Goal: Task Accomplishment & Management: Complete application form

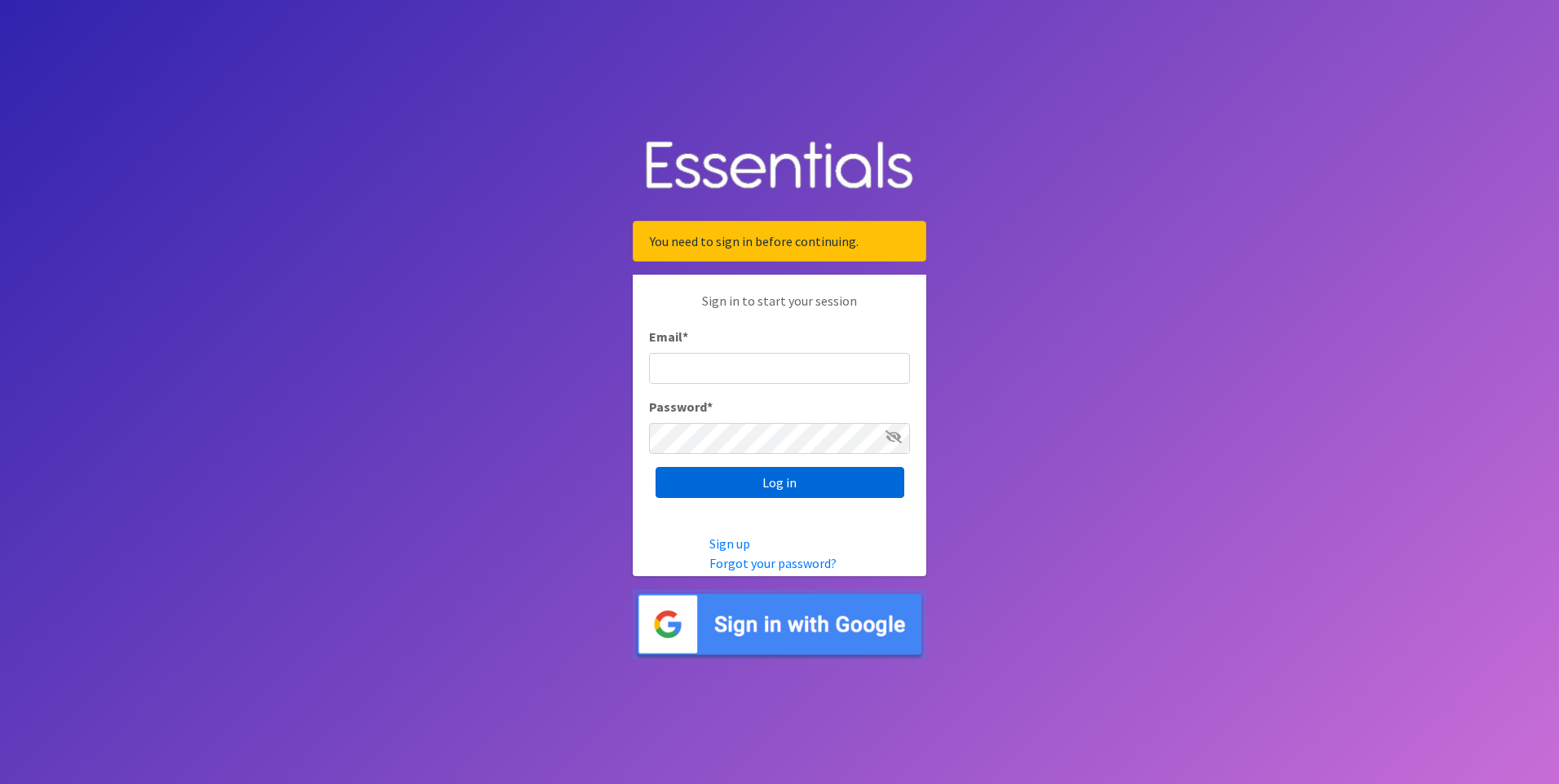
type input "[PERSON_NAME][EMAIL_ADDRESS][DOMAIN_NAME]"
click at [789, 478] on input "Log in" at bounding box center [780, 483] width 248 height 31
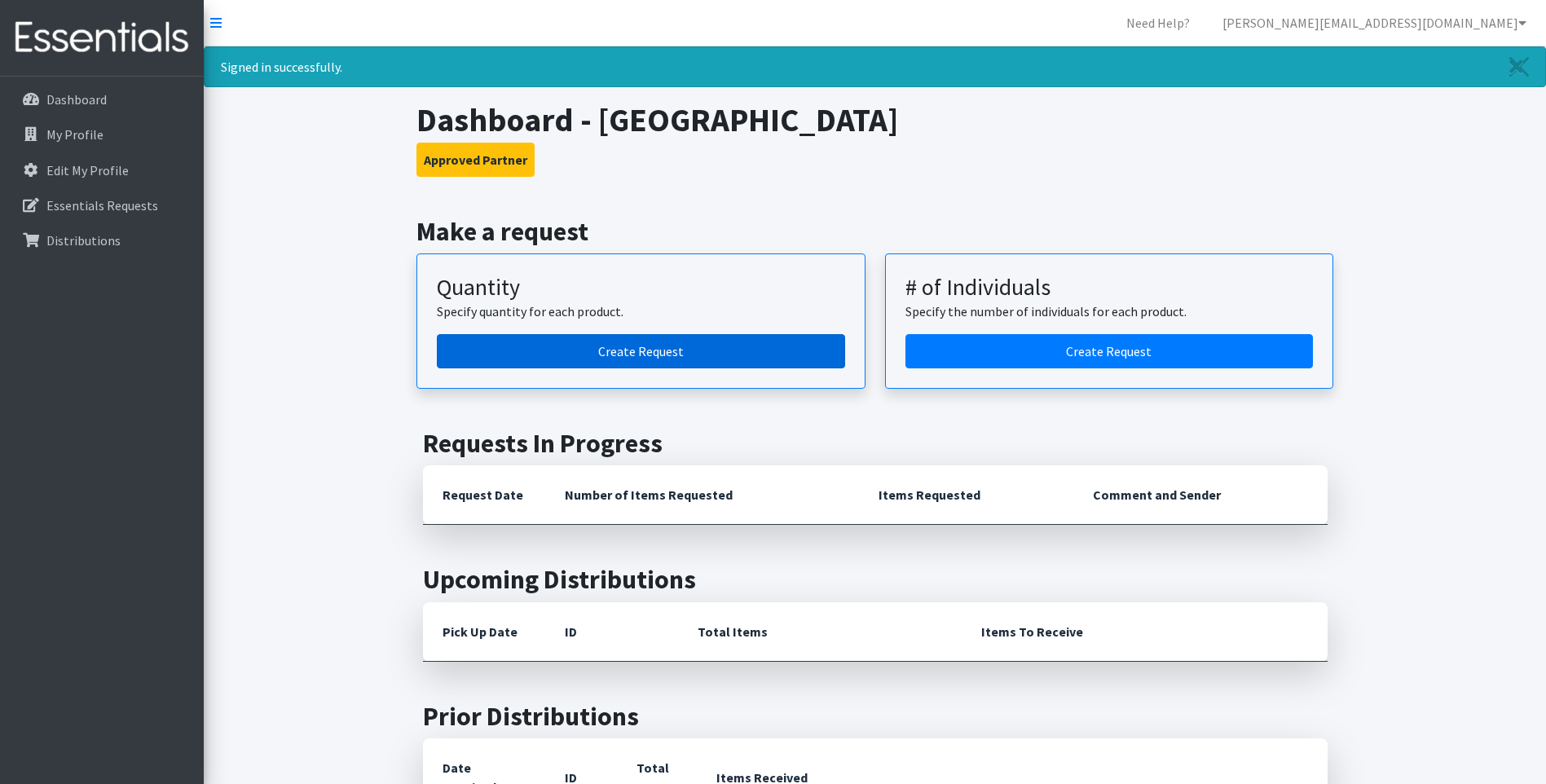
click at [733, 357] on link "Create Request" at bounding box center [641, 350] width 408 height 34
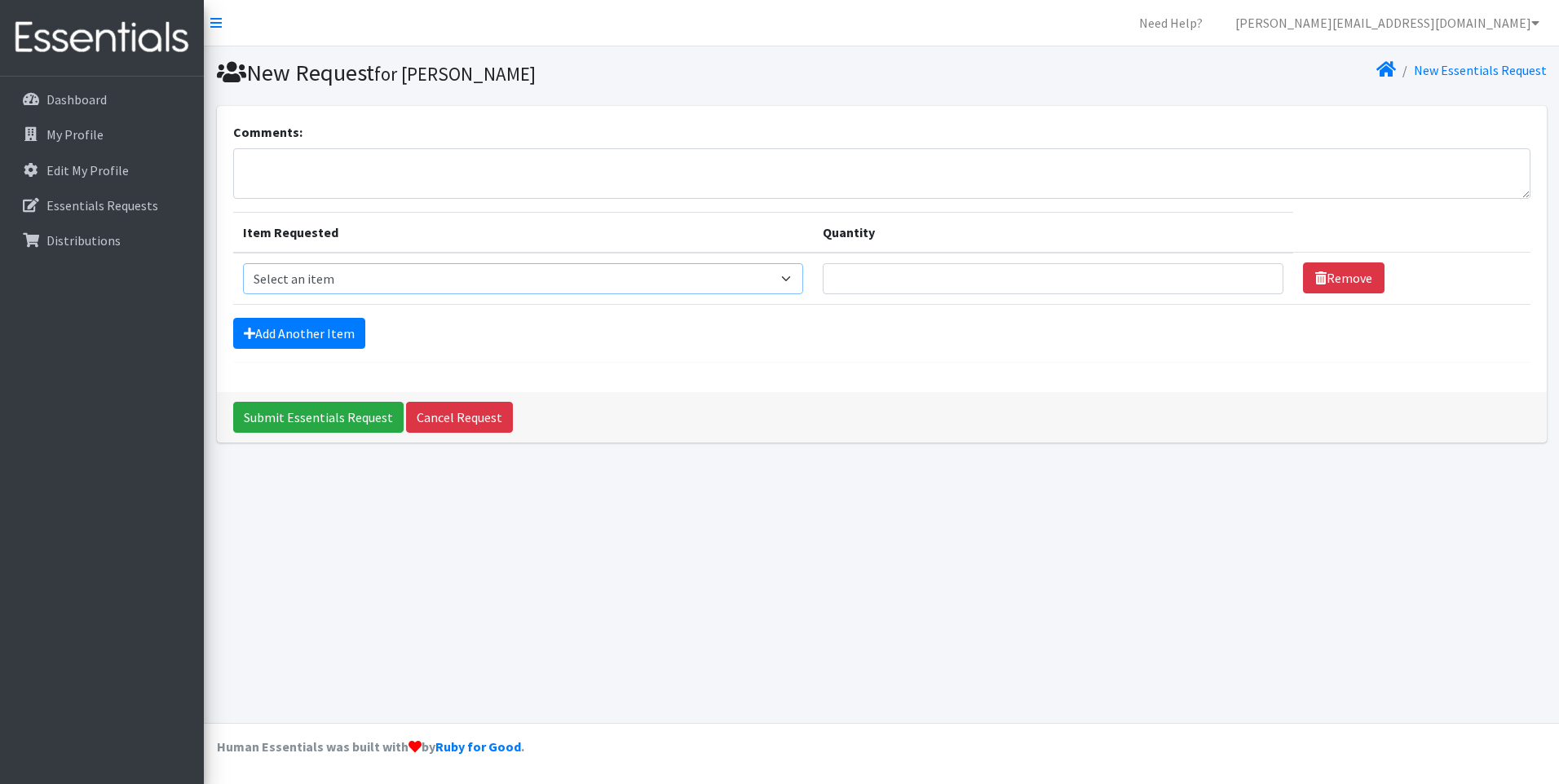
click at [703, 279] on select "Select an item Adult Briefs (Medium) Adult Briefs (XL) Adult Briefs (XS) Adult …" at bounding box center [522, 279] width 560 height 31
select select "5277"
click at [242, 263] on select "Select an item Adult Briefs (Medium) Adult Briefs (XL) Adult Briefs (XS) Adult …" at bounding box center [522, 279] width 560 height 31
click at [887, 281] on input "Quantity" at bounding box center [1052, 279] width 460 height 31
type input "10"
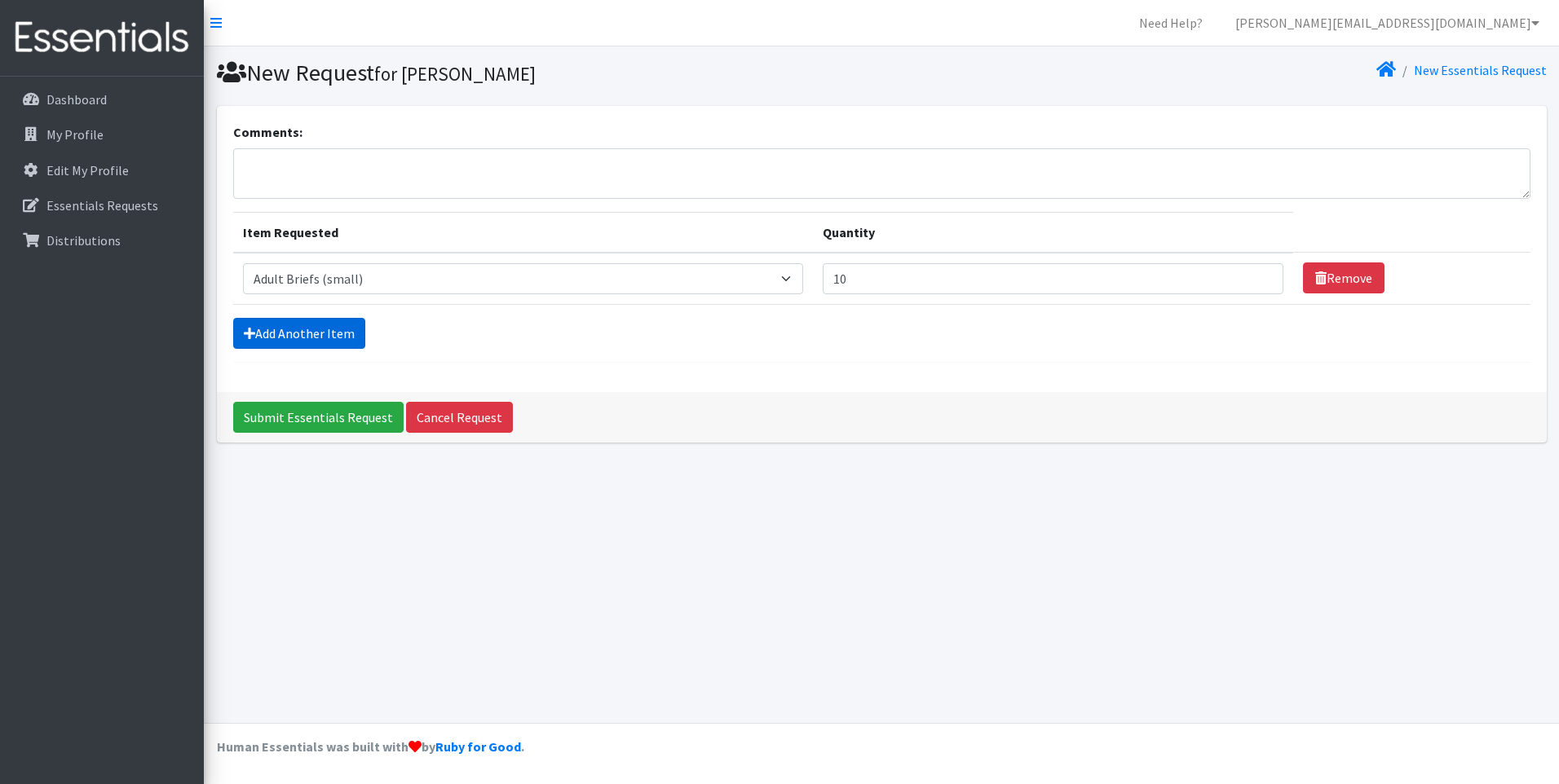
click at [312, 336] on link "Add Another Item" at bounding box center [298, 334] width 133 height 31
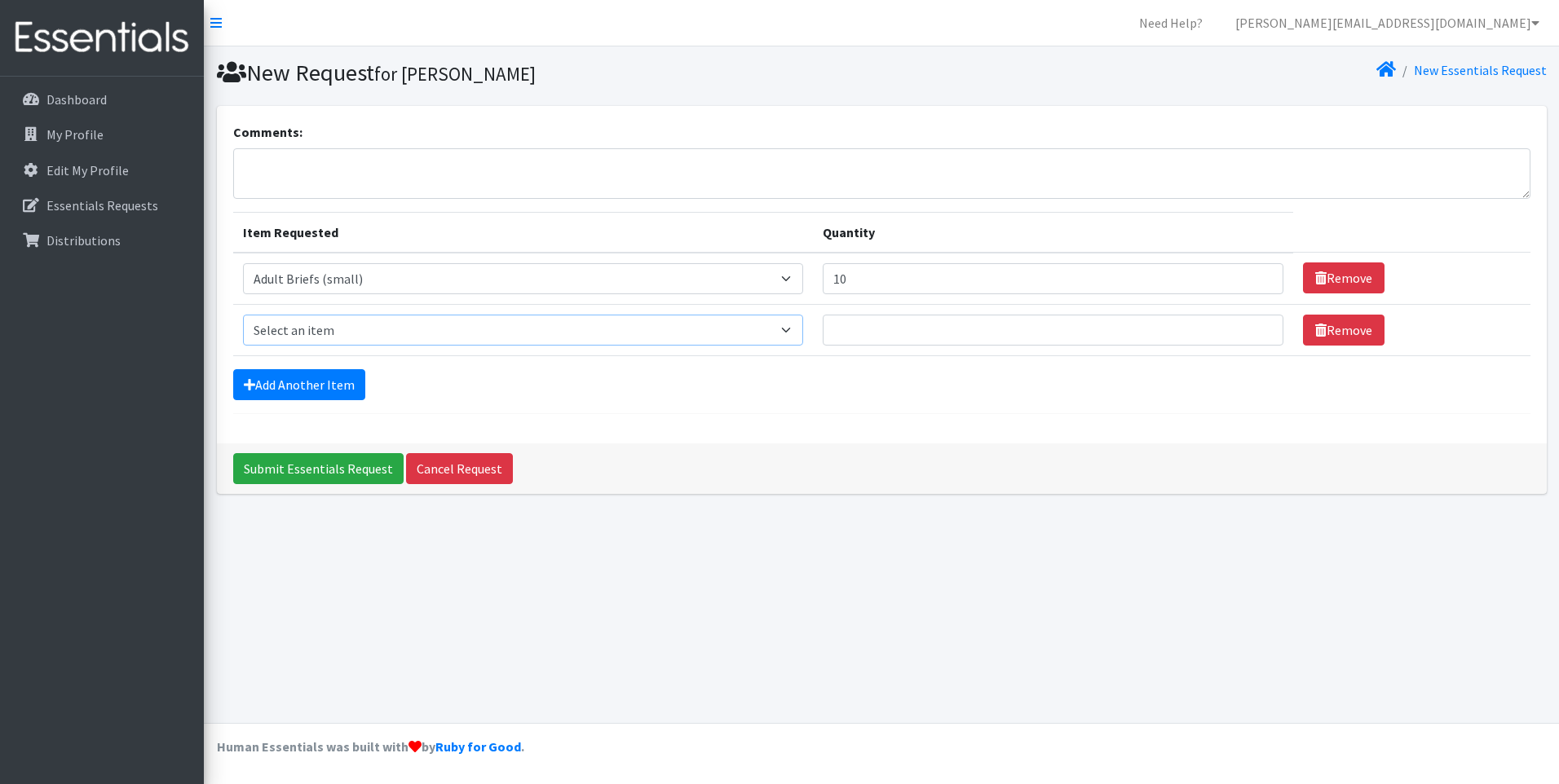
click at [358, 337] on select "Select an item Adult Briefs (Medium) Adult Briefs (XL) Adult Briefs (XS) Adult …" at bounding box center [522, 331] width 560 height 31
select select "11411"
click at [242, 315] on select "Select an item Adult Briefs (Medium) Adult Briefs (XL) Adult Briefs (XS) Adult …" at bounding box center [522, 331] width 560 height 31
click at [910, 334] on input "Quantity" at bounding box center [1052, 331] width 460 height 31
type input "10"
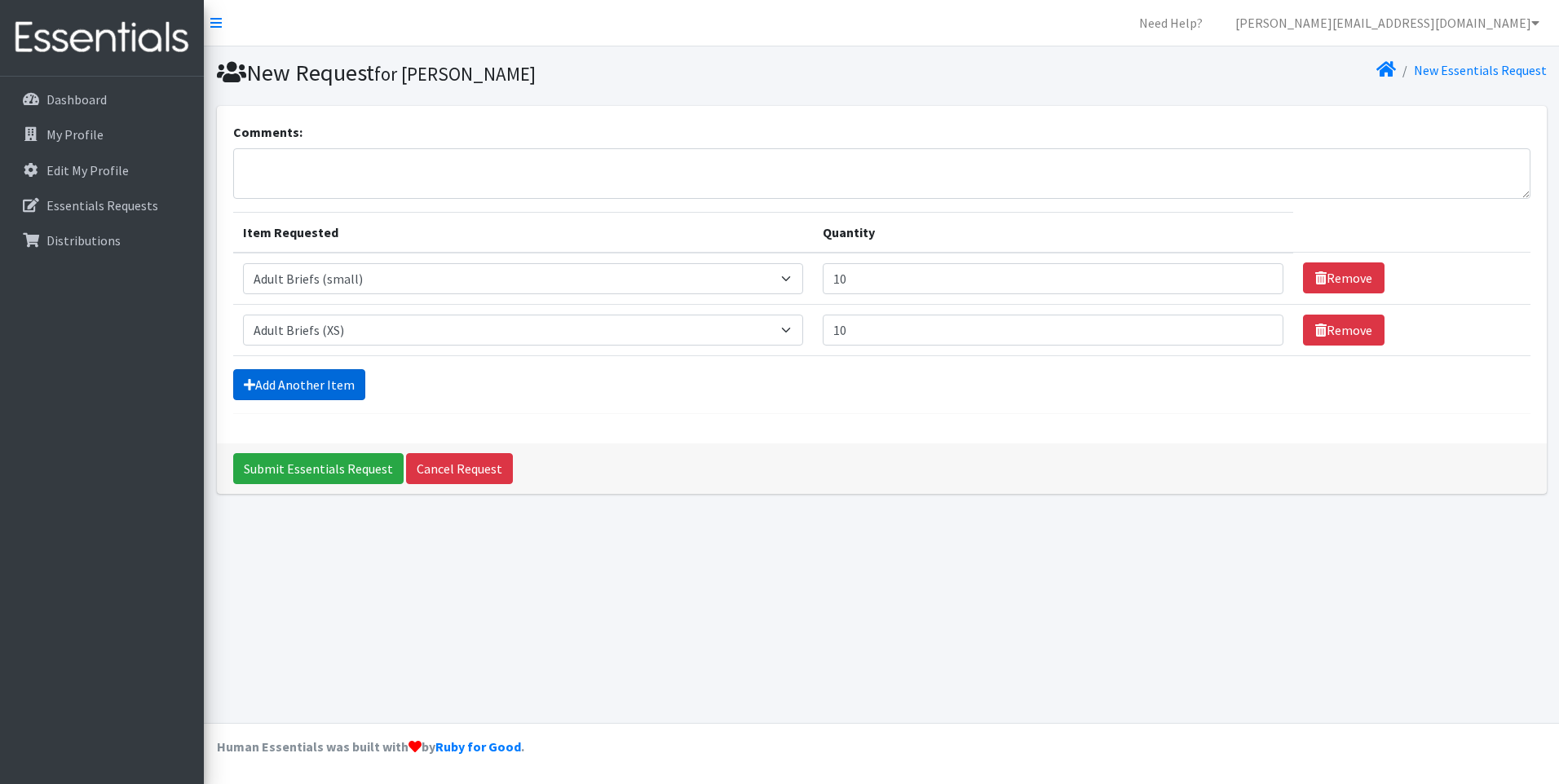
click at [334, 383] on link "Add Another Item" at bounding box center [298, 385] width 133 height 31
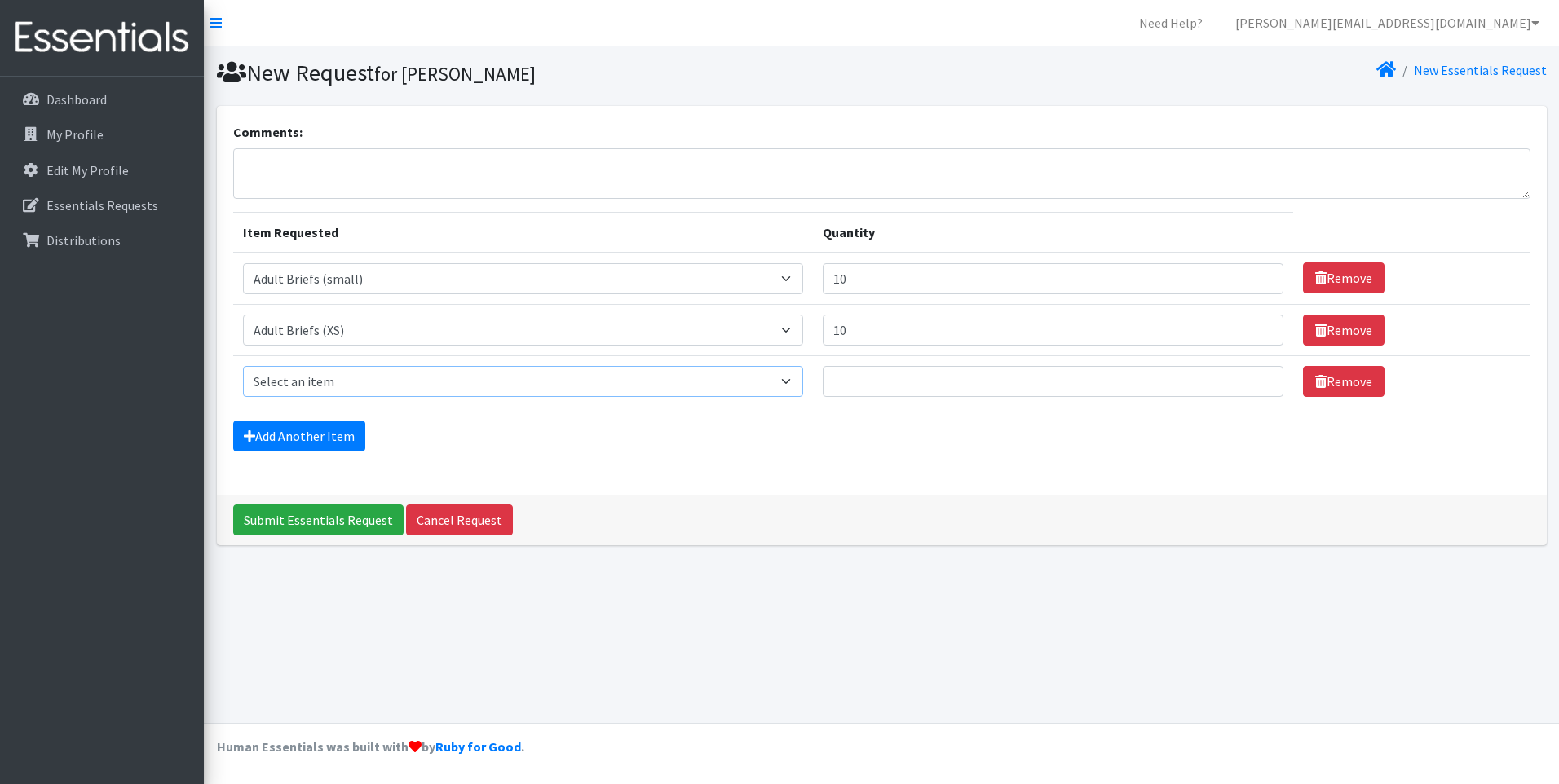
click at [413, 391] on select "Select an item Adult Briefs (Medium) Adult Briefs (XL) Adult Briefs (XS) Adult …" at bounding box center [522, 382] width 560 height 31
select select "11412"
click at [242, 366] on select "Select an item Adult Briefs (Medium) Adult Briefs (XL) Adult Briefs (XS) Adult …" at bounding box center [522, 382] width 560 height 31
click at [903, 376] on input "Quantity" at bounding box center [1052, 382] width 460 height 31
type input "10"
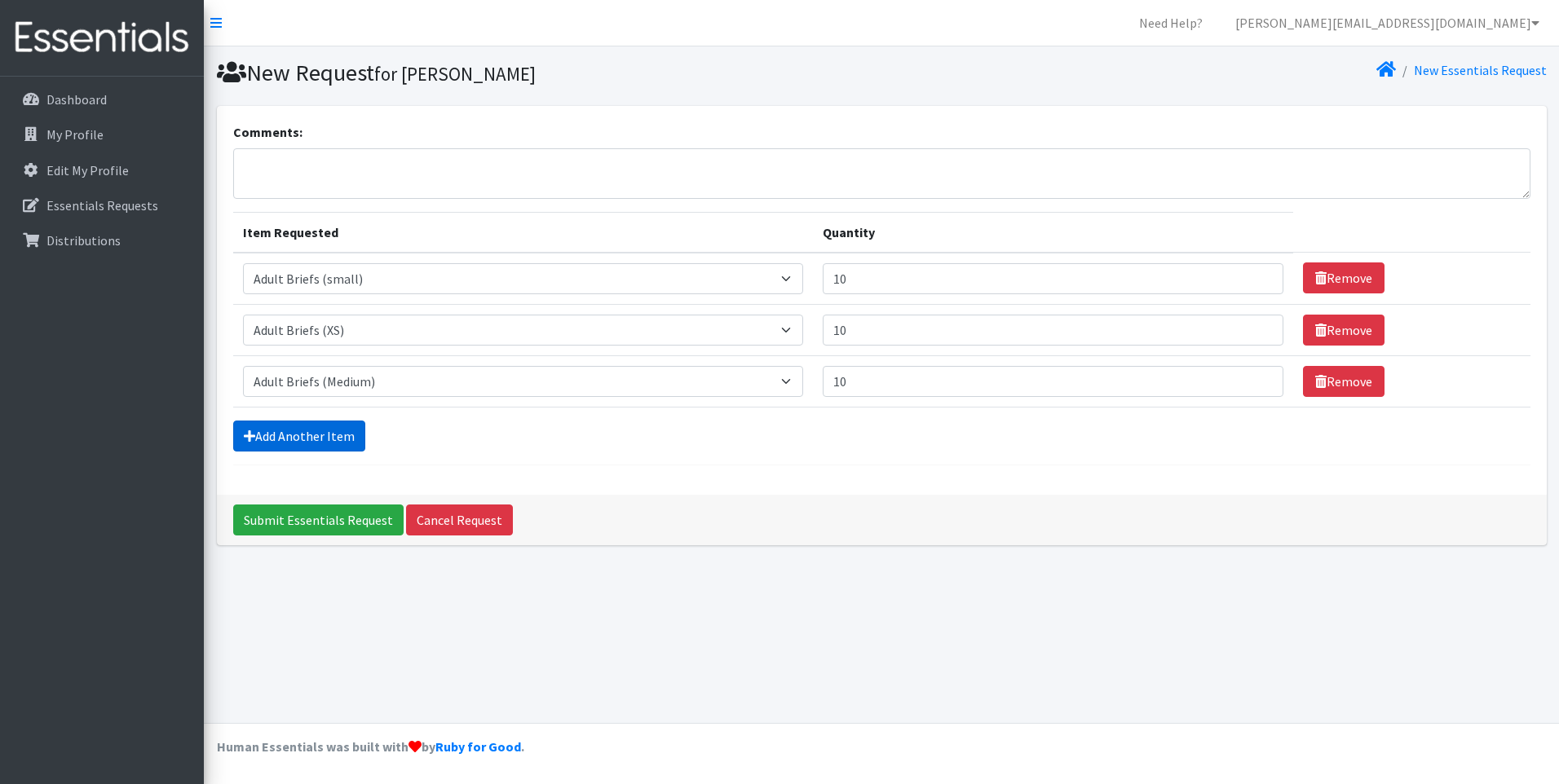
click at [325, 434] on link "Add Another Item" at bounding box center [298, 436] width 133 height 31
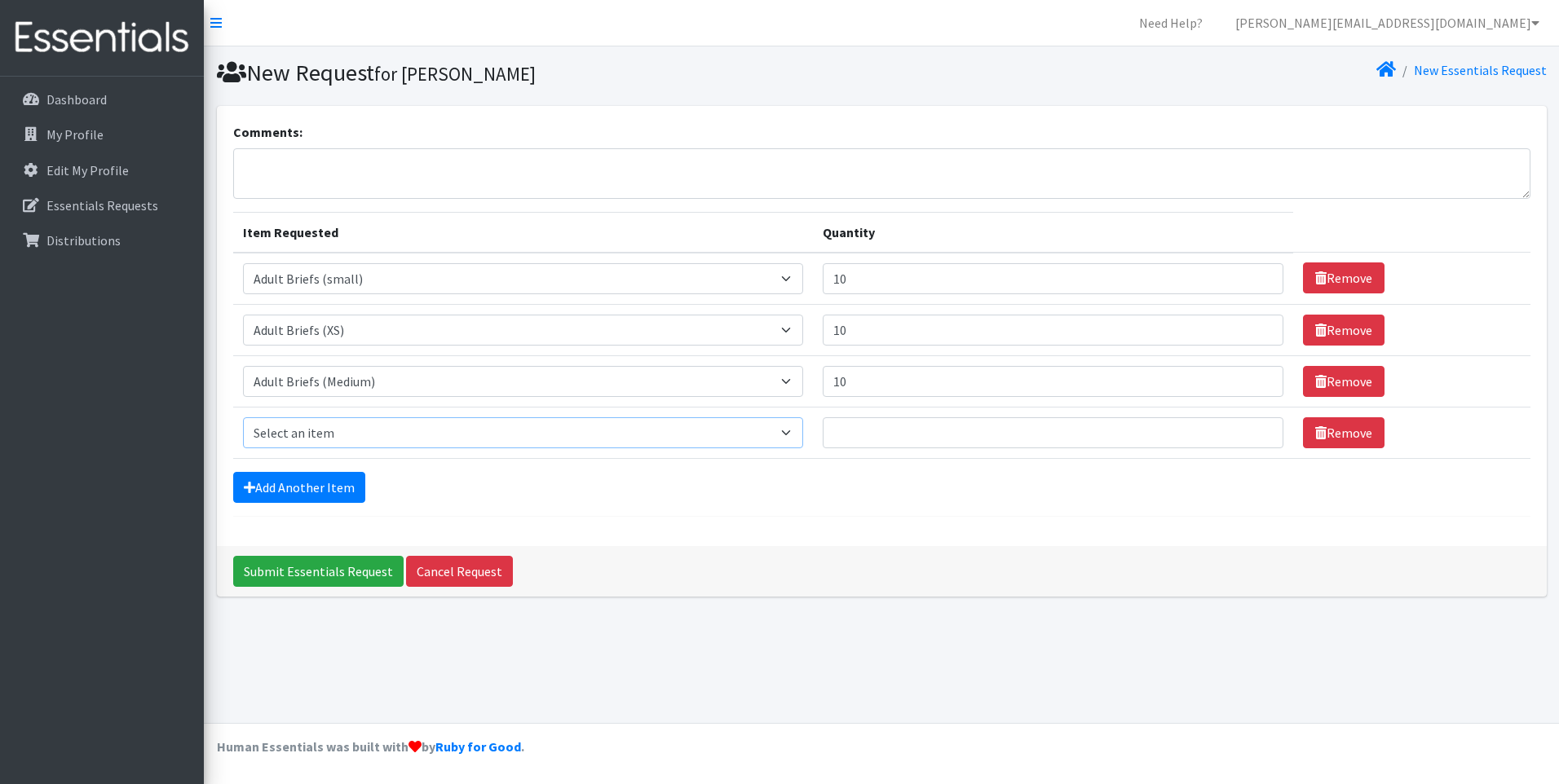
click at [376, 430] on select "Select an item Adult Briefs (Medium) Adult Briefs (XL) Adult Briefs (XS) Adult …" at bounding box center [522, 433] width 560 height 31
select select "4642"
click at [242, 417] on select "Select an item Adult Briefs (Medium) Adult Briefs (XL) Adult Briefs (XS) Adult …" at bounding box center [522, 433] width 560 height 31
click at [965, 444] on input "Quantity" at bounding box center [1052, 433] width 460 height 31
type input "10"
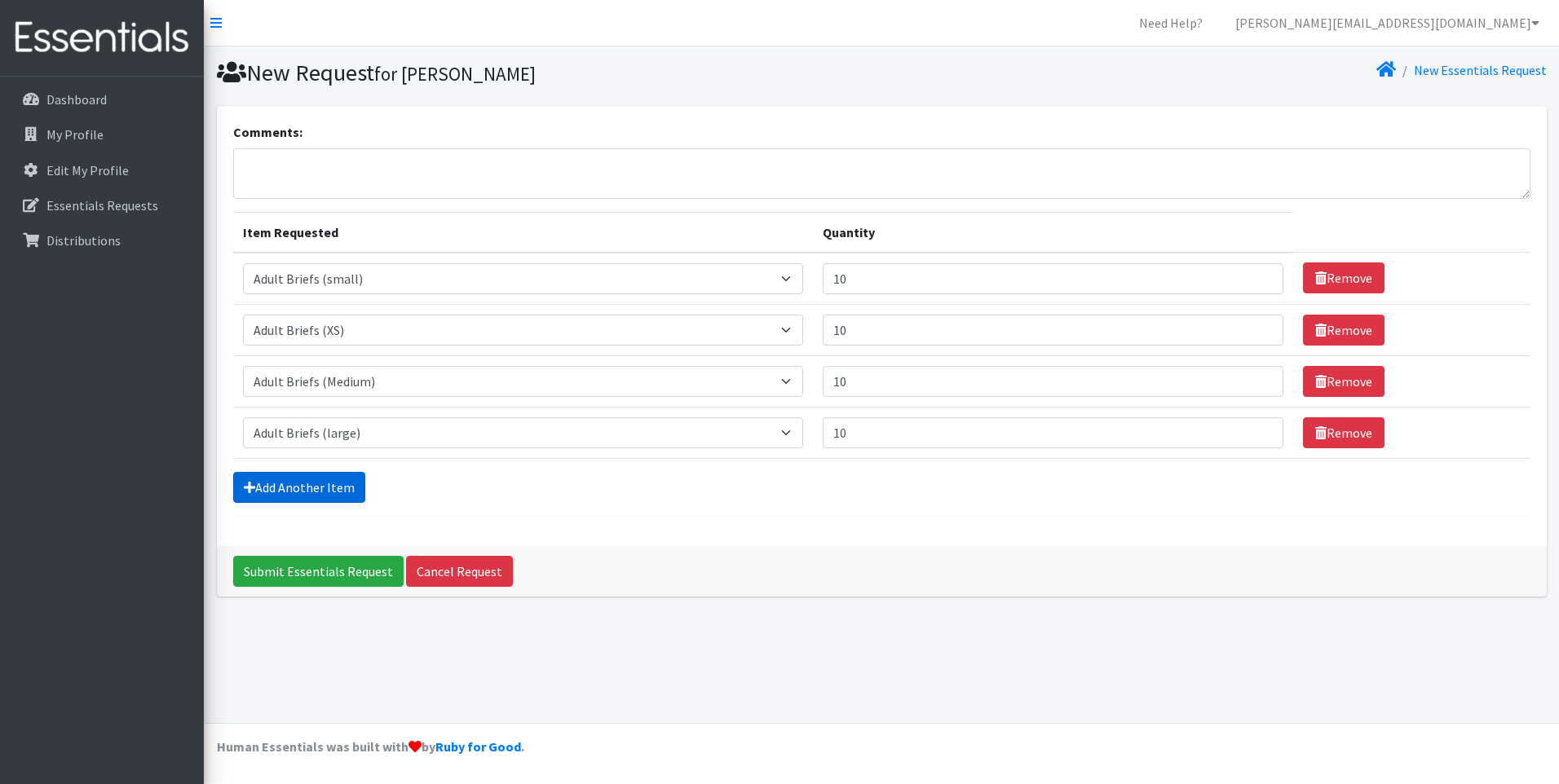
click at [322, 482] on link "Add Another Item" at bounding box center [298, 488] width 133 height 31
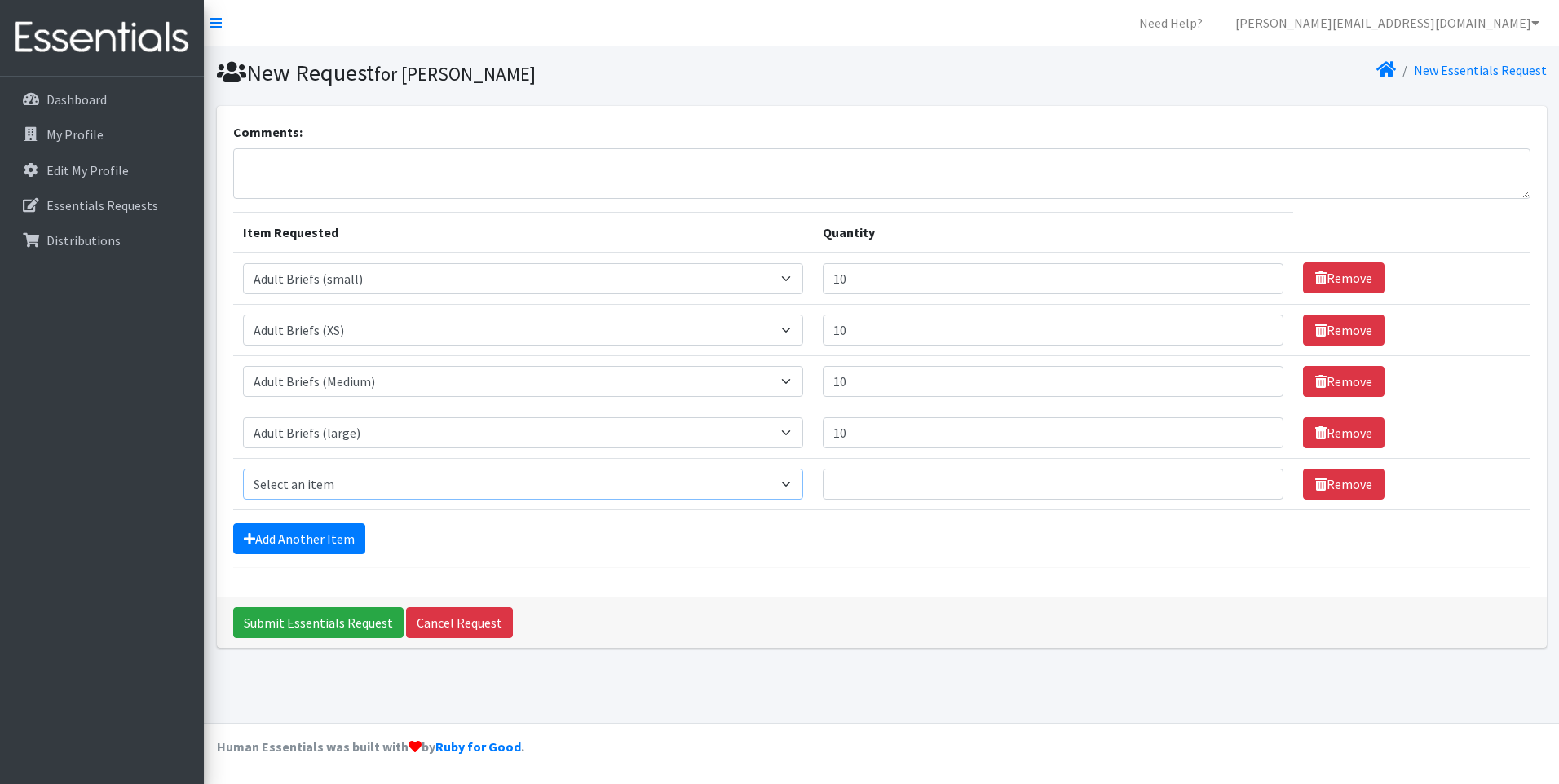
click at [419, 483] on select "Select an item Adult Briefs (Medium) Adult Briefs (XL) Adult Briefs (XS) Adult …" at bounding box center [522, 484] width 560 height 31
select select "11413"
click at [242, 468] on select "Select an item Adult Briefs (Medium) Adult Briefs (XL) Adult Briefs (XS) Adult …" at bounding box center [522, 484] width 560 height 31
click at [924, 474] on input "Quantity" at bounding box center [1052, 484] width 460 height 31
type input "10"
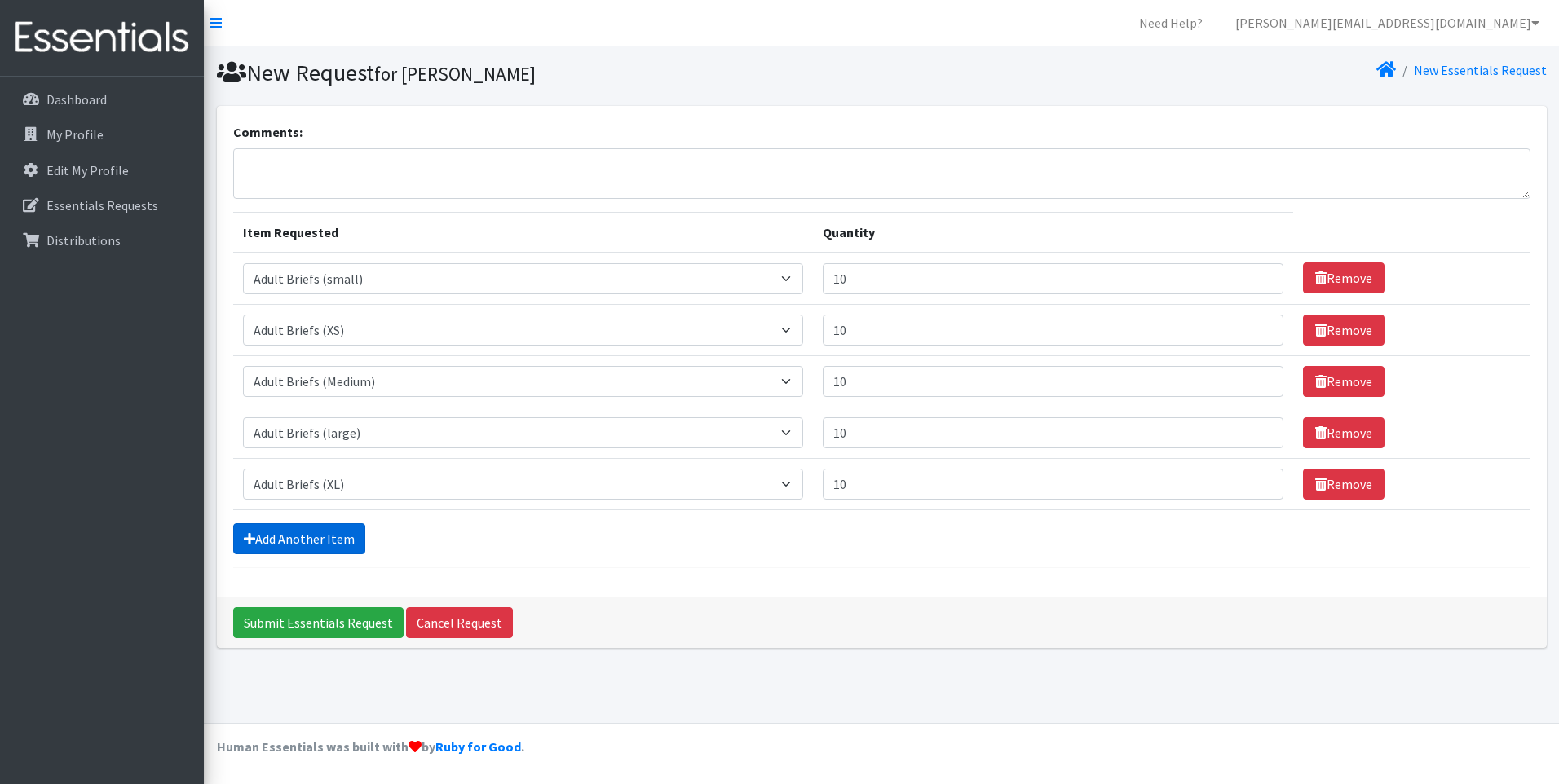
click at [311, 541] on link "Add Another Item" at bounding box center [298, 539] width 133 height 31
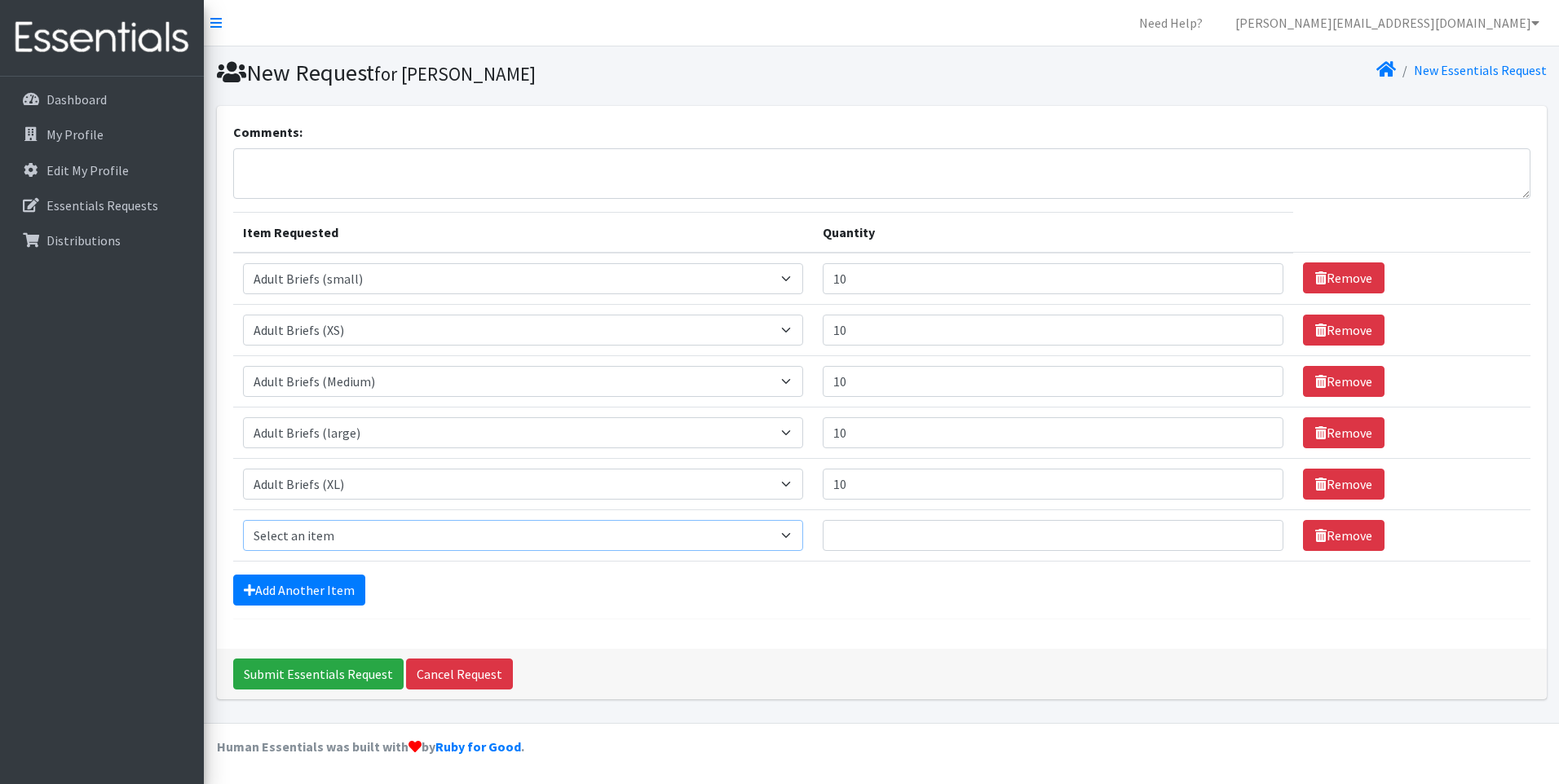
drag, startPoint x: 342, startPoint y: 536, endPoint x: 338, endPoint y: 525, distance: 11.7
click at [342, 536] on select "Select an item Adult Briefs (Medium) Adult Briefs (XL) Adult Briefs (XS) Adult …" at bounding box center [522, 536] width 560 height 31
select select "12125"
click at [242, 520] on select "Select an item Adult Briefs (Medium) Adult Briefs (XL) Adult Briefs (XS) Adult …" at bounding box center [522, 536] width 560 height 31
click at [954, 543] on input "Quantity" at bounding box center [1052, 536] width 460 height 31
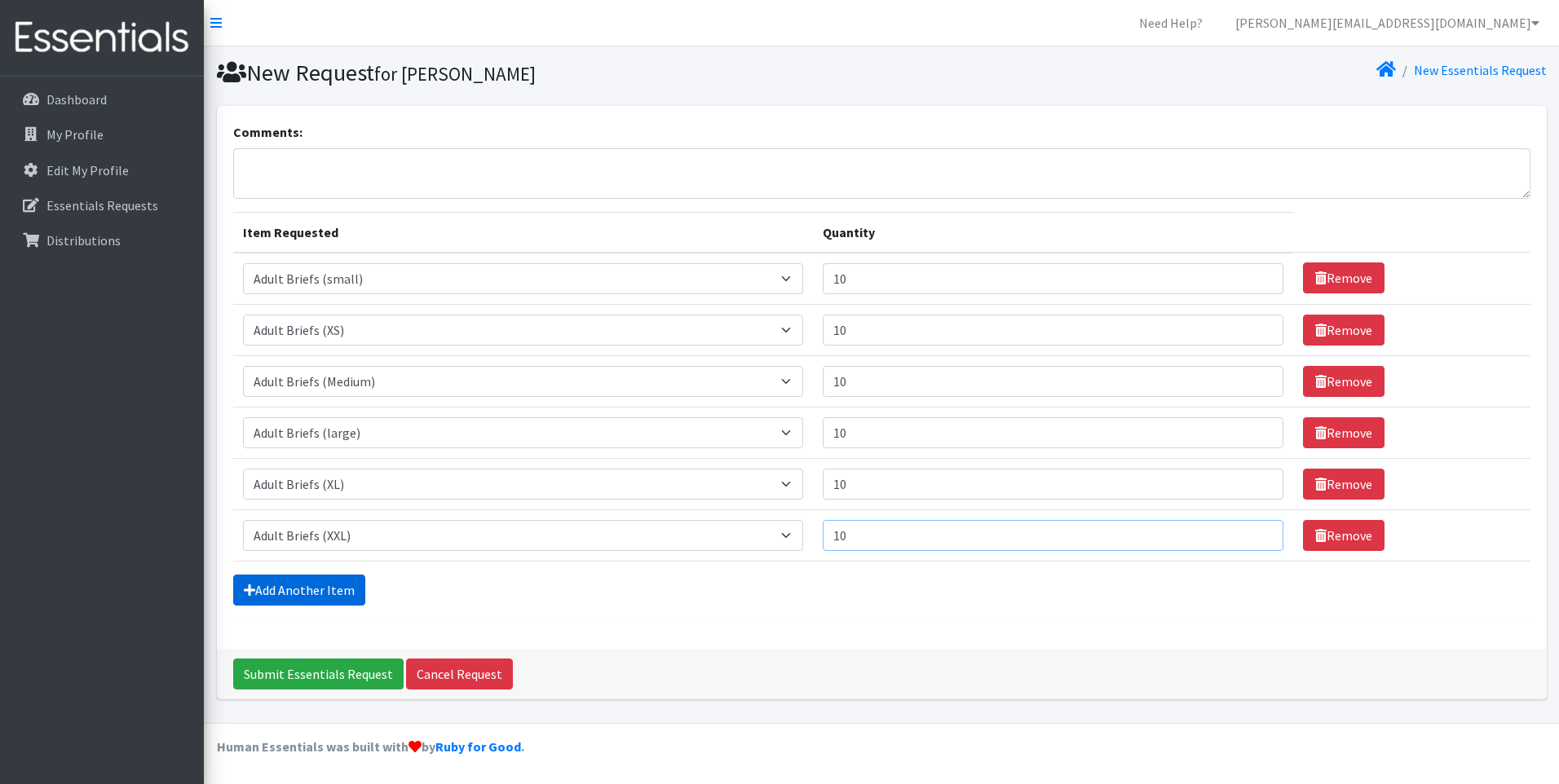
type input "10"
click at [260, 596] on link "Add Another Item" at bounding box center [298, 590] width 133 height 31
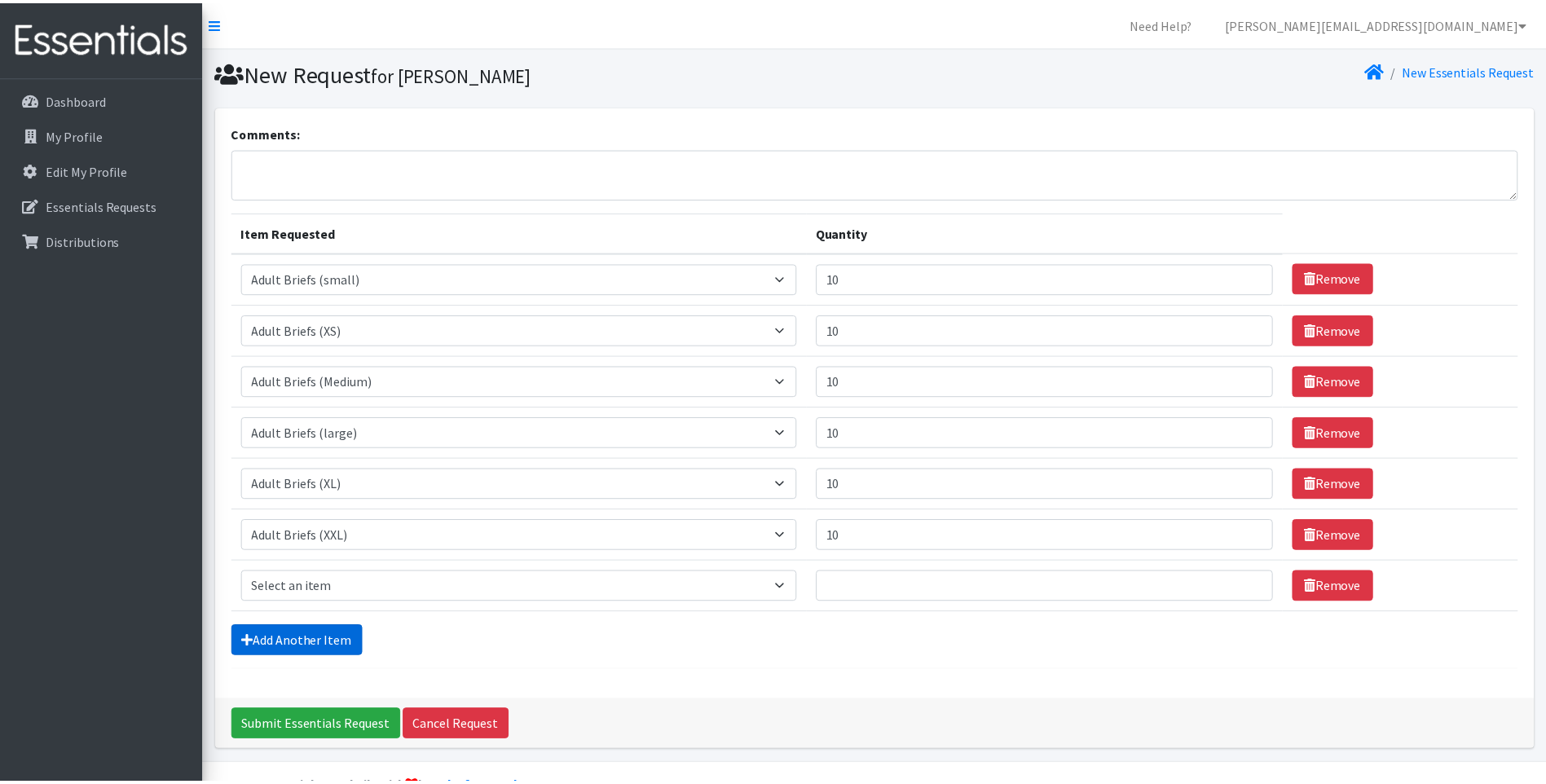
scroll to position [41, 0]
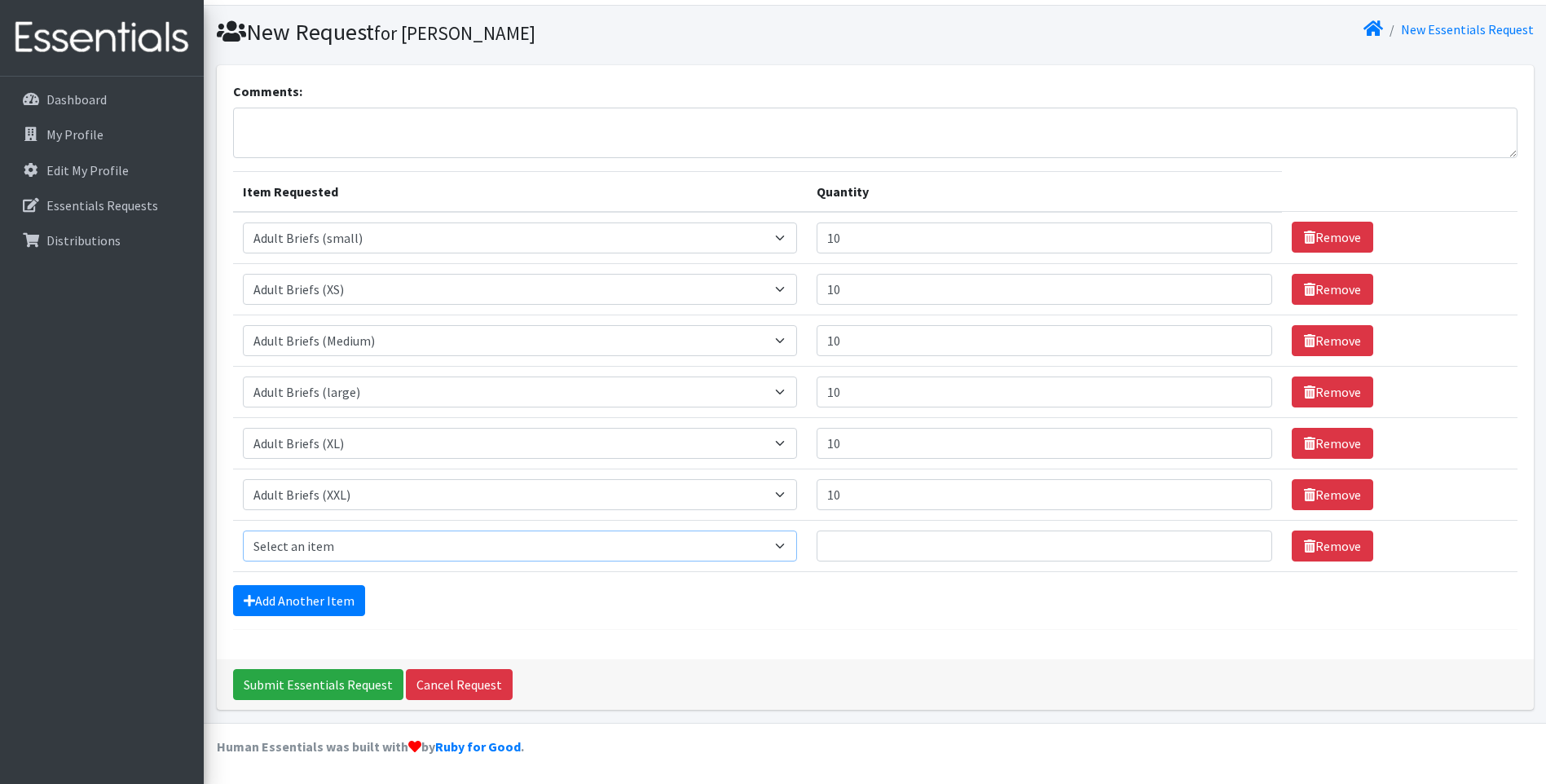
click at [419, 552] on select "Select an item Adult Briefs (Medium) Adult Briefs (XL) Adult Briefs (XS) Adult …" at bounding box center [519, 547] width 555 height 31
select select "4634"
click at [242, 531] on select "Select an item Adult Briefs (Medium) Adult Briefs (XL) Adult Briefs (XS) Adult …" at bounding box center [519, 547] width 555 height 31
click at [884, 554] on input "Quantity" at bounding box center [1044, 547] width 455 height 31
type input "30"
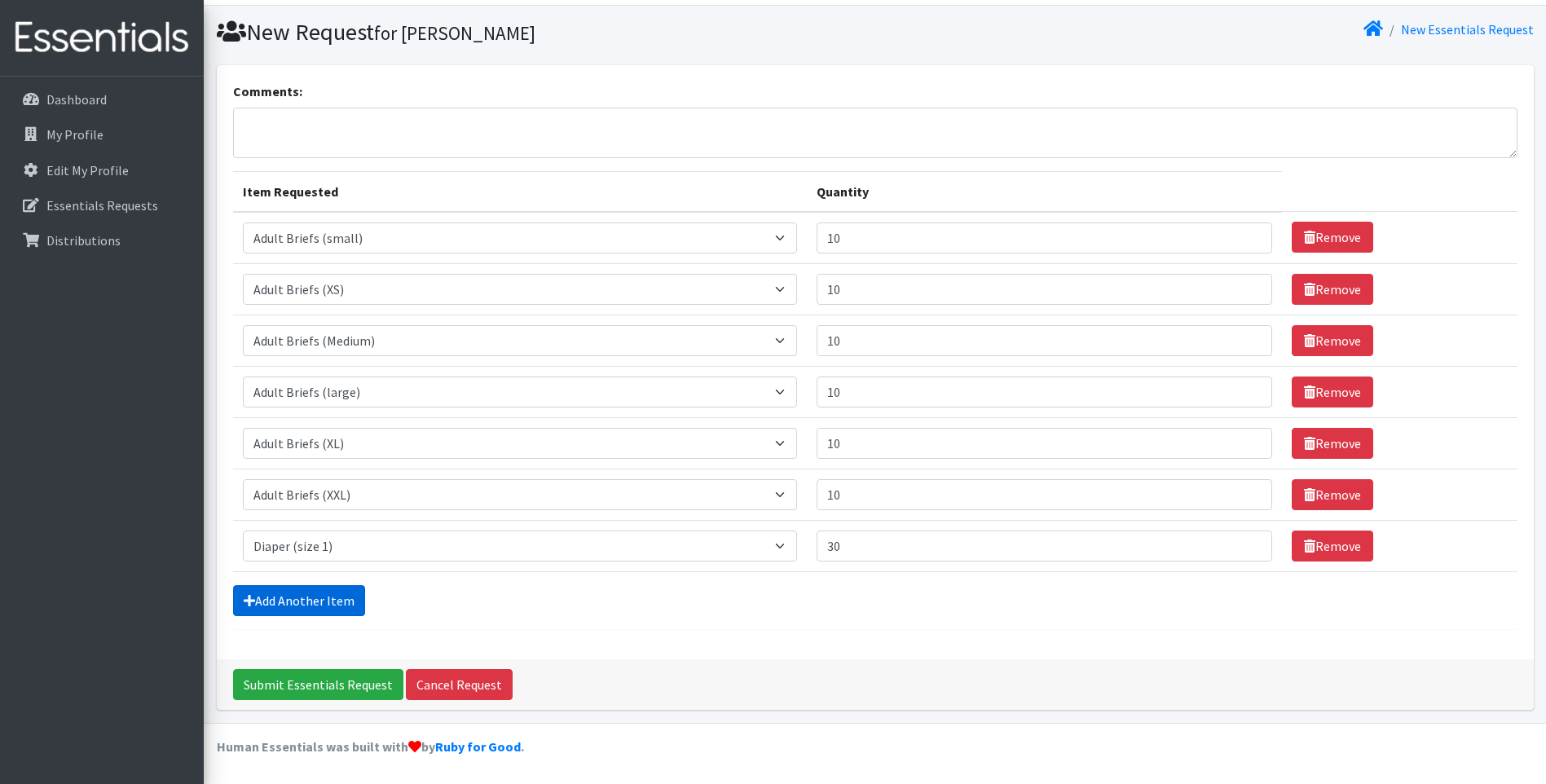
click at [336, 601] on link "Add Another Item" at bounding box center [298, 601] width 133 height 31
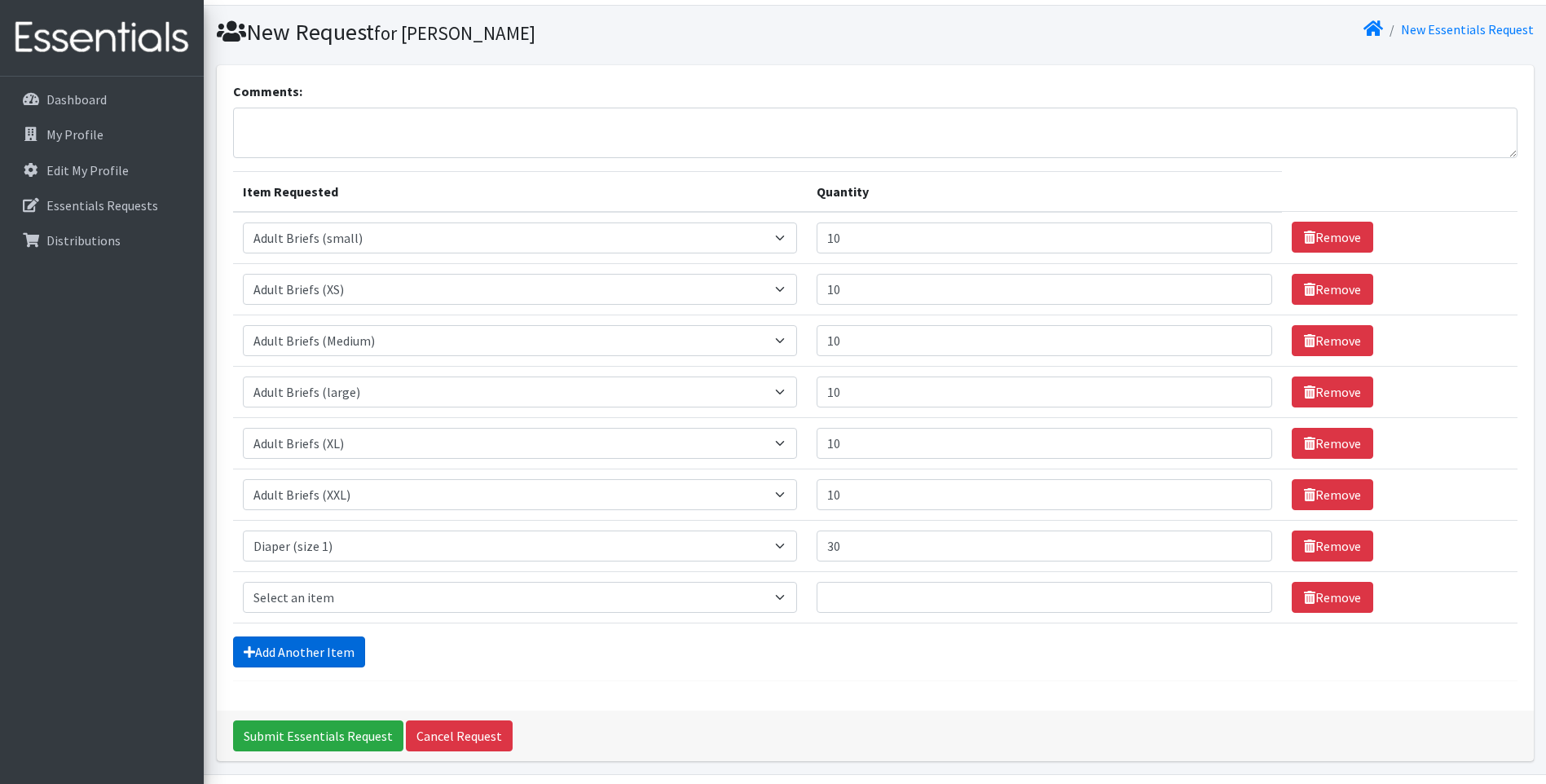
scroll to position [92, 0]
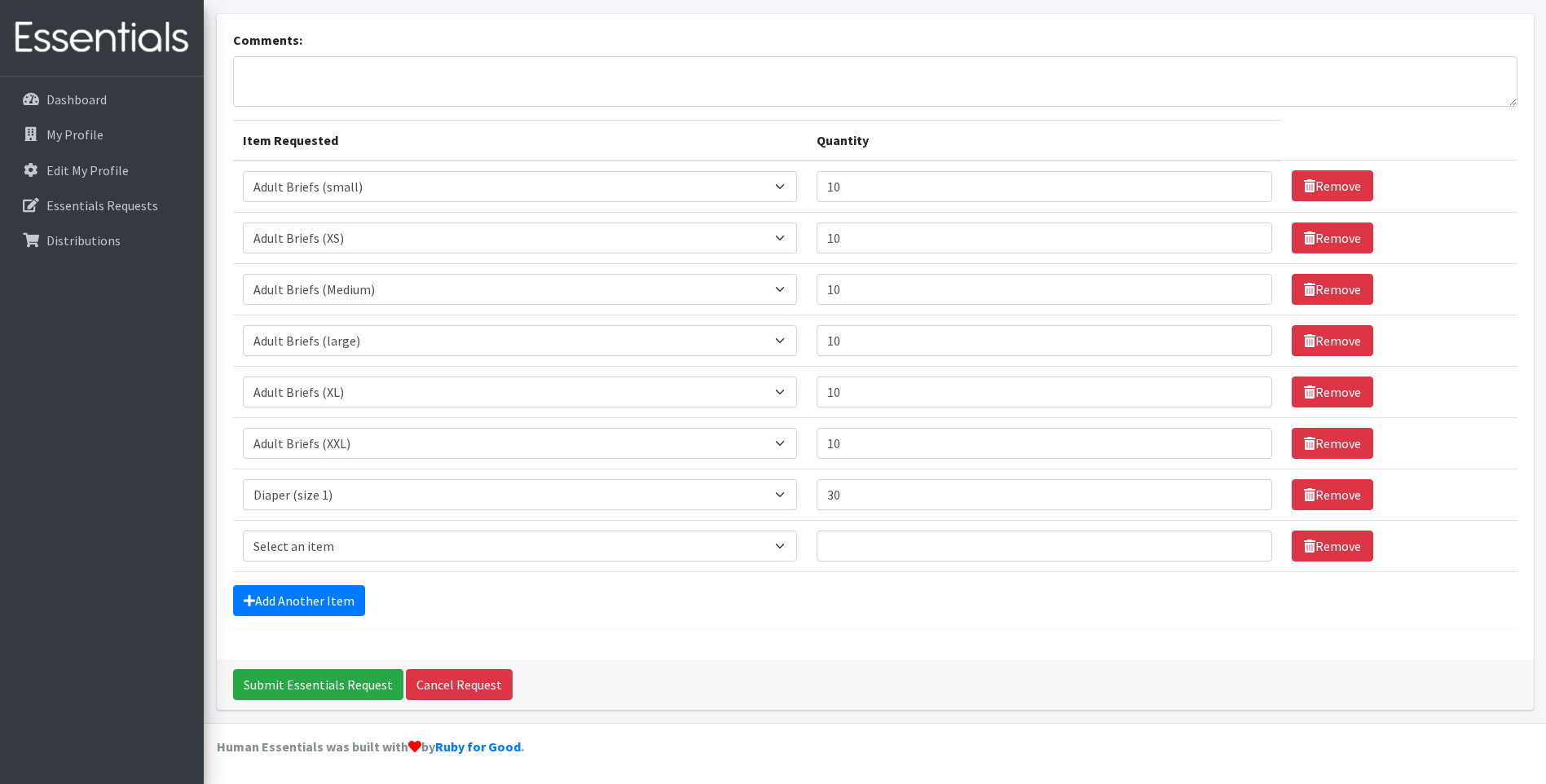
click at [479, 530] on td "Item Requested Select an item Adult Briefs (Medium) Adult Briefs (XL) Adult Bri…" at bounding box center [519, 546] width 574 height 51
click at [483, 546] on select "Select an item Adult Briefs (Medium) Adult Briefs (XL) Adult Briefs (XS) Adult …" at bounding box center [519, 547] width 555 height 31
click at [242, 531] on select "Select an item Adult Briefs (Medium) Adult Briefs (XL) Adult Briefs (XS) Adult …" at bounding box center [519, 547] width 555 height 31
click at [395, 544] on select "Select an item Adult Briefs (Medium) Adult Briefs (XL) Adult Briefs (XS) Adult …" at bounding box center [519, 547] width 555 height 31
select select "4635"
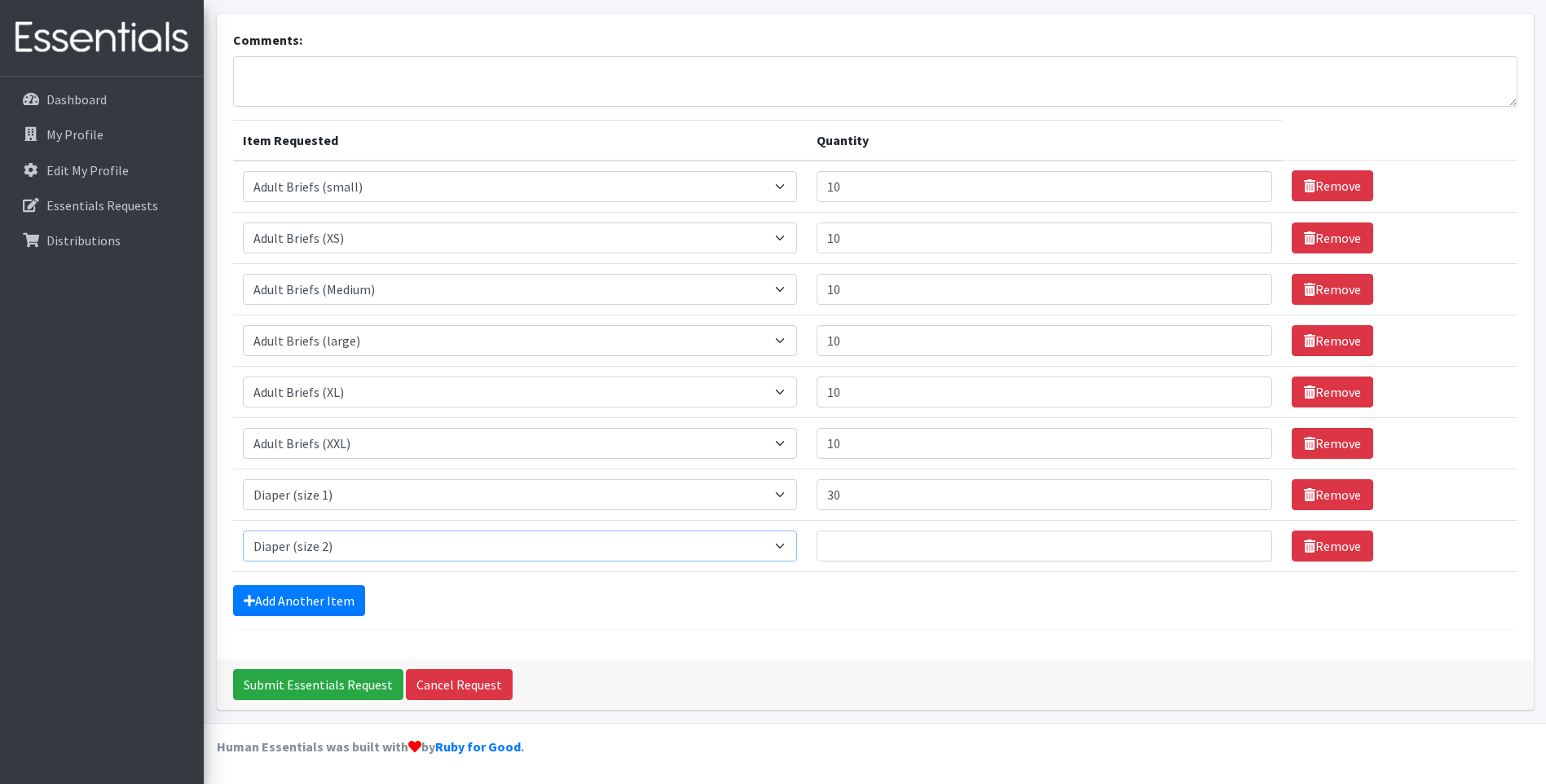
click at [242, 531] on select "Select an item Adult Briefs (Medium) Adult Briefs (XL) Adult Briefs (XS) Adult …" at bounding box center [519, 547] width 555 height 31
click at [854, 556] on input "Quantity" at bounding box center [1044, 547] width 455 height 31
type input "30"
click at [334, 604] on link "Add Another Item" at bounding box center [298, 601] width 133 height 31
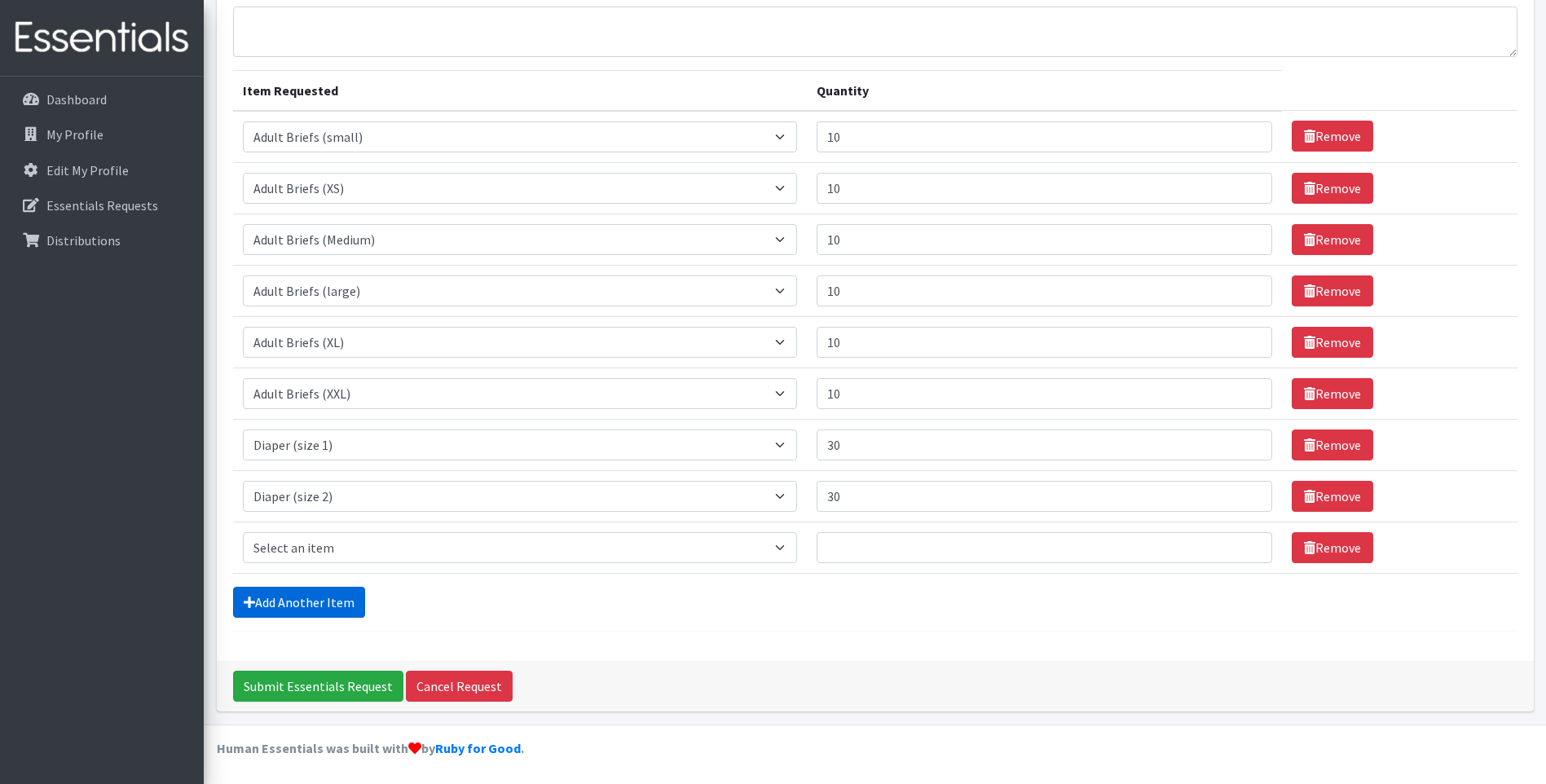
scroll to position [143, 0]
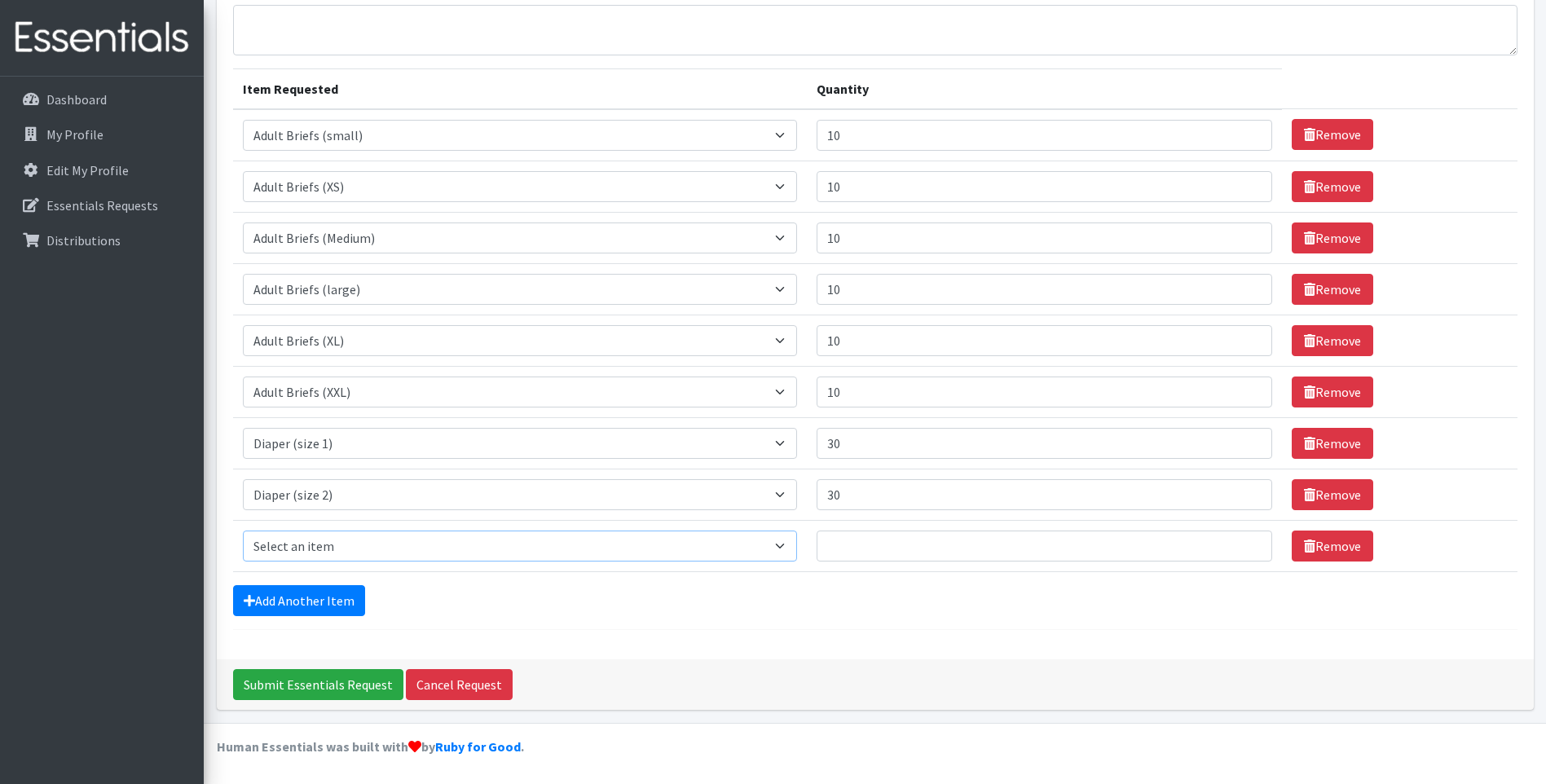
click at [502, 549] on select "Select an item Adult Briefs (Medium) Adult Briefs (XL) Adult Briefs (XS) Adult …" at bounding box center [519, 547] width 555 height 31
select select "4644"
click at [242, 531] on select "Select an item Adult Briefs (Medium) Adult Briefs (XL) Adult Briefs (XS) Adult …" at bounding box center [519, 547] width 555 height 31
click at [891, 554] on input "Quantity" at bounding box center [1044, 547] width 455 height 31
type input "30"
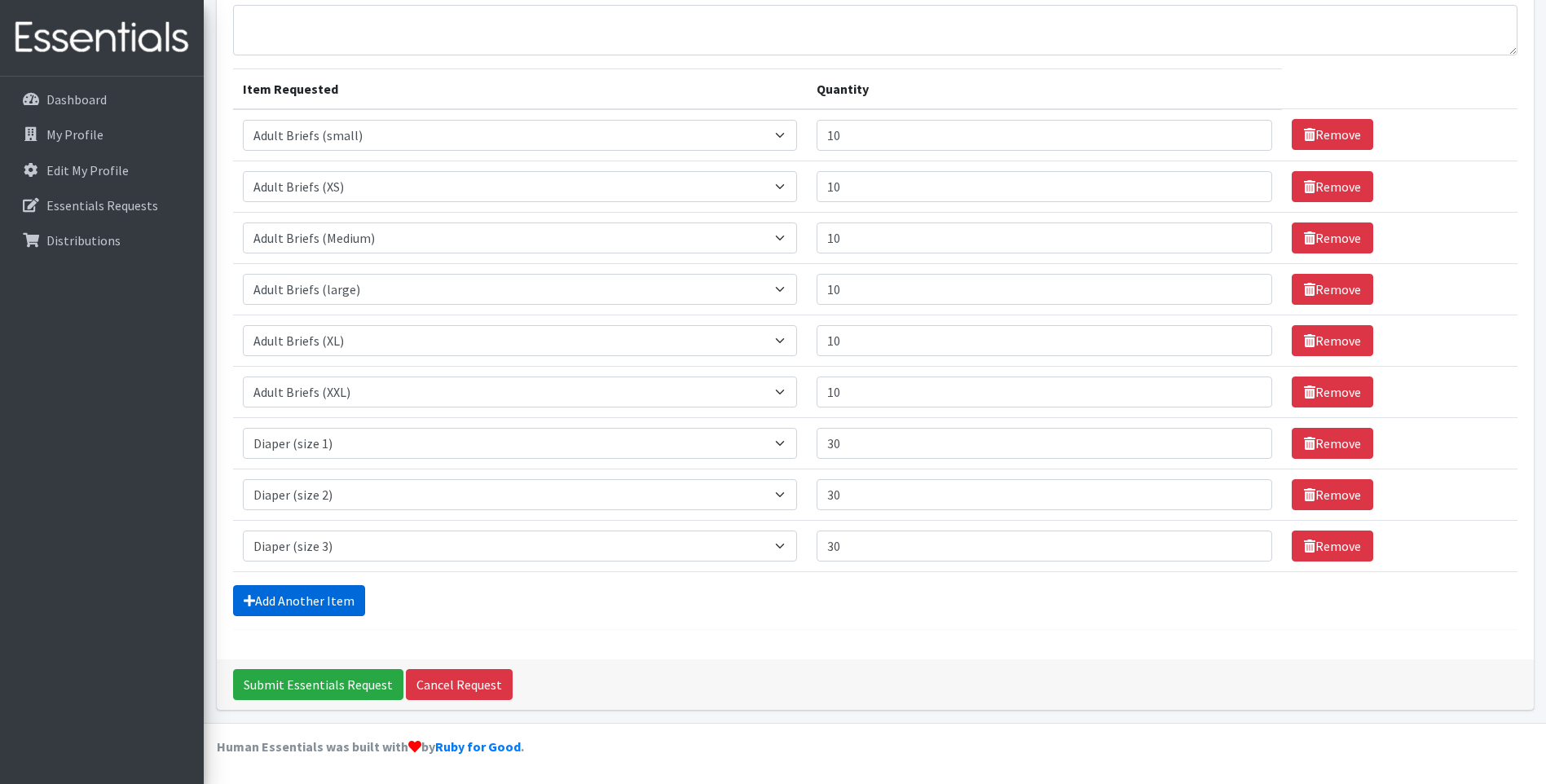
click at [311, 598] on link "Add Another Item" at bounding box center [298, 601] width 133 height 31
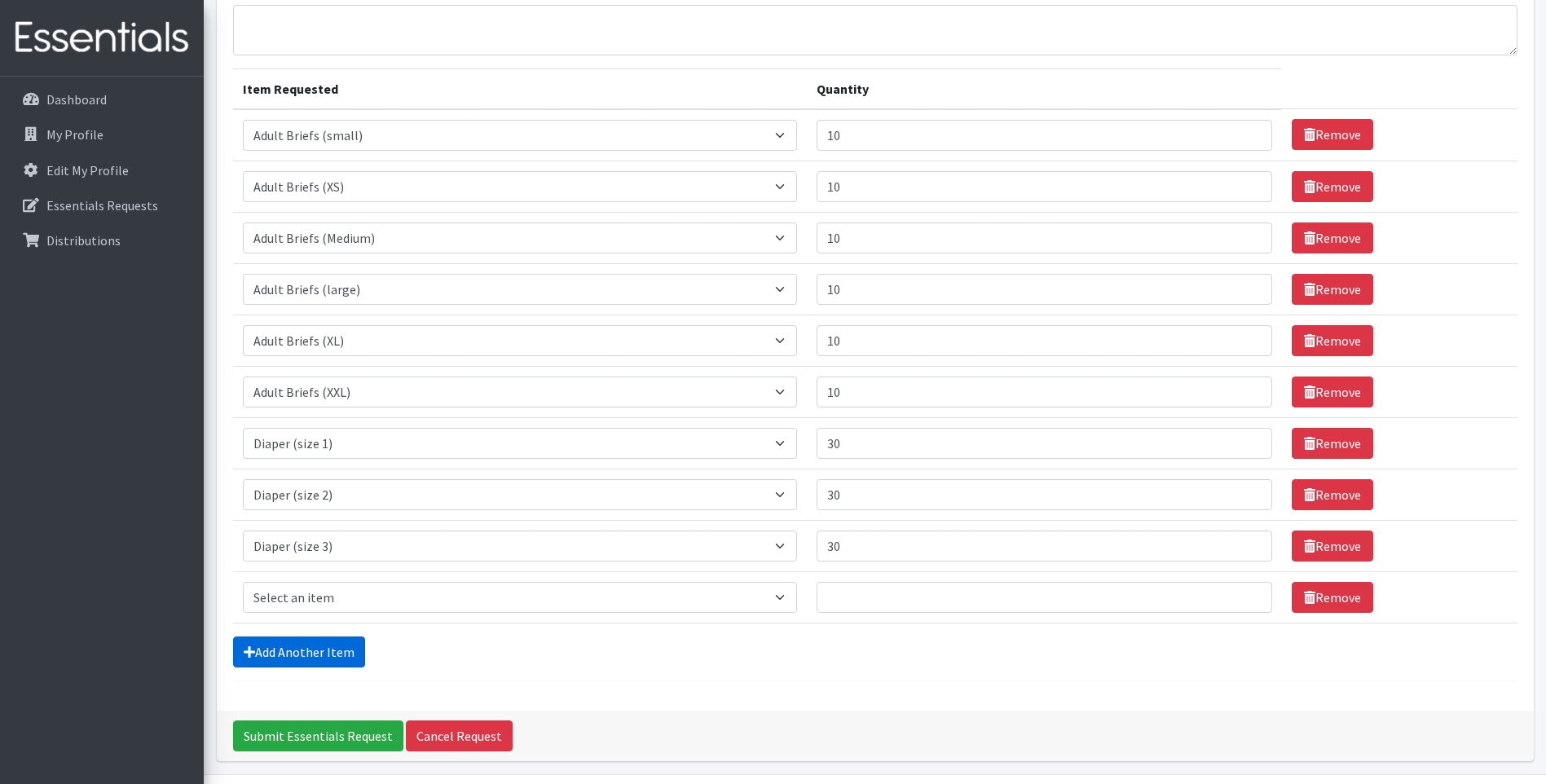
scroll to position [194, 0]
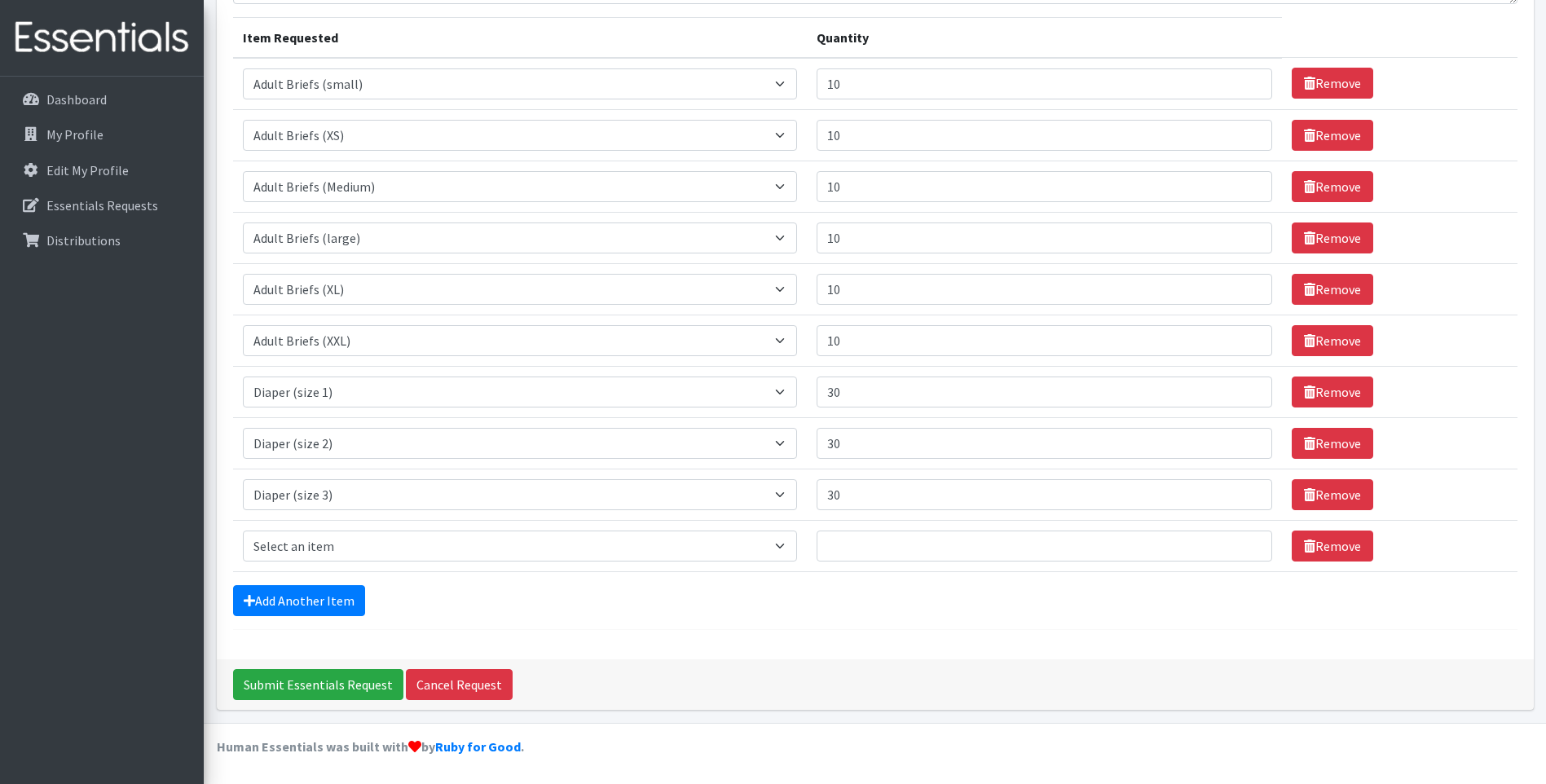
click at [392, 563] on td "Item Requested Select an item Adult Briefs (Medium) Adult Briefs (XL) Adult Bri…" at bounding box center [519, 546] width 574 height 51
click at [373, 539] on select "Select an item Adult Briefs (Medium) Adult Briefs (XL) Adult Briefs (XS) Adult …" at bounding box center [519, 547] width 555 height 31
select select "4645"
click at [242, 531] on select "Select an item Adult Briefs (Medium) Adult Briefs (XL) Adult Briefs (XS) Adult …" at bounding box center [519, 547] width 555 height 31
click at [906, 545] on input "Quantity" at bounding box center [1044, 547] width 455 height 31
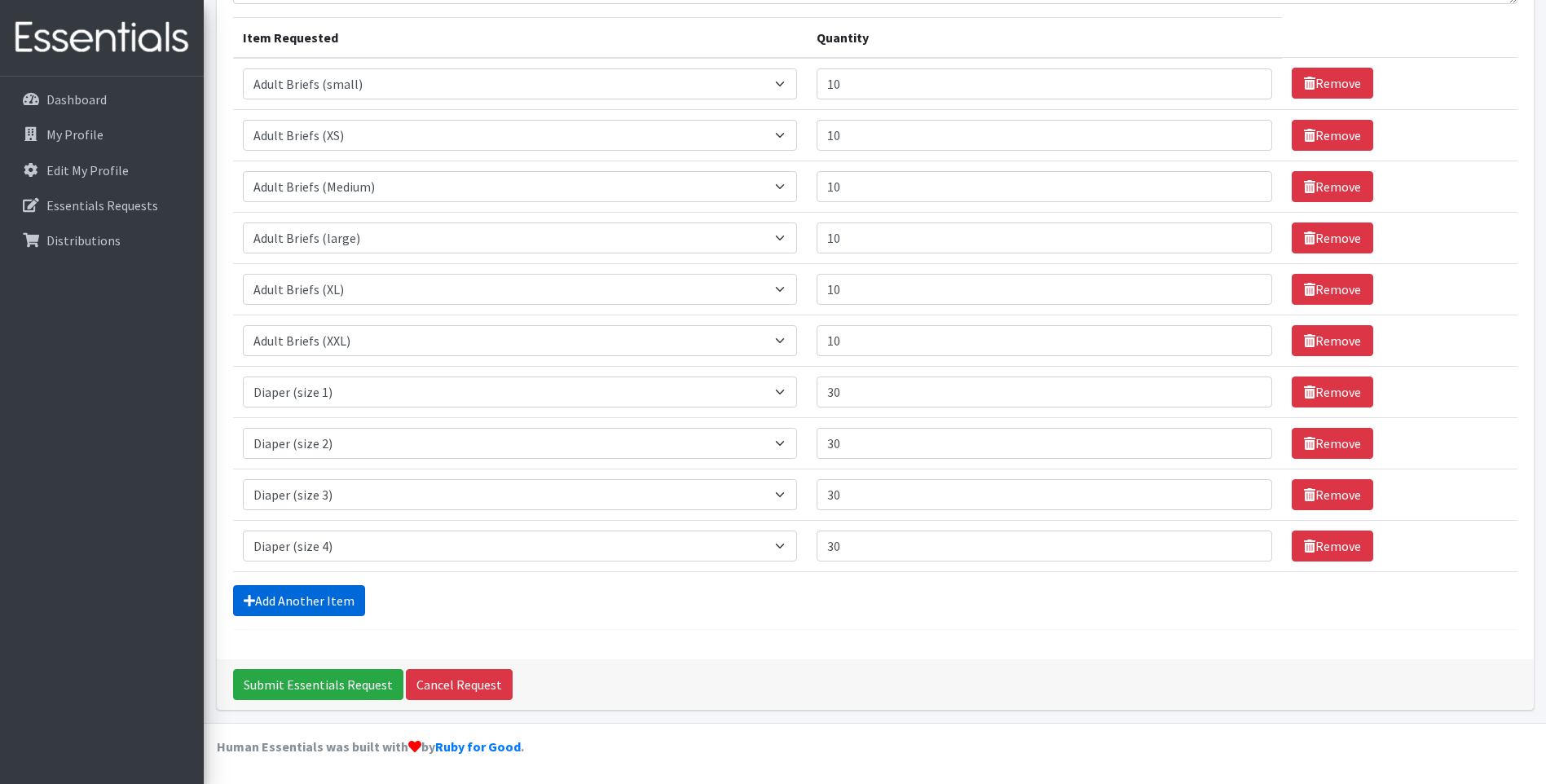
click at [284, 598] on link "Add Another Item" at bounding box center [298, 601] width 133 height 31
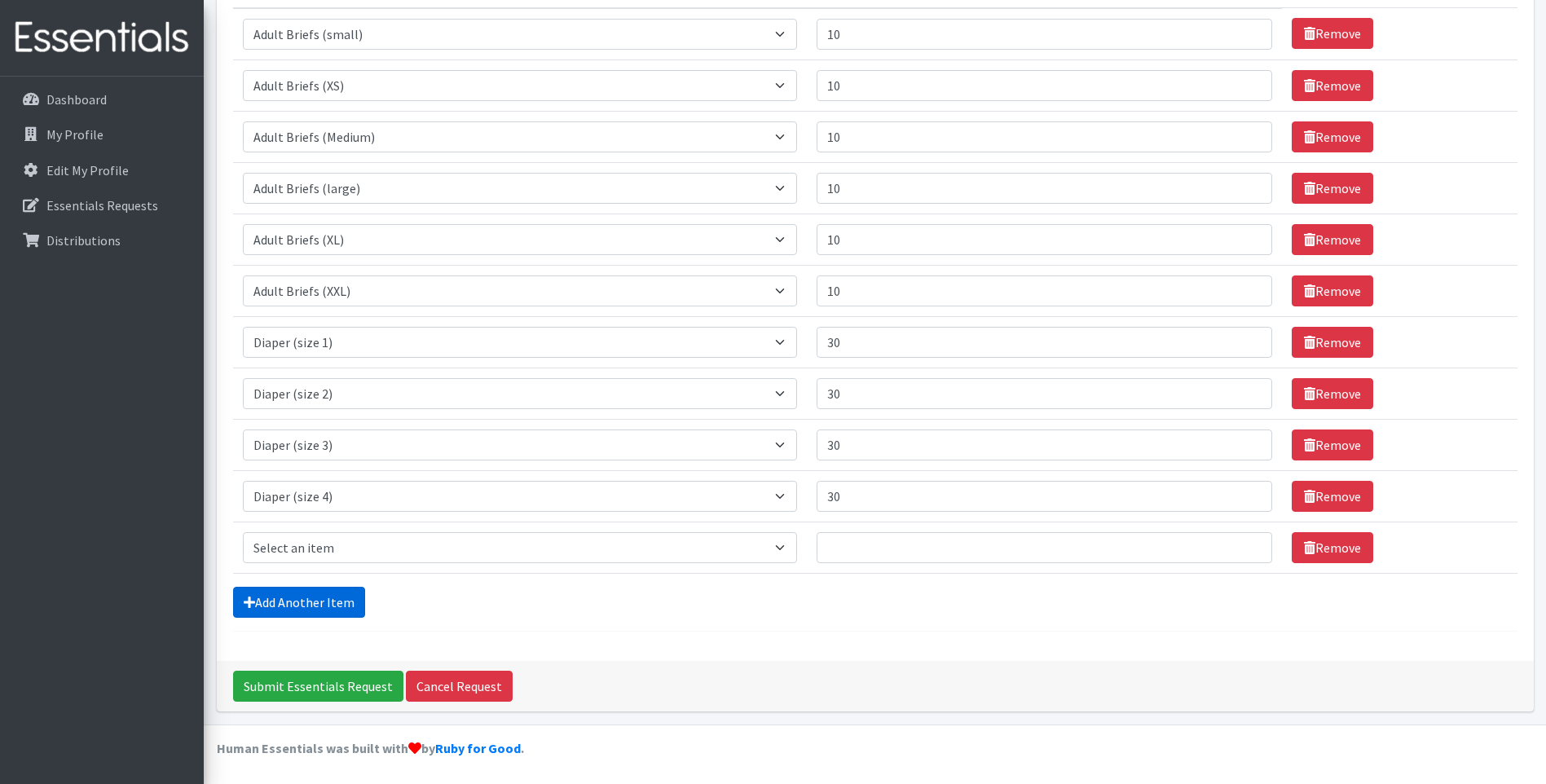
scroll to position [246, 0]
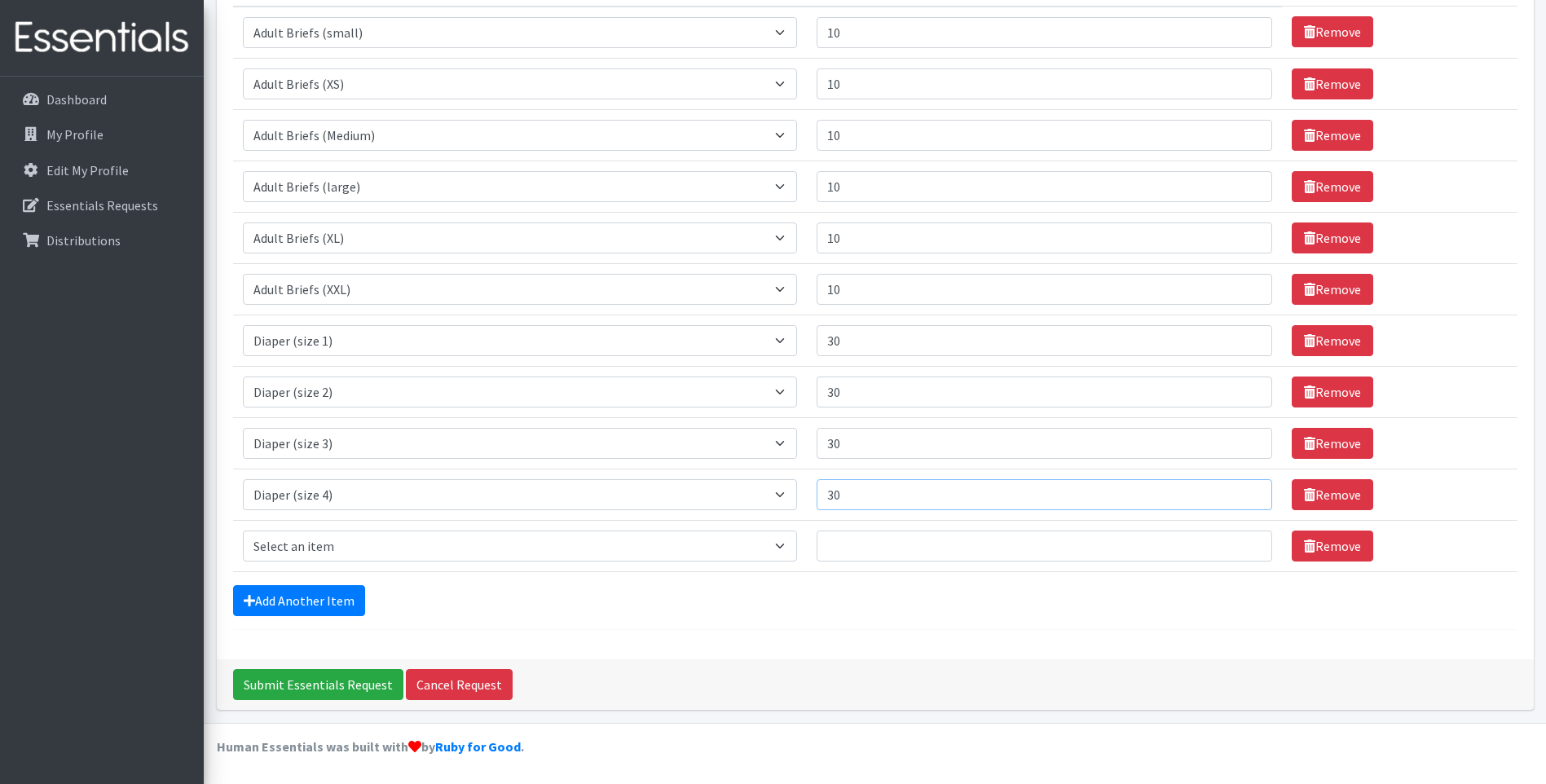
click at [896, 499] on input "30" at bounding box center [1044, 495] width 455 height 31
type input "3"
type input "60"
click at [306, 552] on select "Select an item Adult Briefs (Medium) Adult Briefs (XL) Adult Briefs (XS) Adult …" at bounding box center [519, 547] width 555 height 31
select select "4646"
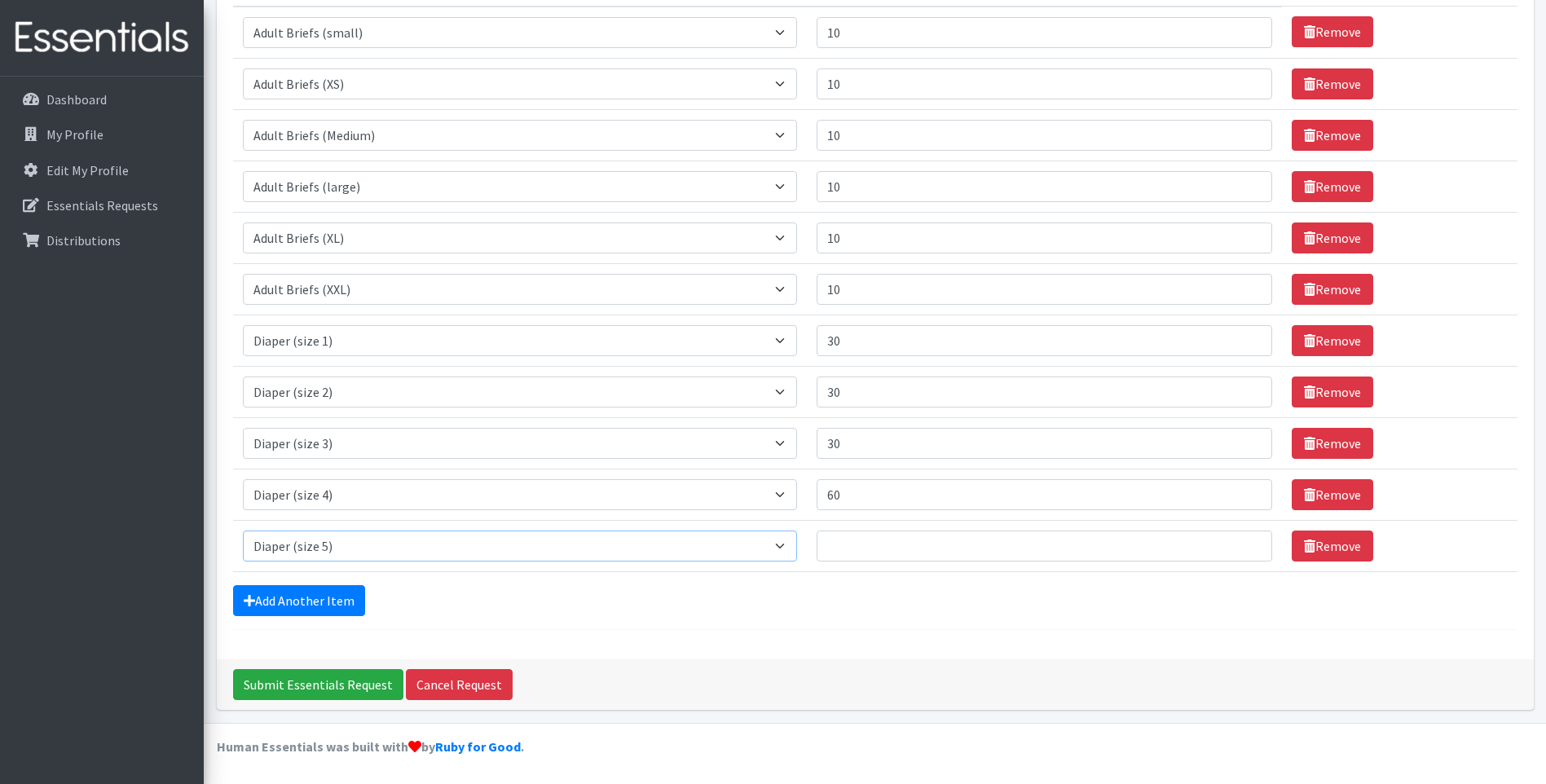
click at [242, 531] on select "Select an item Adult Briefs (Medium) Adult Briefs (XL) Adult Briefs (XS) Adult …" at bounding box center [519, 547] width 555 height 31
click at [928, 548] on input "Quantity" at bounding box center [1044, 547] width 455 height 31
type input "60"
click at [323, 594] on link "Add Another Item" at bounding box center [298, 601] width 133 height 31
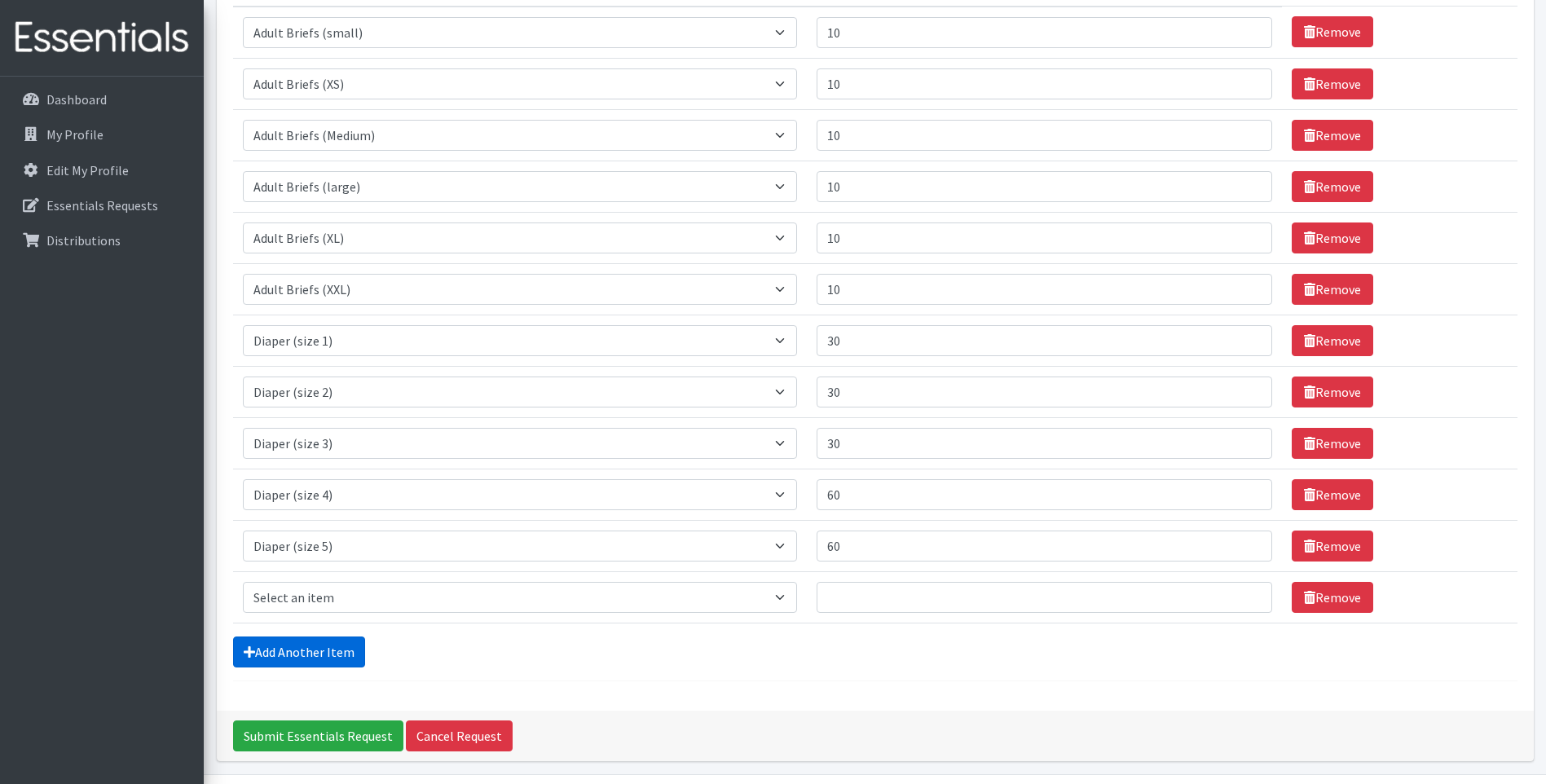
scroll to position [297, 0]
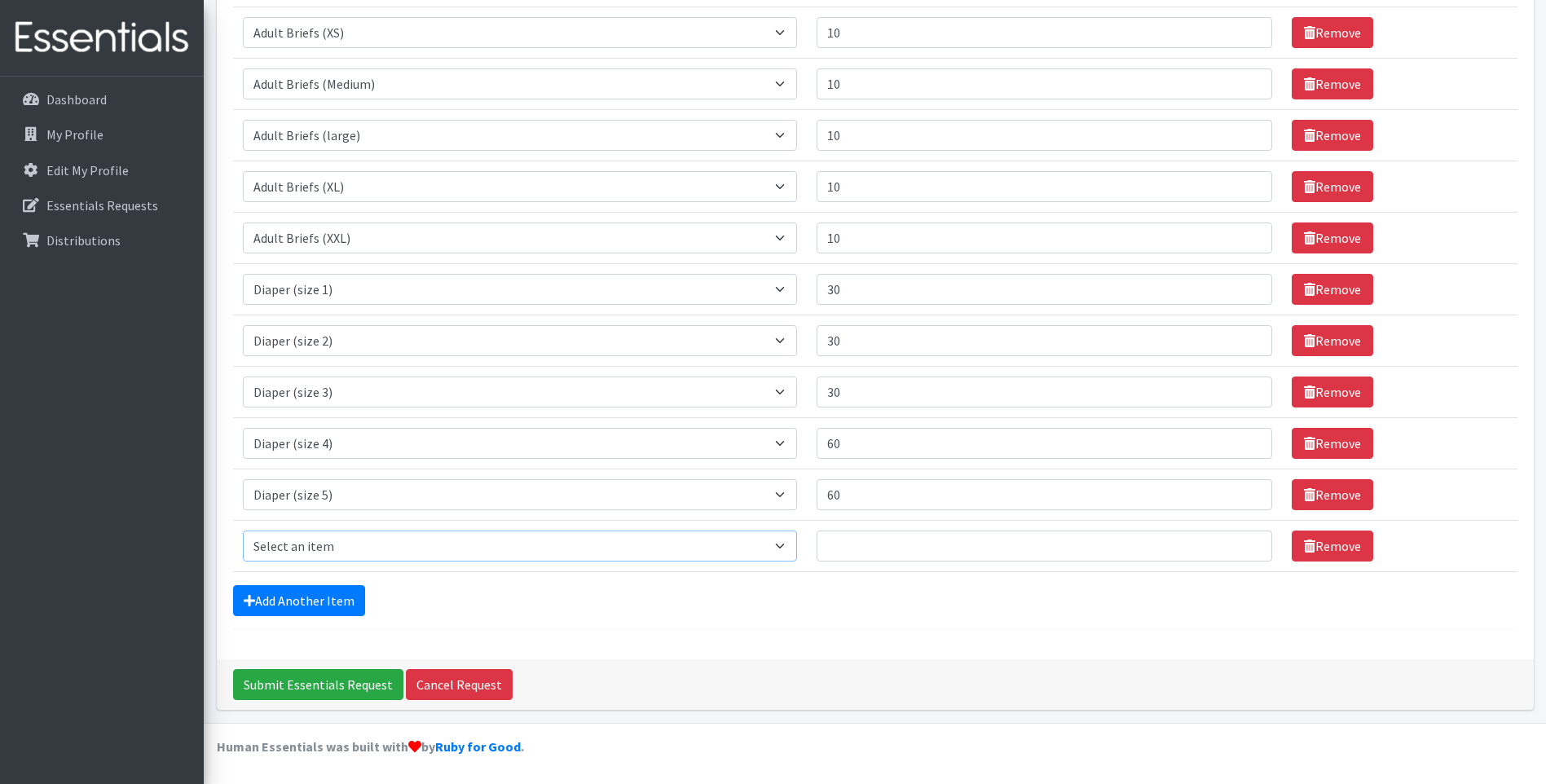
click at [341, 549] on select "Select an item Adult Briefs (Medium) Adult Briefs (XL) Adult Briefs (XS) Adult …" at bounding box center [519, 547] width 555 height 31
select select "4649"
click at [242, 531] on select "Select an item Adult Briefs (Medium) Adult Briefs (XL) Adult Briefs (XS) Adult …" at bounding box center [519, 547] width 555 height 31
click at [877, 546] on input "Quantity" at bounding box center [1044, 547] width 455 height 31
type input "1"
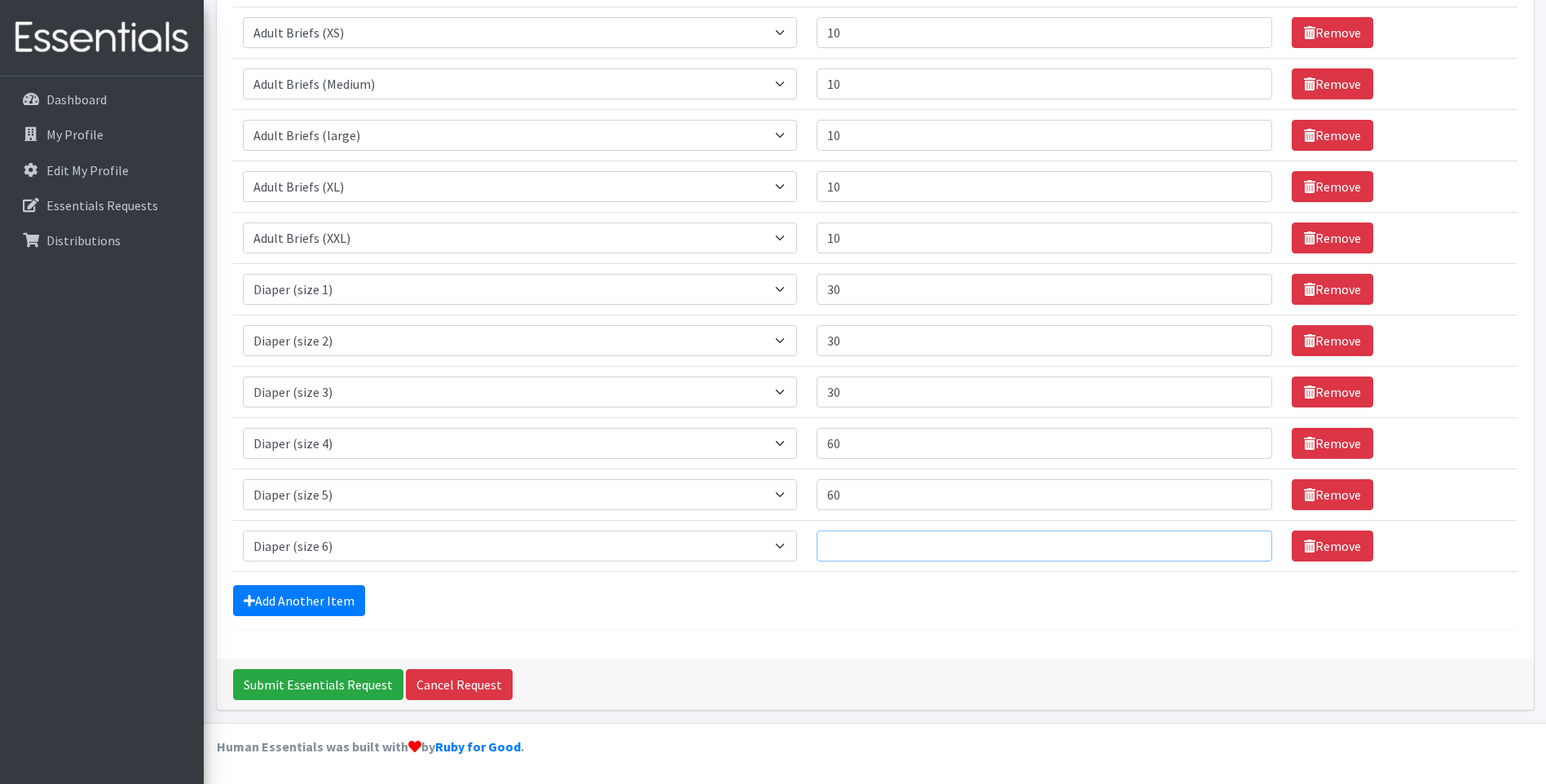
type input "6"
type input "60"
click at [316, 602] on link "Add Another Item" at bounding box center [298, 601] width 133 height 31
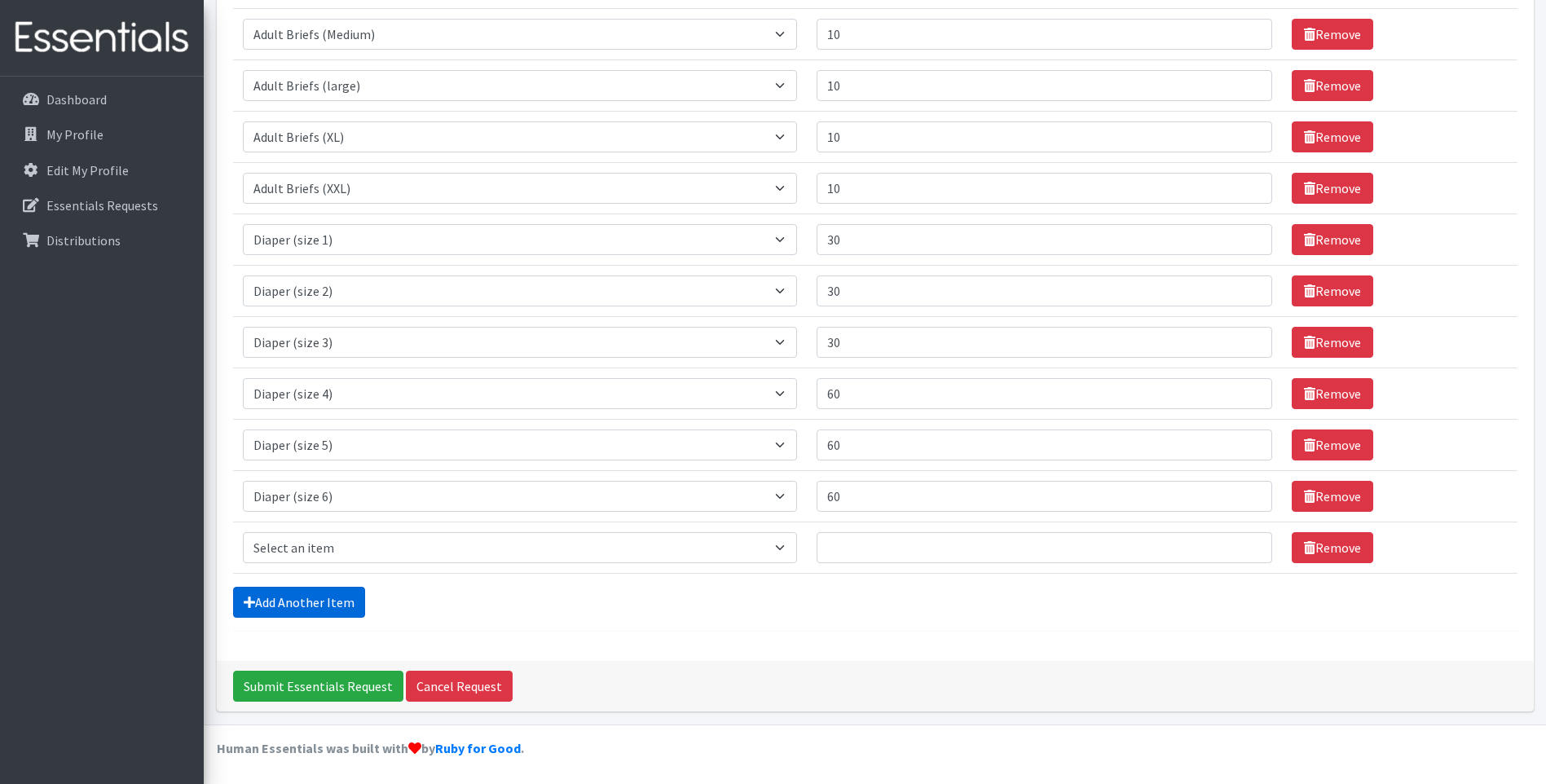
scroll to position [348, 0]
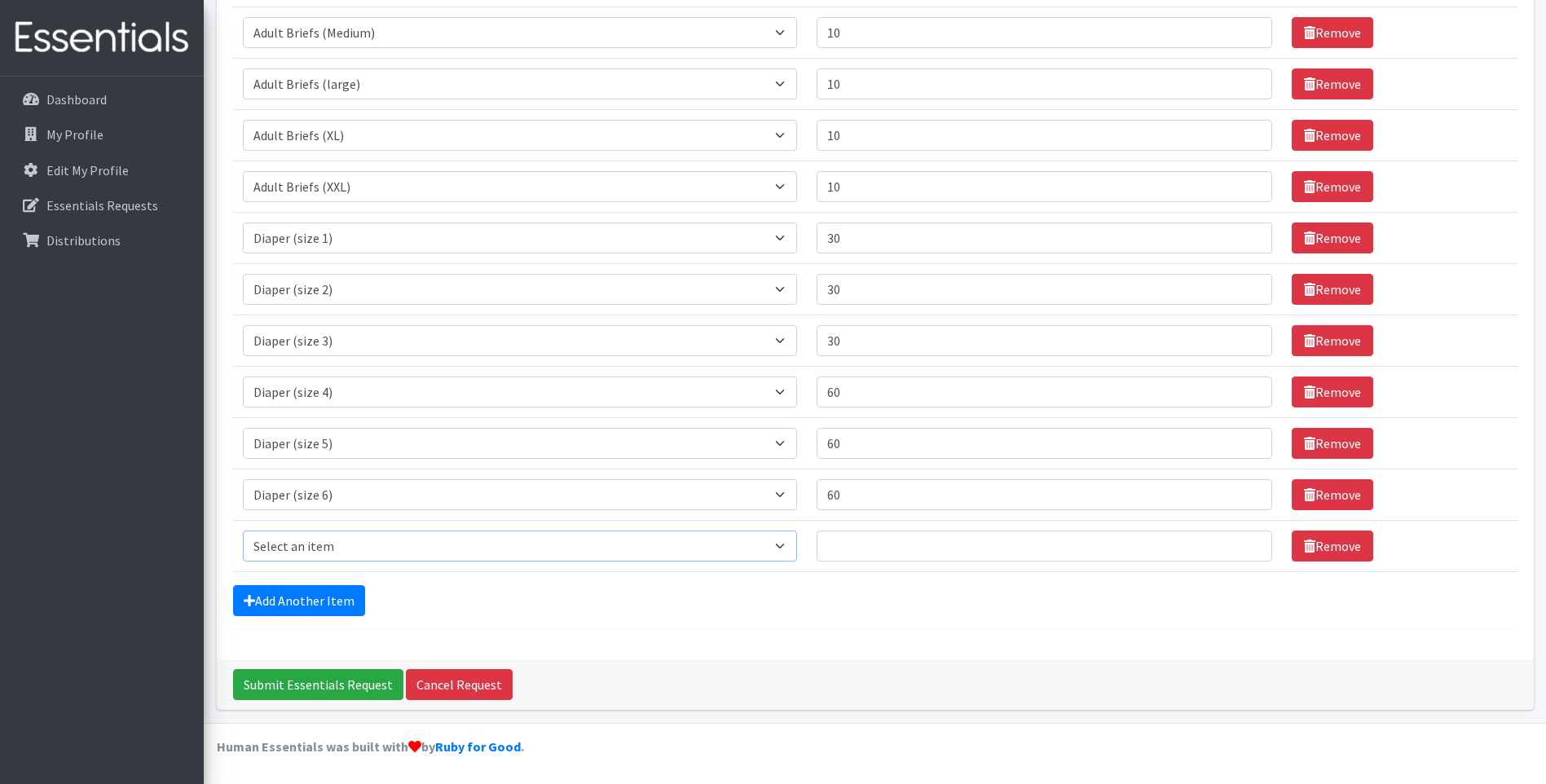
click at [382, 549] on select "Select an item Adult Briefs (Medium) Adult Briefs (XL) Adult Briefs (XS) Adult …" at bounding box center [519, 547] width 555 height 31
select select "5868"
click at [242, 531] on select "Select an item Adult Briefs (Medium) Adult Briefs (XL) Adult Briefs (XS) Adult …" at bounding box center [519, 547] width 555 height 31
click at [921, 542] on input "Quantity" at bounding box center [1044, 547] width 455 height 31
type input "30"
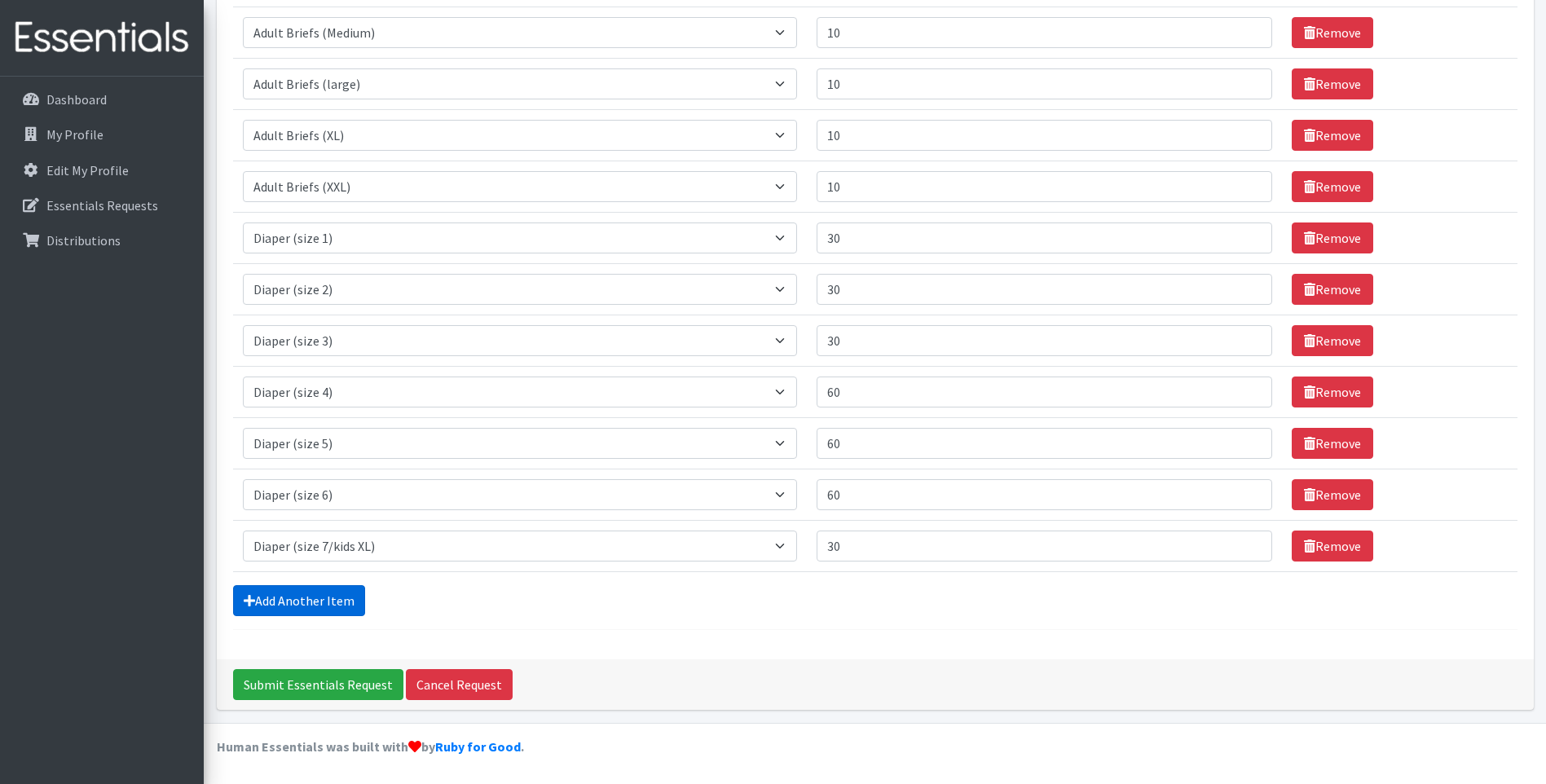
click at [312, 602] on link "Add Another Item" at bounding box center [298, 601] width 133 height 31
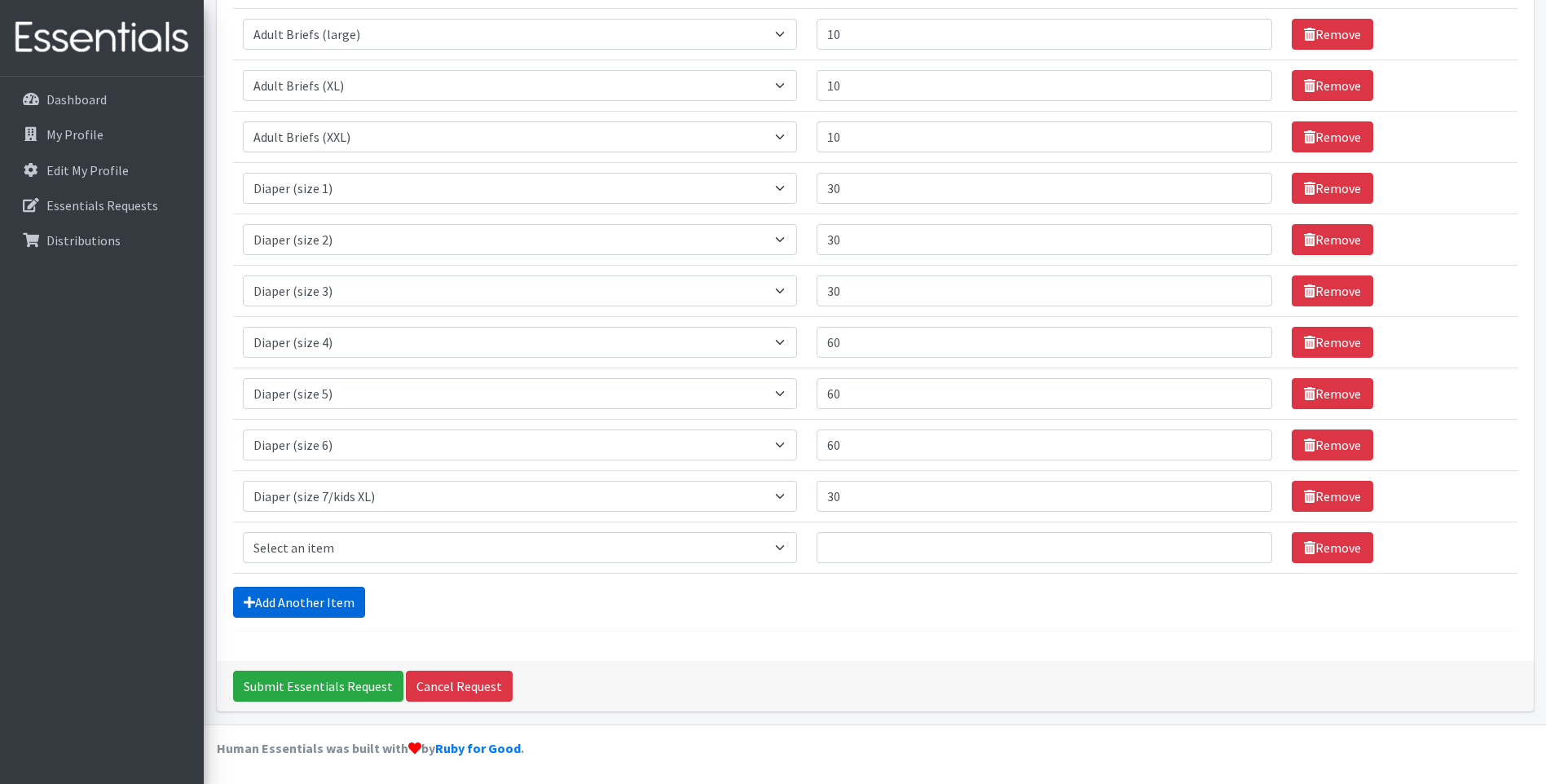
scroll to position [400, 0]
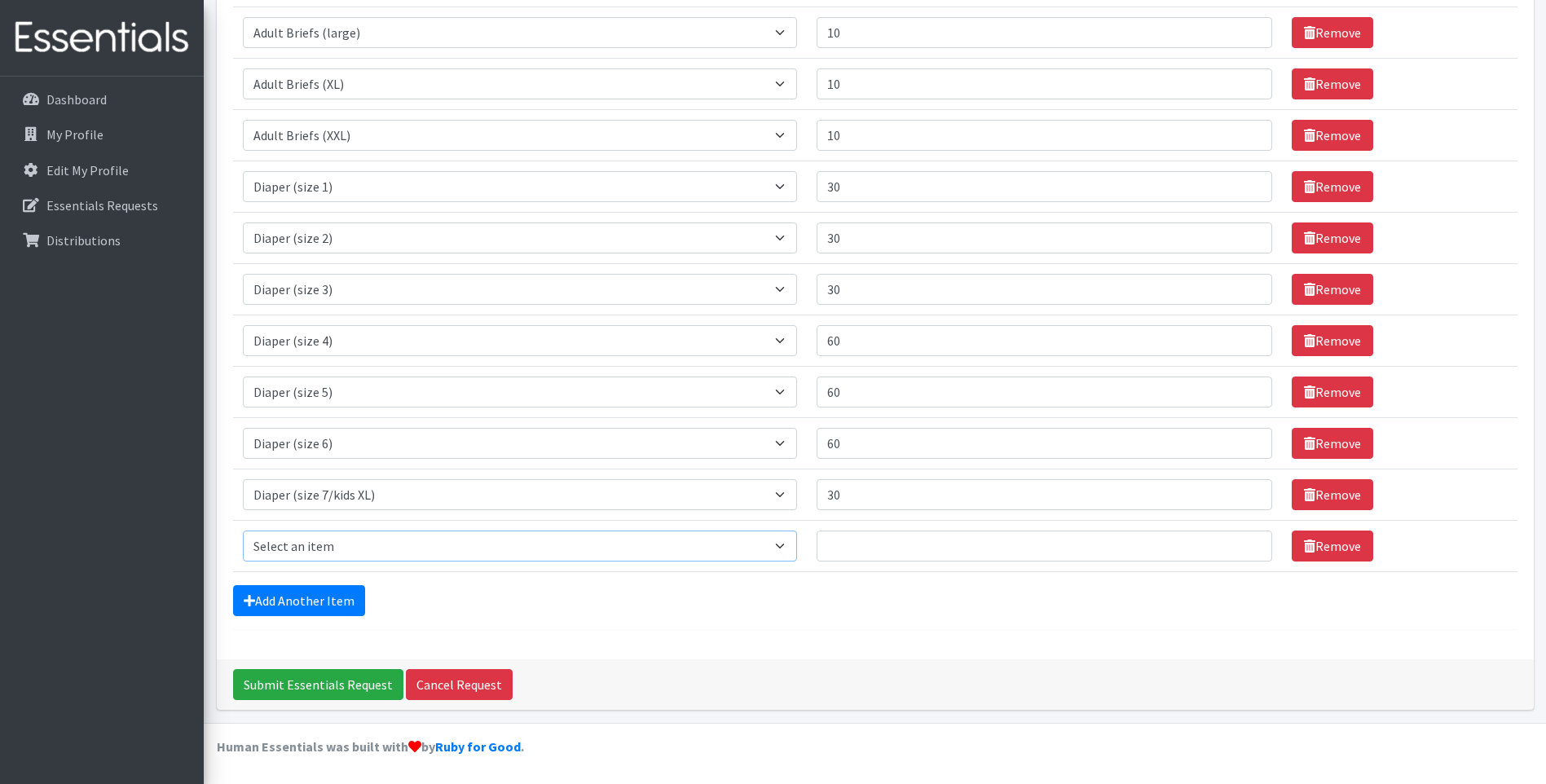
click at [342, 537] on select "Select an item Adult Briefs (Medium) Adult Briefs (XL) Adult Briefs (XS) Adult …" at bounding box center [519, 547] width 555 height 31
click at [344, 543] on select "Select an item Adult Briefs (Medium) Adult Briefs (XL) Adult Briefs (XS) Adult …" at bounding box center [519, 547] width 555 height 31
select select "4633"
click at [242, 531] on select "Select an item Adult Briefs (Medium) Adult Briefs (XL) Adult Briefs (XS) Adult …" at bounding box center [519, 547] width 555 height 31
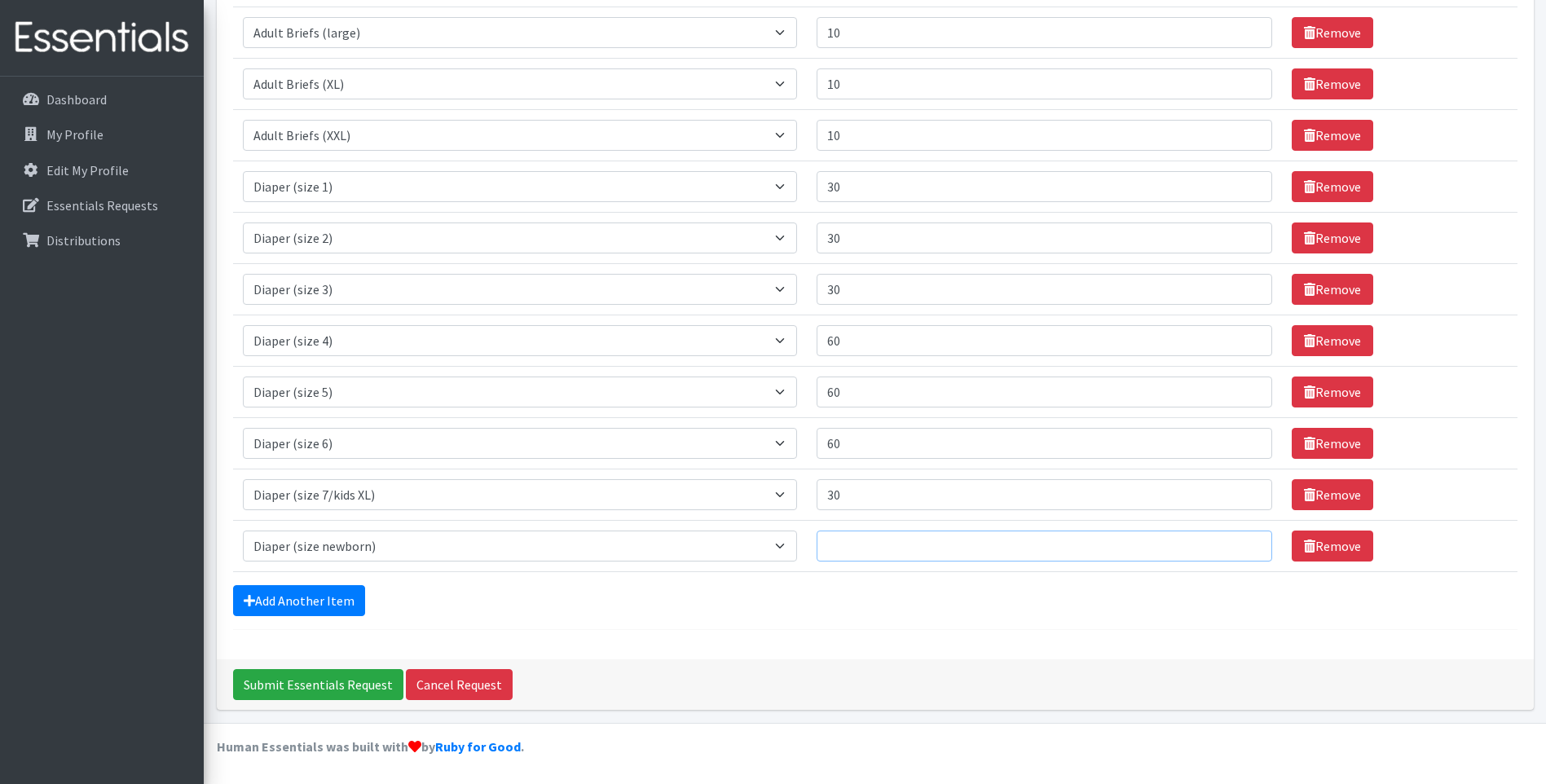
click at [900, 554] on input "Quantity" at bounding box center [1044, 547] width 455 height 31
type input "30"
click at [334, 594] on link "Add Another Item" at bounding box center [298, 601] width 133 height 31
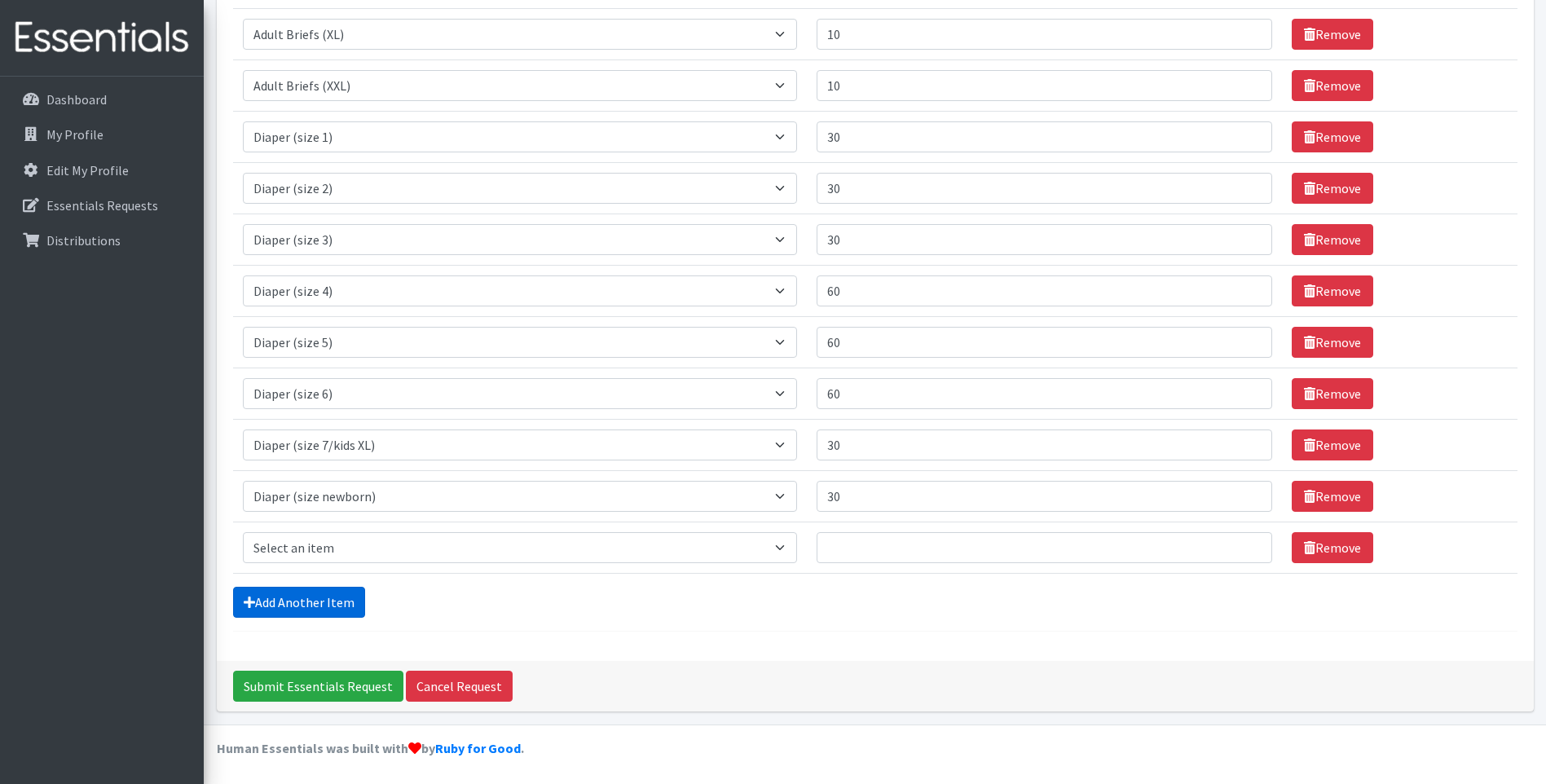
scroll to position [451, 0]
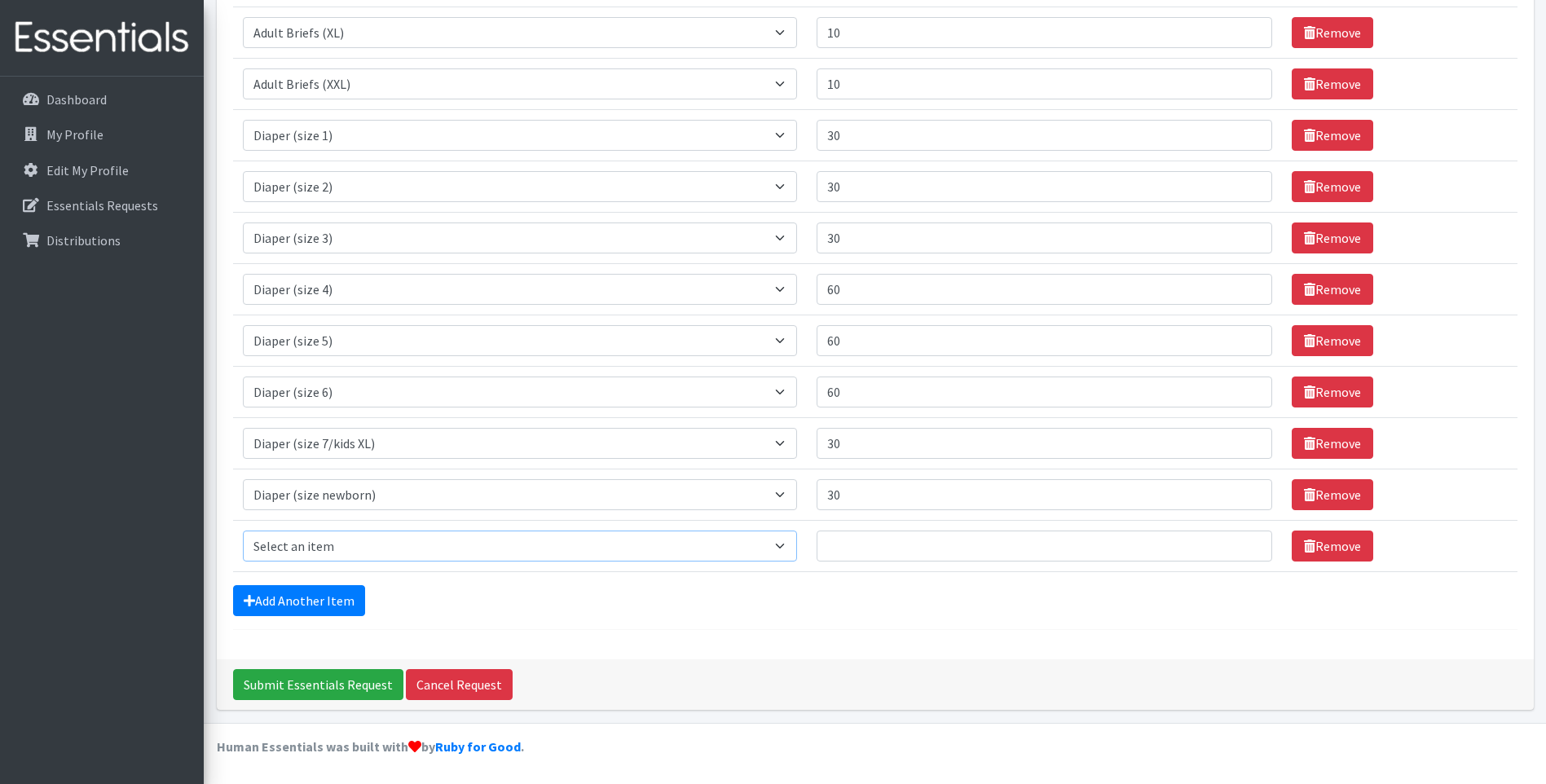
click at [334, 547] on select "Select an item Adult Briefs (Medium) Adult Briefs (XL) Adult Briefs (XS) Adult …" at bounding box center [519, 547] width 555 height 31
select select "12686"
click at [242, 531] on select "Select an item Adult Briefs (Medium) Adult Briefs (XL) Adult Briefs (XS) Adult …" at bounding box center [519, 547] width 555 height 31
click at [858, 538] on input "Quantity" at bounding box center [1044, 547] width 455 height 31
type input "300"
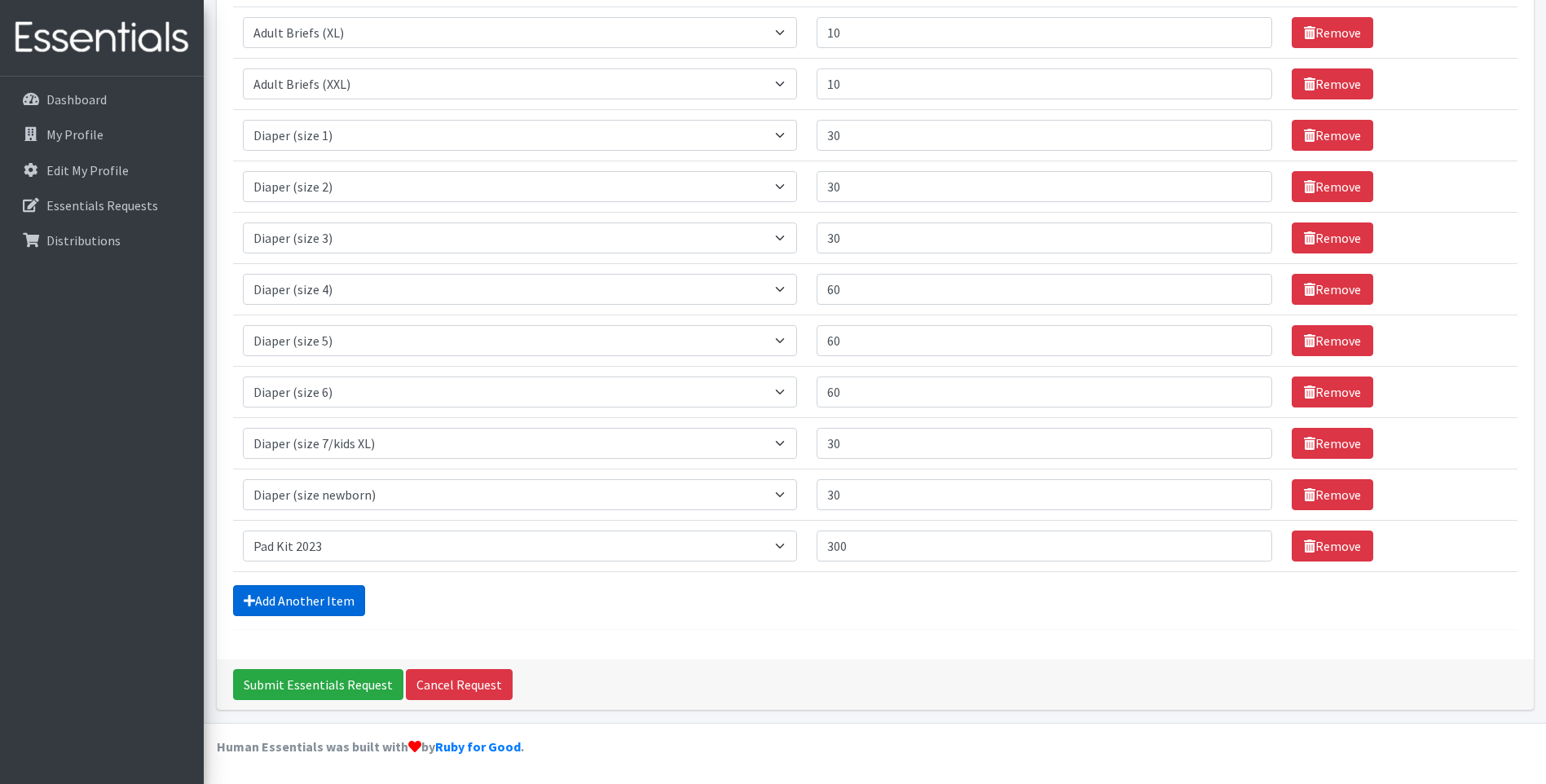
click at [333, 596] on link "Add Another Item" at bounding box center [298, 601] width 133 height 31
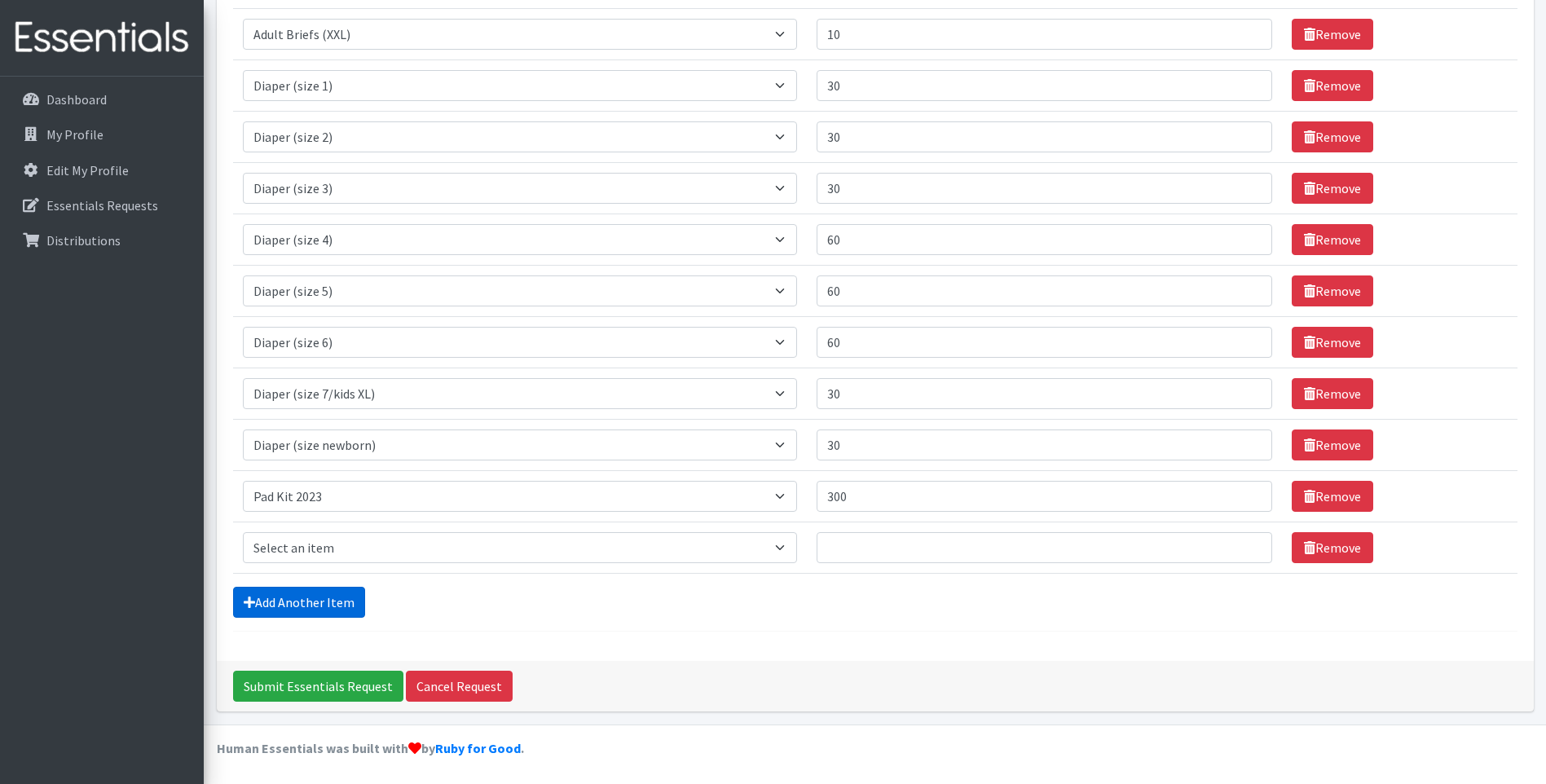
scroll to position [502, 0]
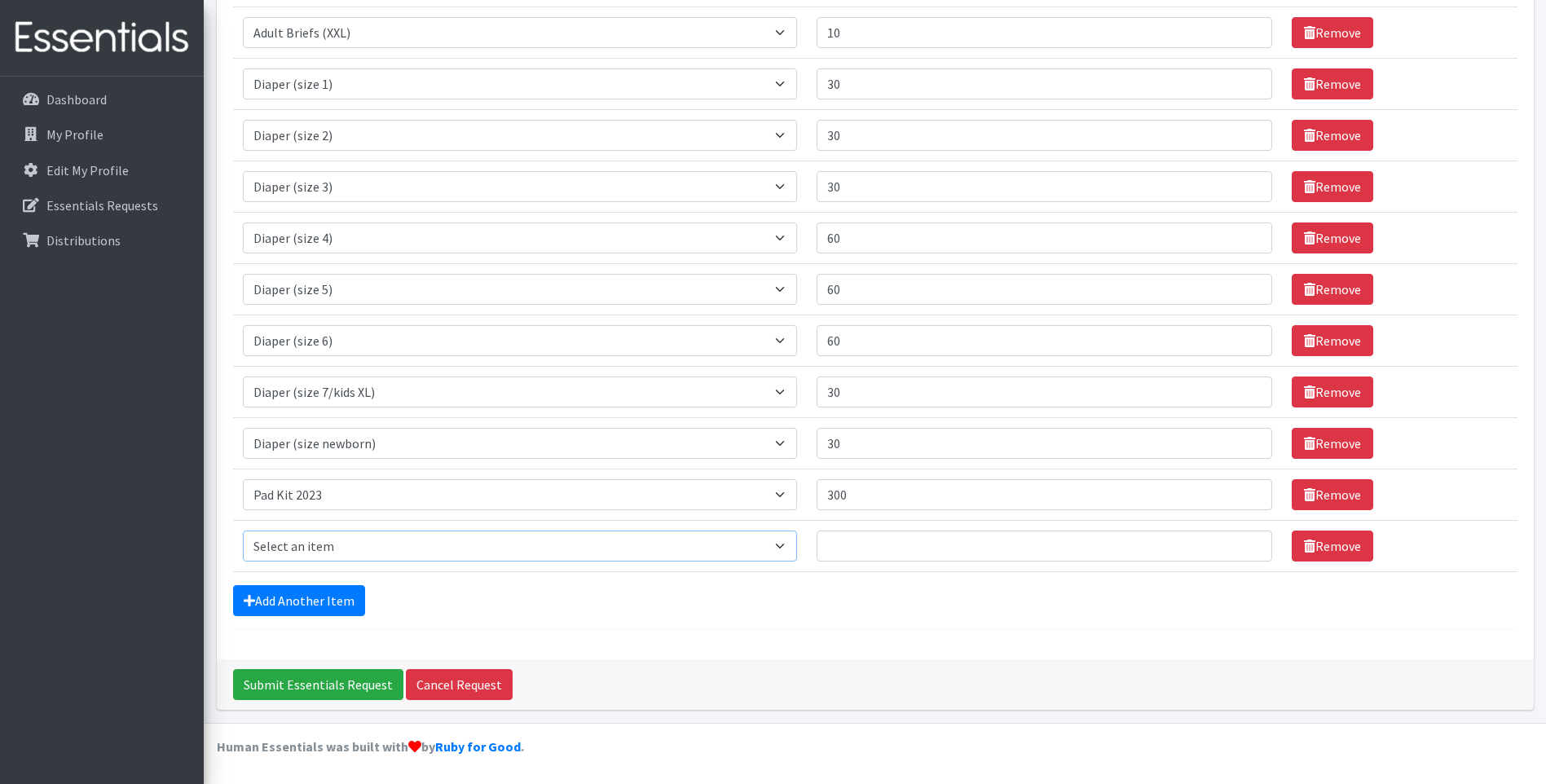
click at [577, 540] on select "Select an item Adult Briefs (Medium) Adult Briefs (XL) Adult Briefs (XS) Adult …" at bounding box center [519, 547] width 555 height 31
select select "12643"
click at [242, 531] on select "Select an item Adult Briefs (Medium) Adult Briefs (XL) Adult Briefs (XS) Adult …" at bounding box center [519, 547] width 555 height 31
click at [932, 551] on input "Quantity" at bounding box center [1044, 547] width 455 height 31
type input "1"
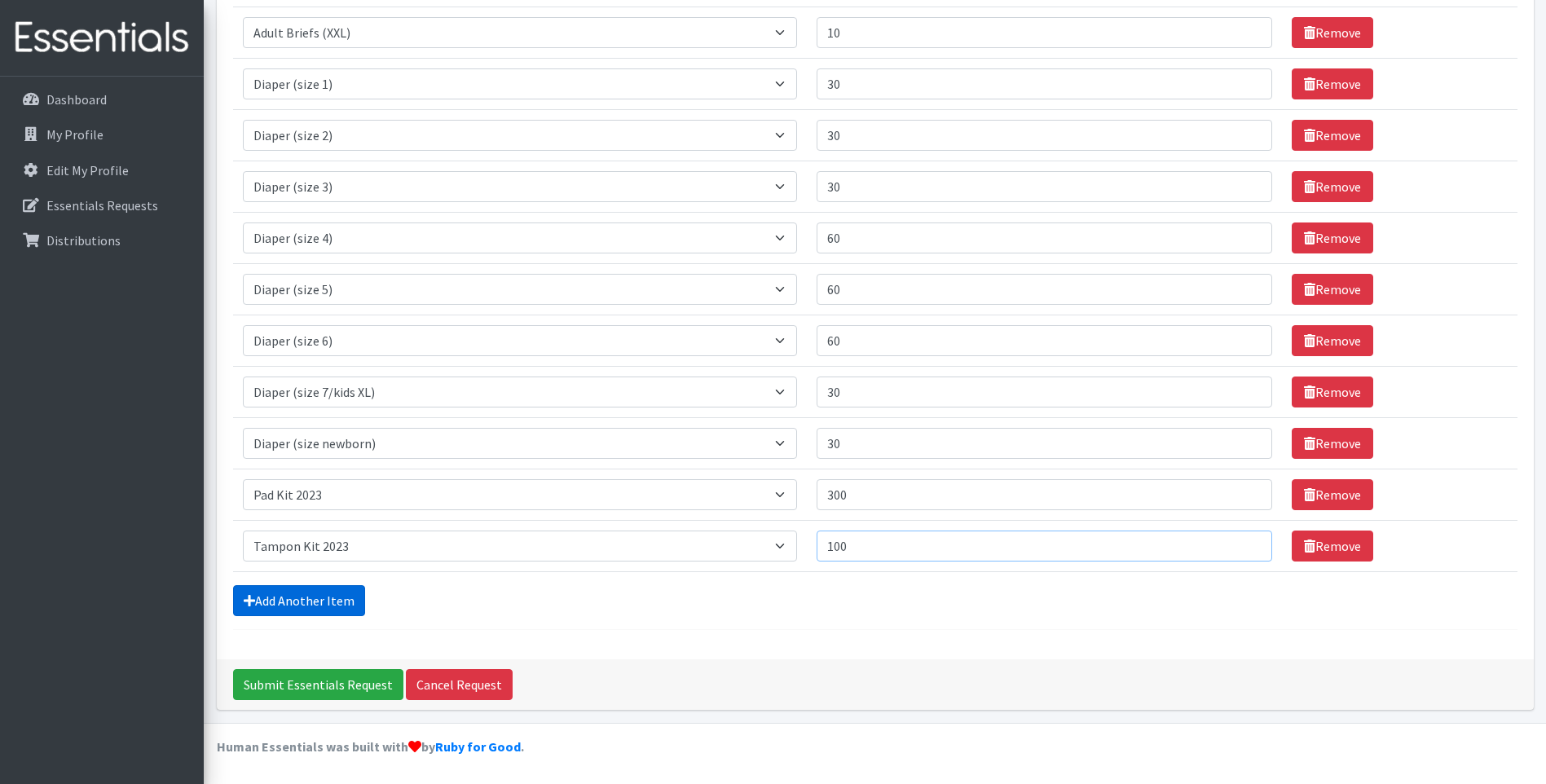
type input "100"
click at [303, 594] on link "Add Another Item" at bounding box center [298, 601] width 133 height 31
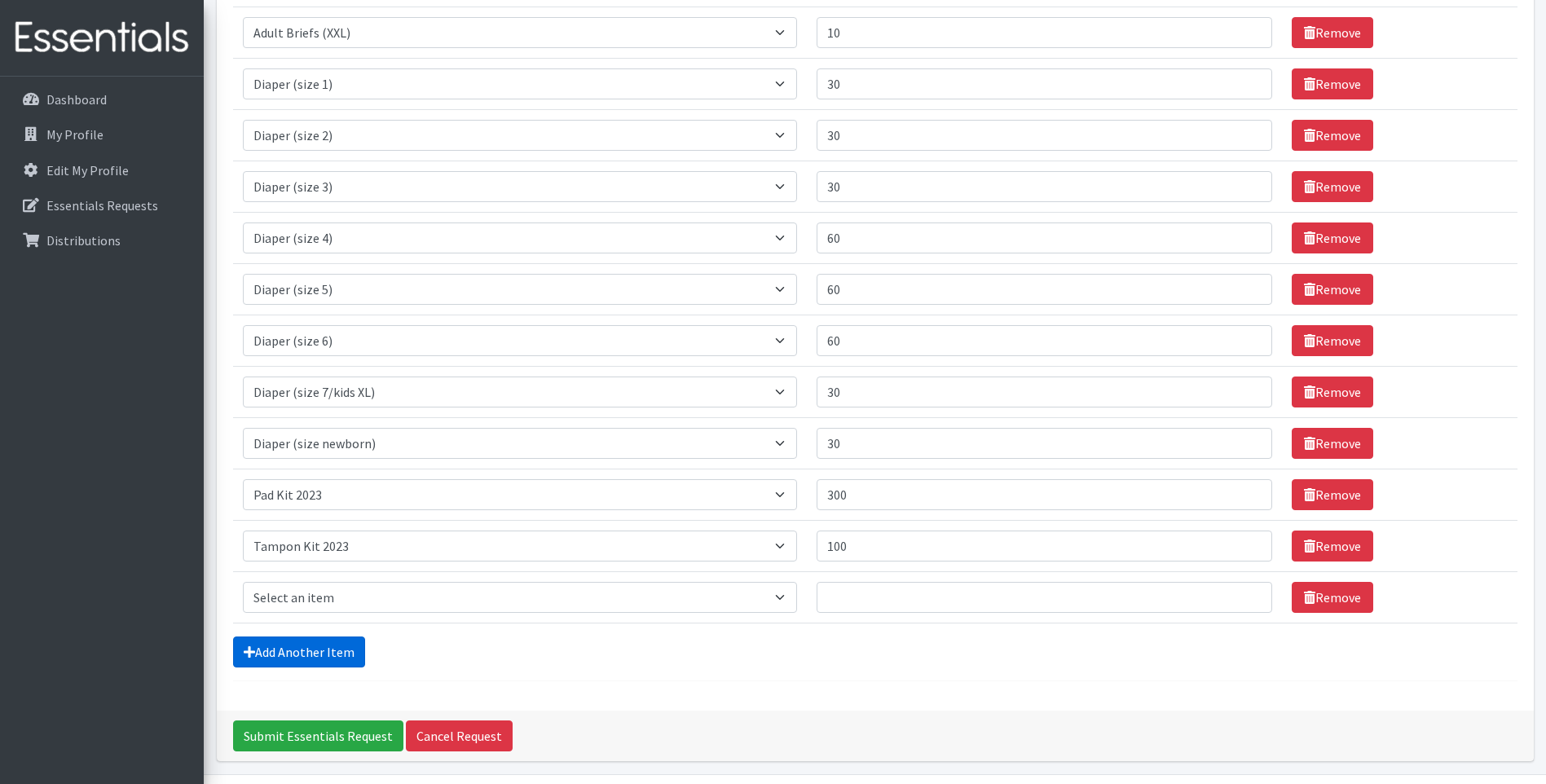
scroll to position [554, 0]
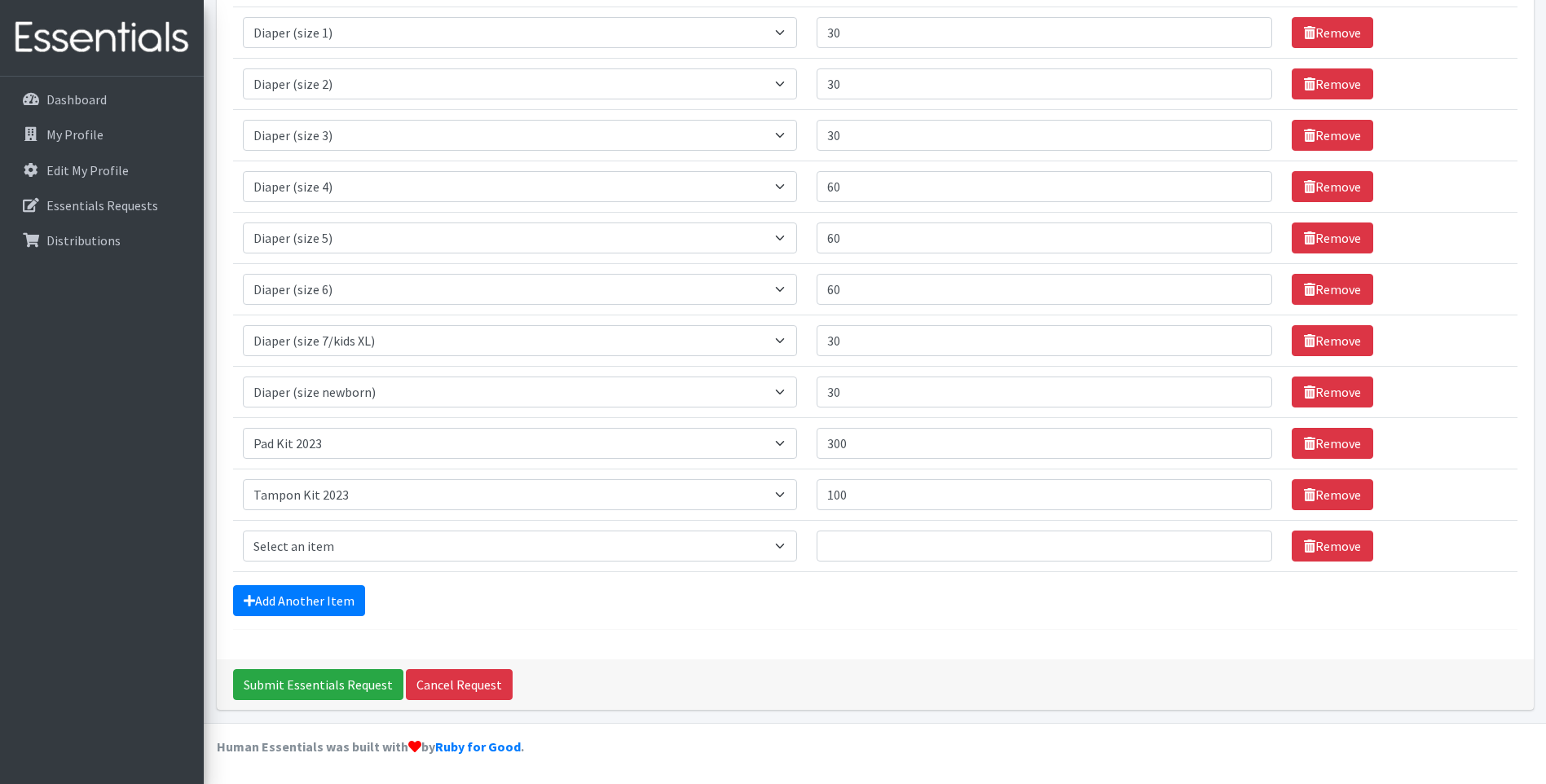
click at [331, 528] on td "Item Requested Select an item Adult Briefs (Medium) Adult Briefs (XL) Adult Bri…" at bounding box center [519, 546] width 574 height 51
click at [334, 536] on select "Select an item Adult Briefs (Medium) Adult Briefs (XL) Adult Briefs (XS) Adult …" at bounding box center [519, 547] width 555 height 31
select select "5865"
click at [242, 531] on select "Select an item Adult Briefs (Medium) Adult Briefs (XL) Adult Briefs (XS) Adult …" at bounding box center [519, 547] width 555 height 31
click at [913, 551] on input "Quantity" at bounding box center [1044, 547] width 455 height 31
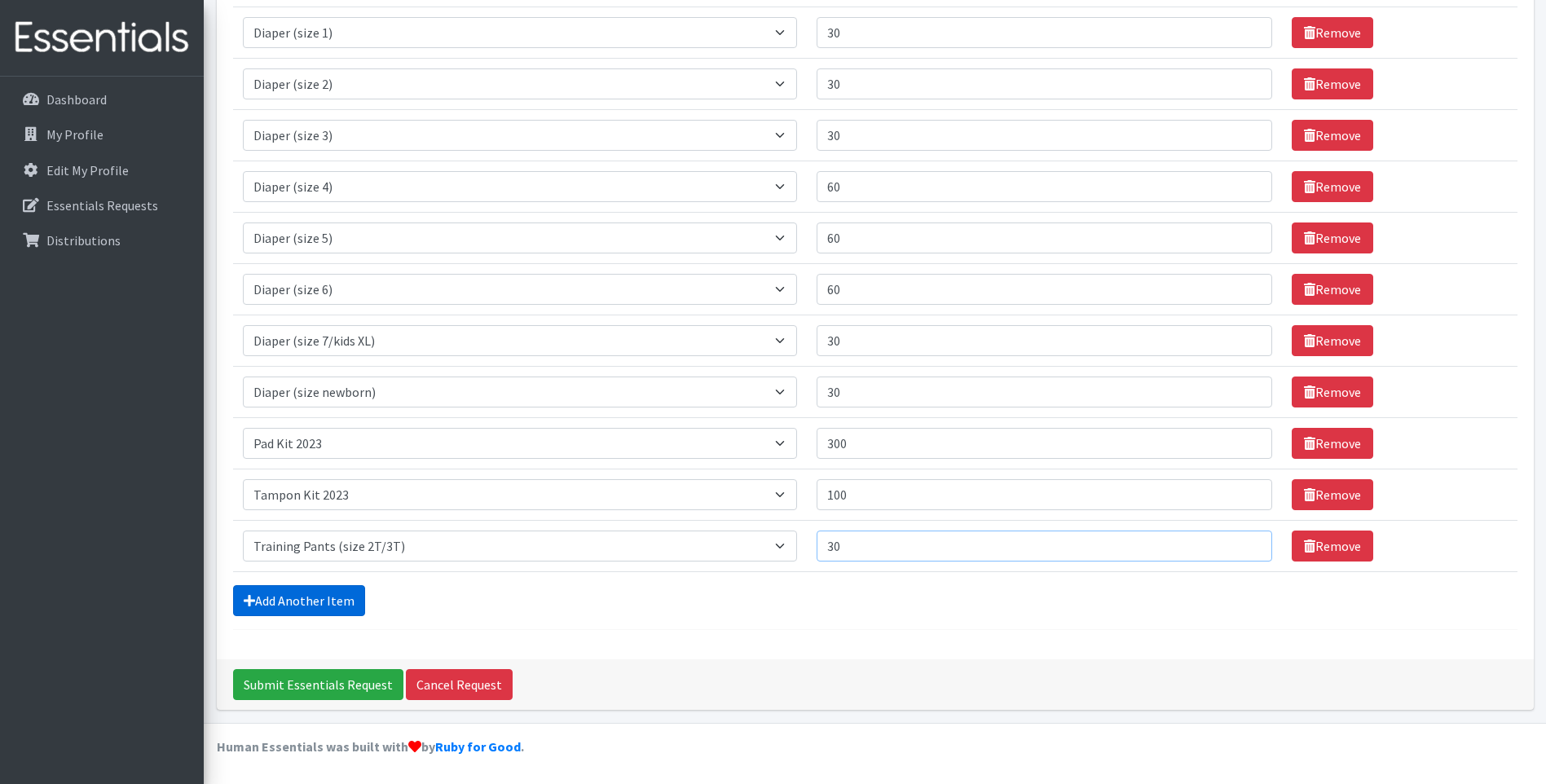
type input "30"
click at [330, 593] on link "Add Another Item" at bounding box center [298, 601] width 133 height 31
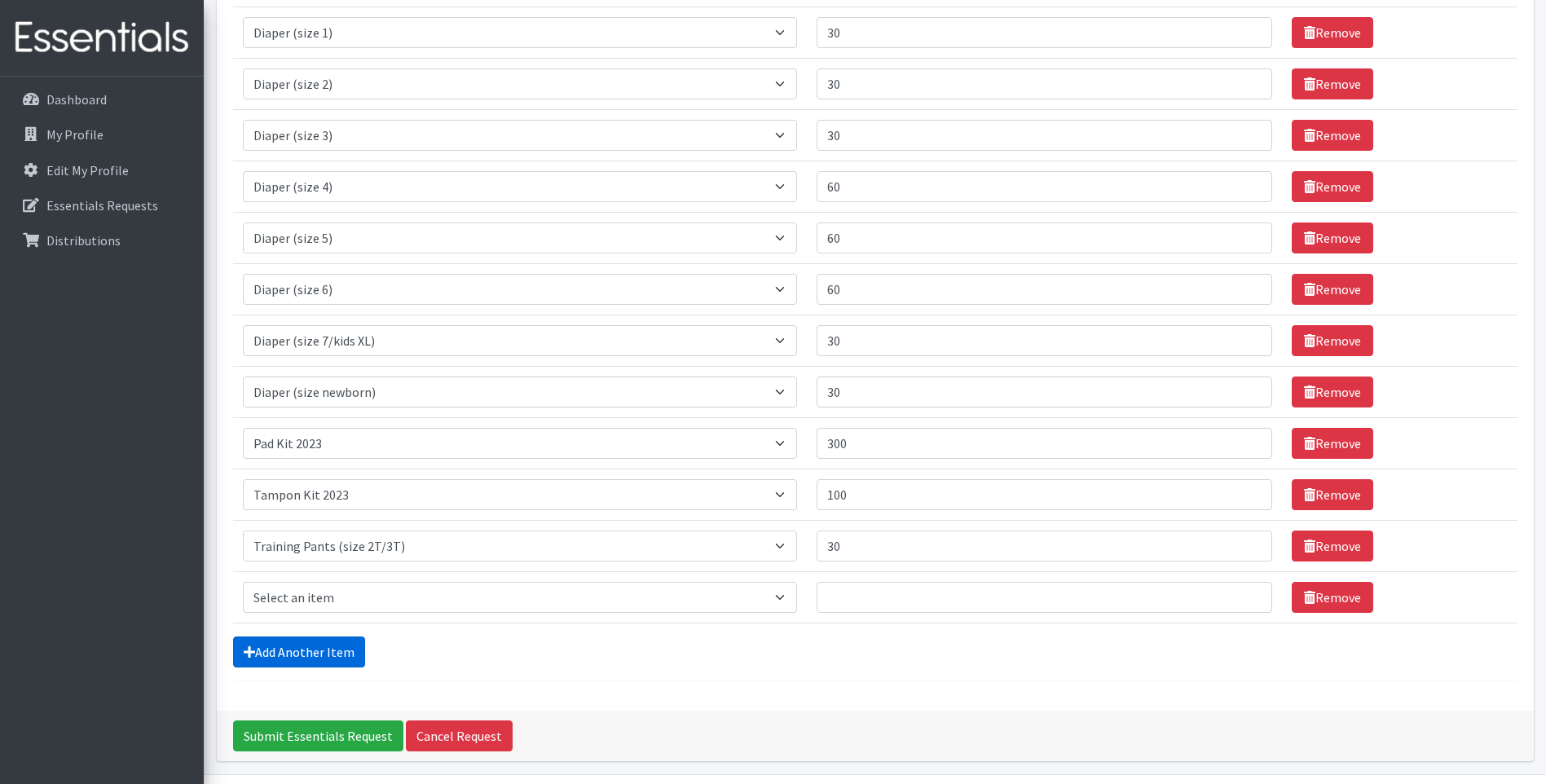
scroll to position [605, 0]
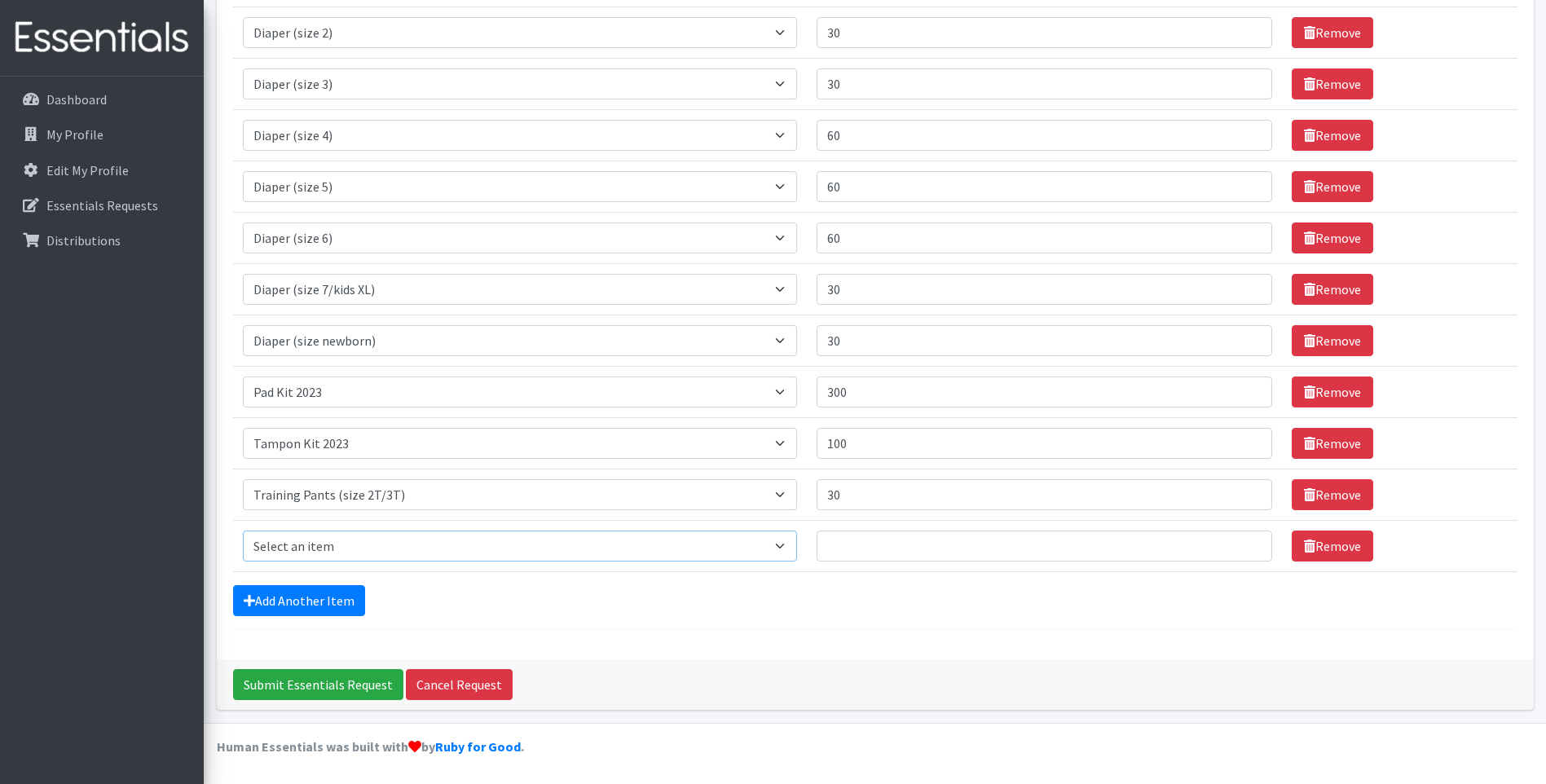
click at [358, 545] on select "Select an item Adult Briefs (Medium) Adult Briefs (XL) Adult Briefs (XS) Adult …" at bounding box center [519, 547] width 555 height 31
select select "5866"
click at [242, 531] on select "Select an item Adult Briefs (Medium) Adult Briefs (XL) Adult Briefs (XS) Adult …" at bounding box center [519, 547] width 555 height 31
click at [856, 538] on input "Quantity" at bounding box center [1044, 547] width 455 height 31
type input "30"
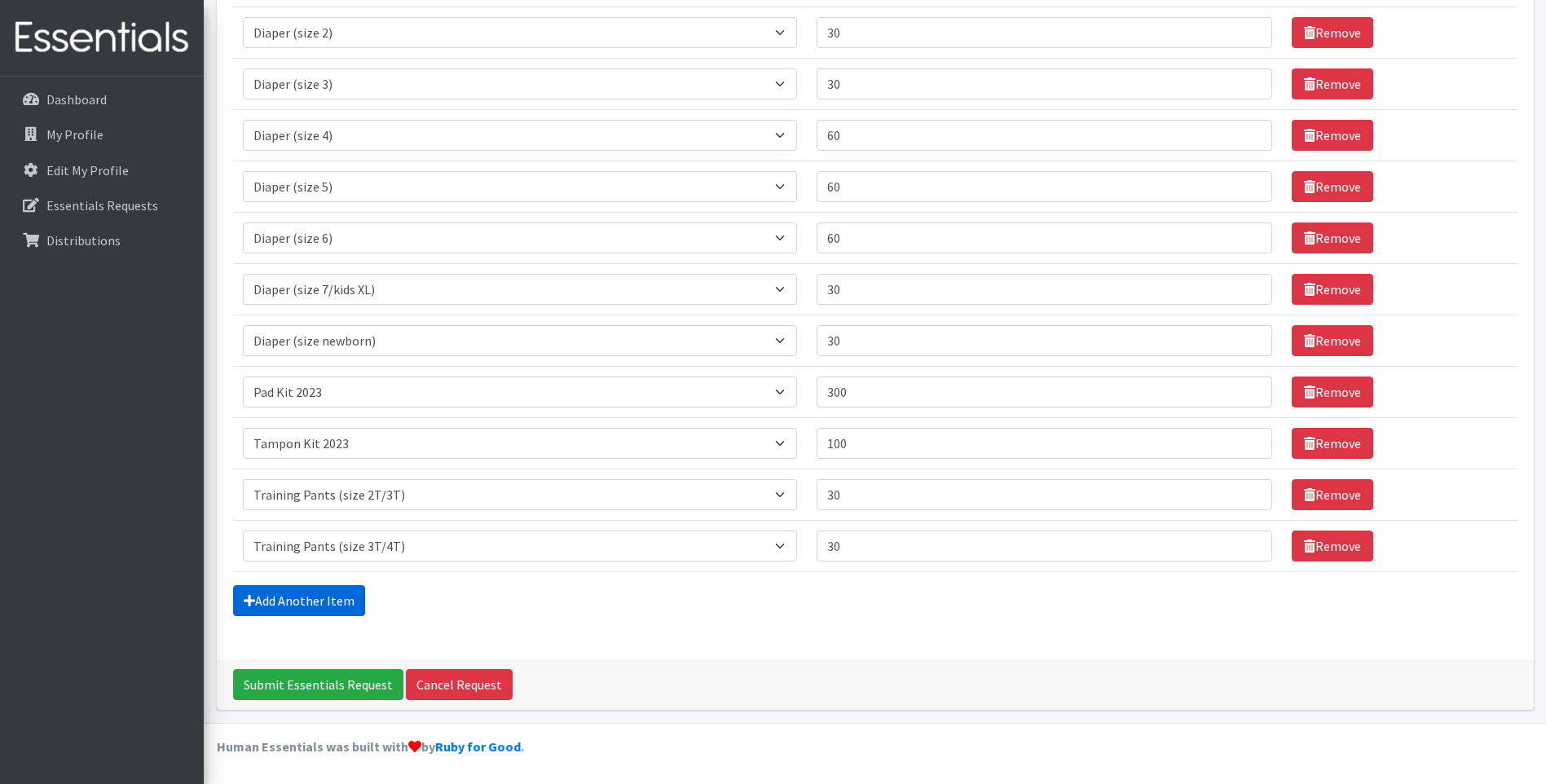
click at [358, 594] on link "Add Another Item" at bounding box center [298, 601] width 133 height 31
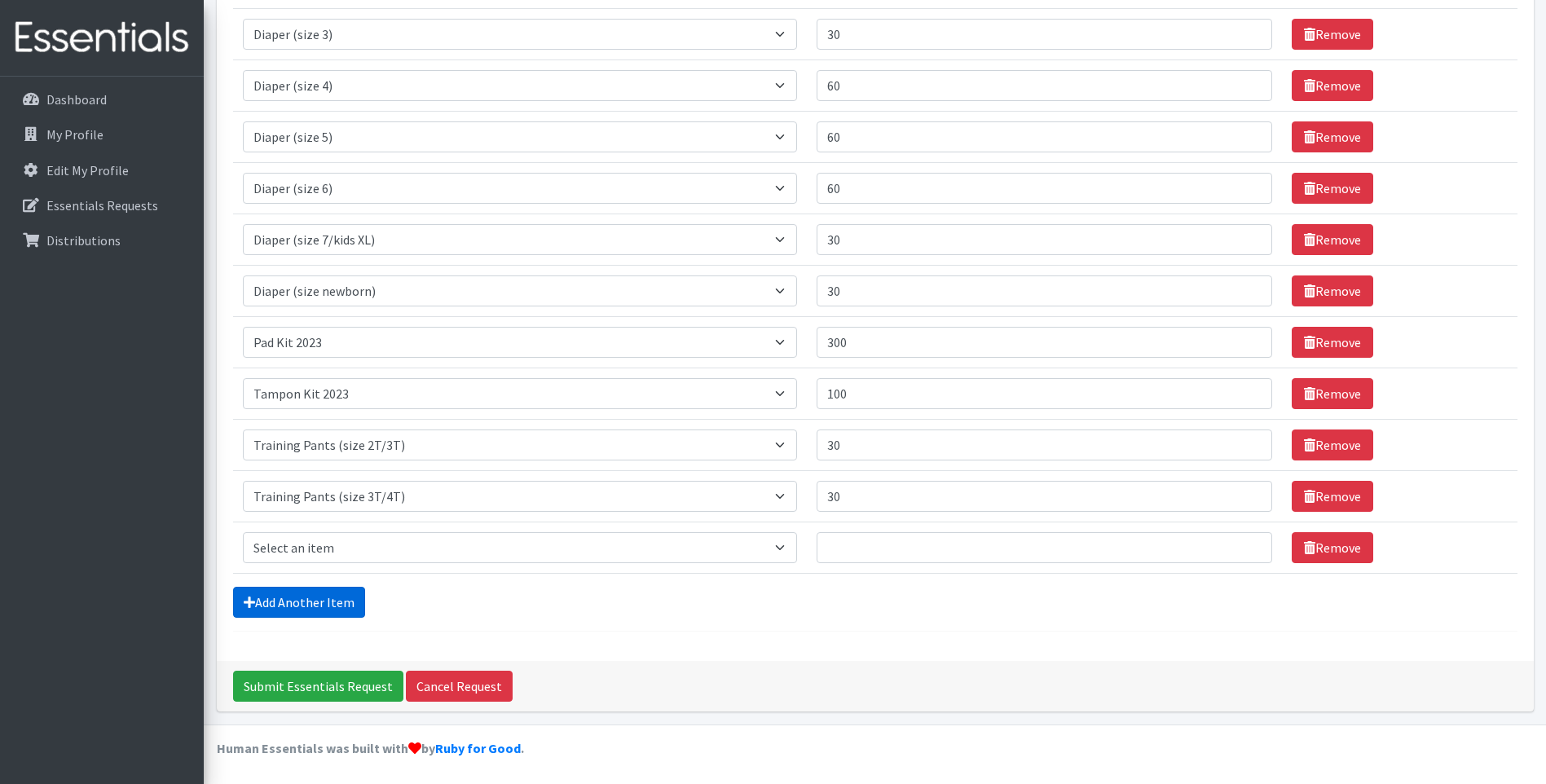
scroll to position [656, 0]
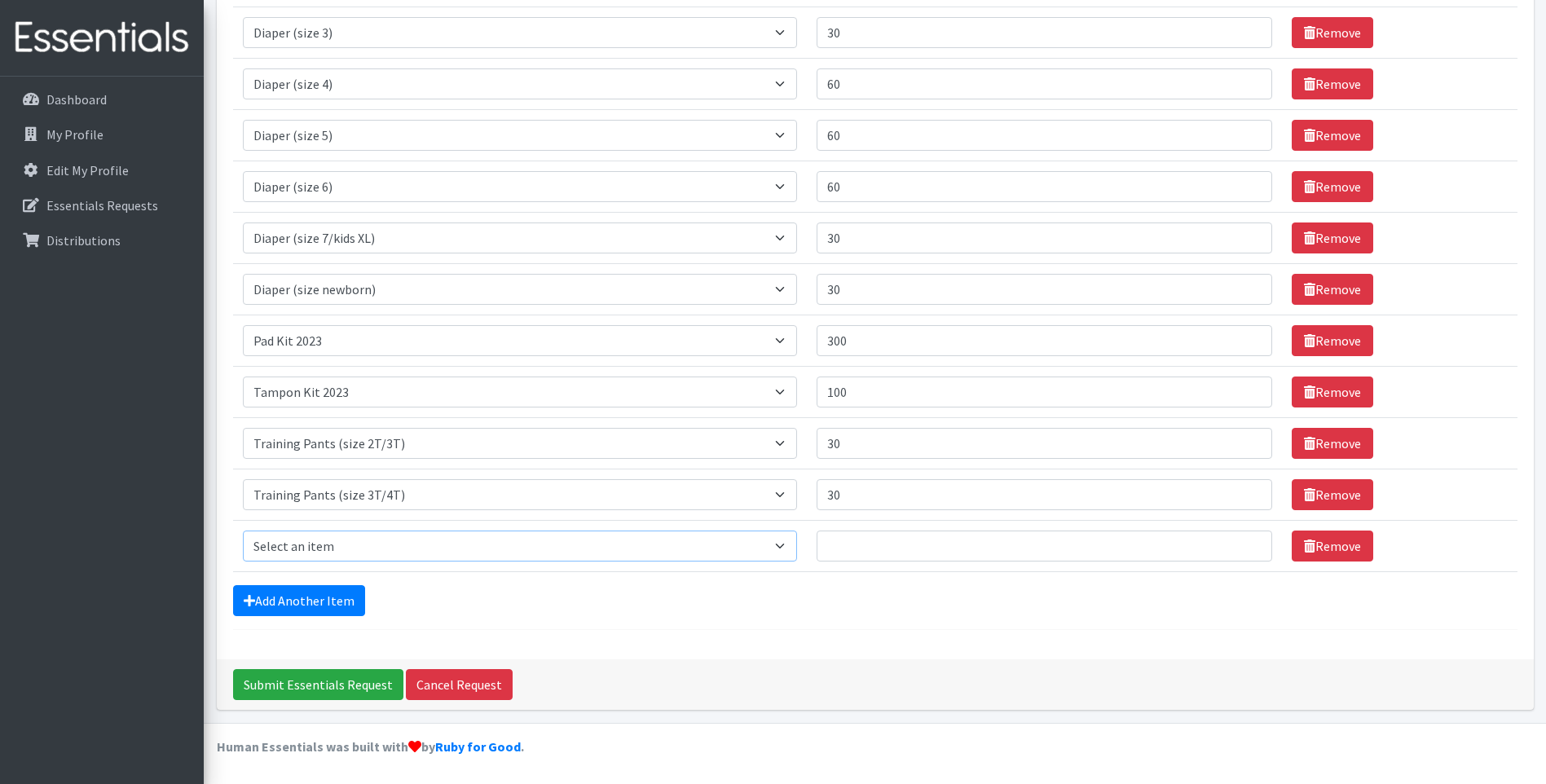
click at [361, 550] on select "Select an item Adult Briefs (Medium) Adult Briefs (XL) Adult Briefs (XS) Adult …" at bounding box center [519, 547] width 555 height 31
select select "5867"
click at [242, 531] on select "Select an item Adult Briefs (Medium) Adult Briefs (XL) Adult Briefs (XS) Adult …" at bounding box center [519, 547] width 555 height 31
click at [885, 544] on input "Quantity" at bounding box center [1044, 547] width 455 height 31
type input "30"
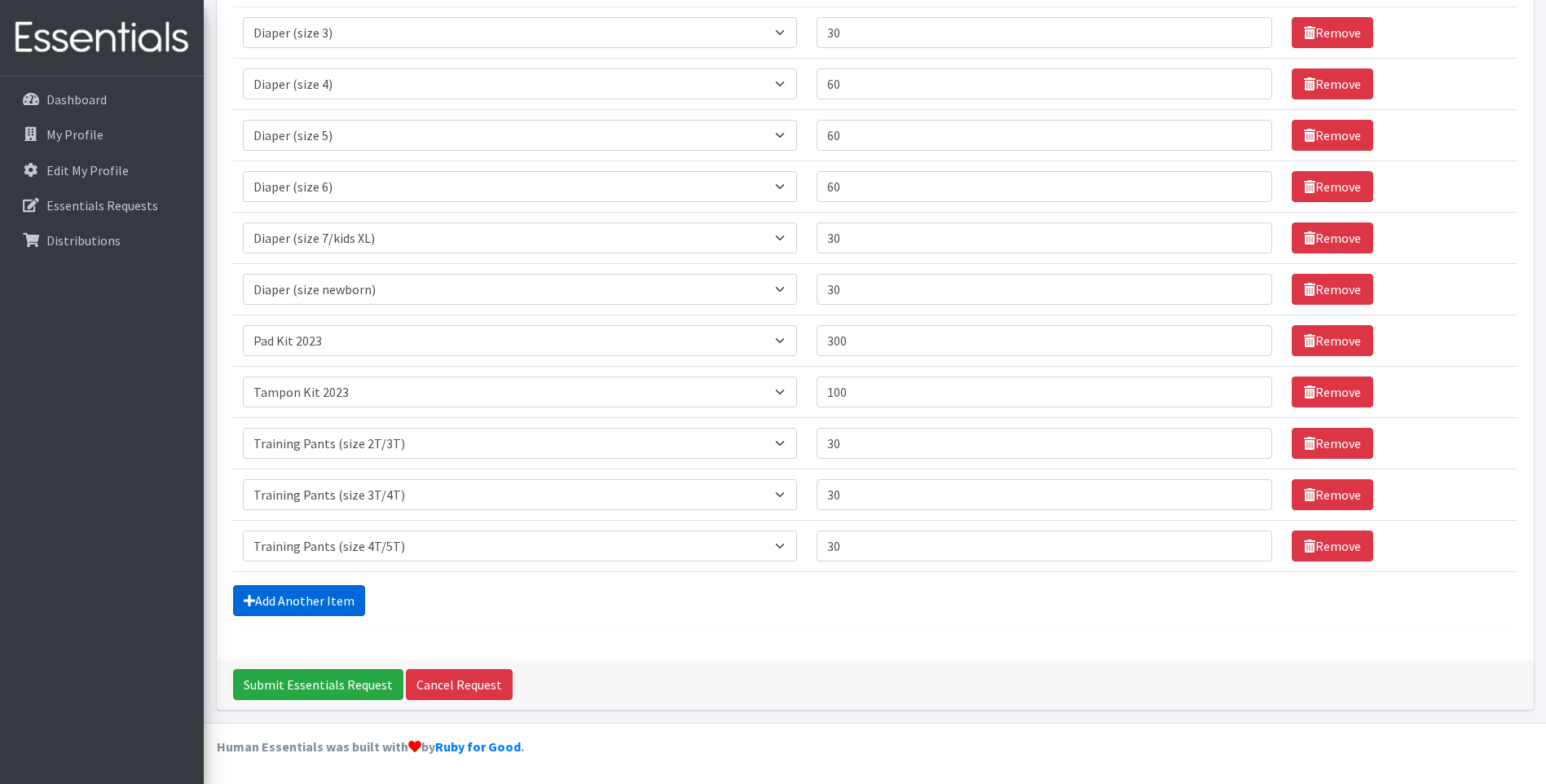
click at [322, 605] on link "Add Another Item" at bounding box center [298, 601] width 133 height 31
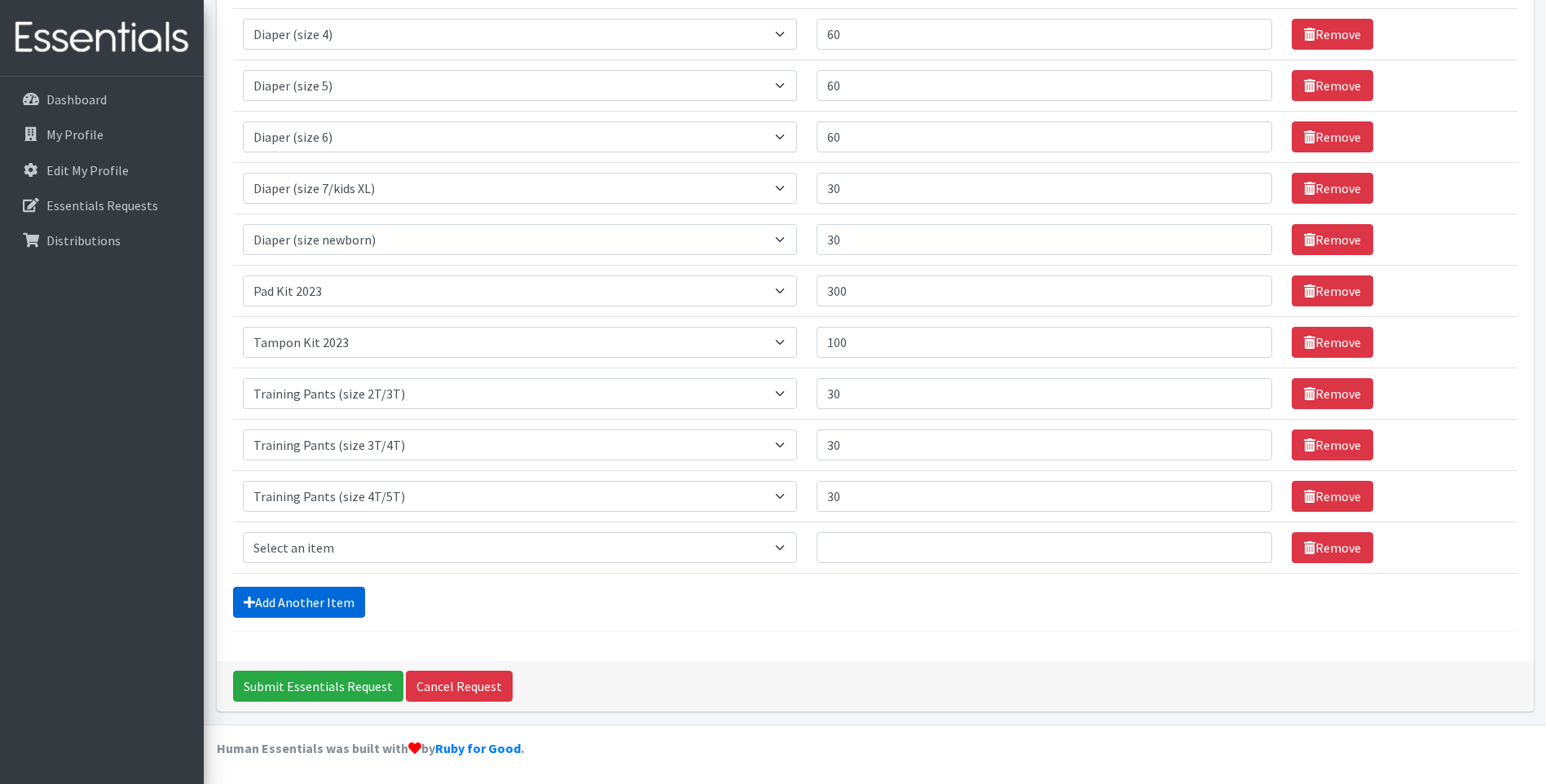
scroll to position [708, 0]
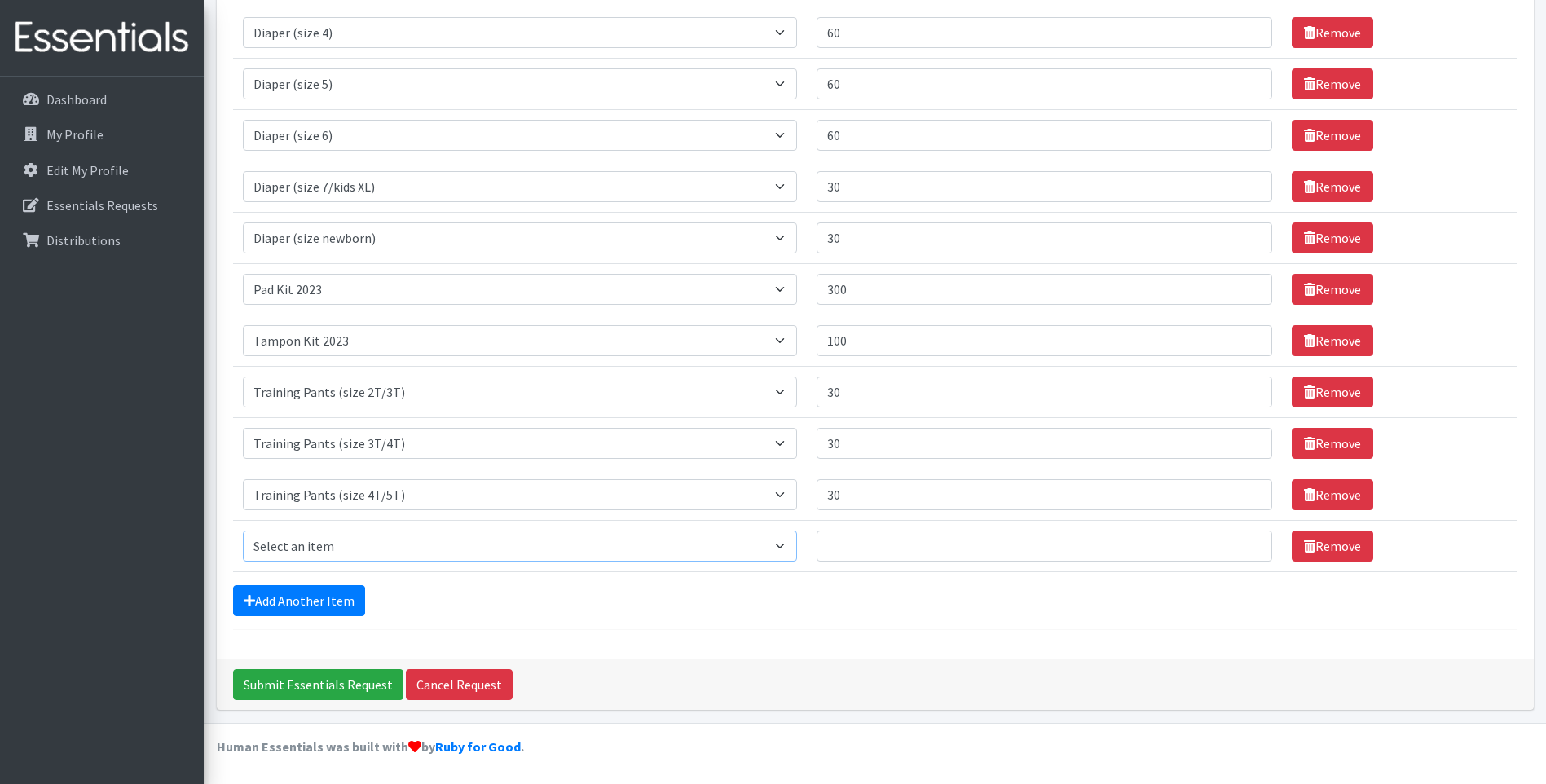
click at [391, 547] on select "Select an item Adult Briefs (Medium) Adult Briefs (XL) Adult Briefs (XS) Adult …" at bounding box center [519, 547] width 555 height 31
select select "4665"
click at [242, 531] on select "Select an item Adult Briefs (Medium) Adult Briefs (XL) Adult Briefs (XS) Adult …" at bounding box center [519, 547] width 555 height 31
click at [950, 559] on input "Quantity" at bounding box center [1044, 547] width 455 height 31
type input "300"
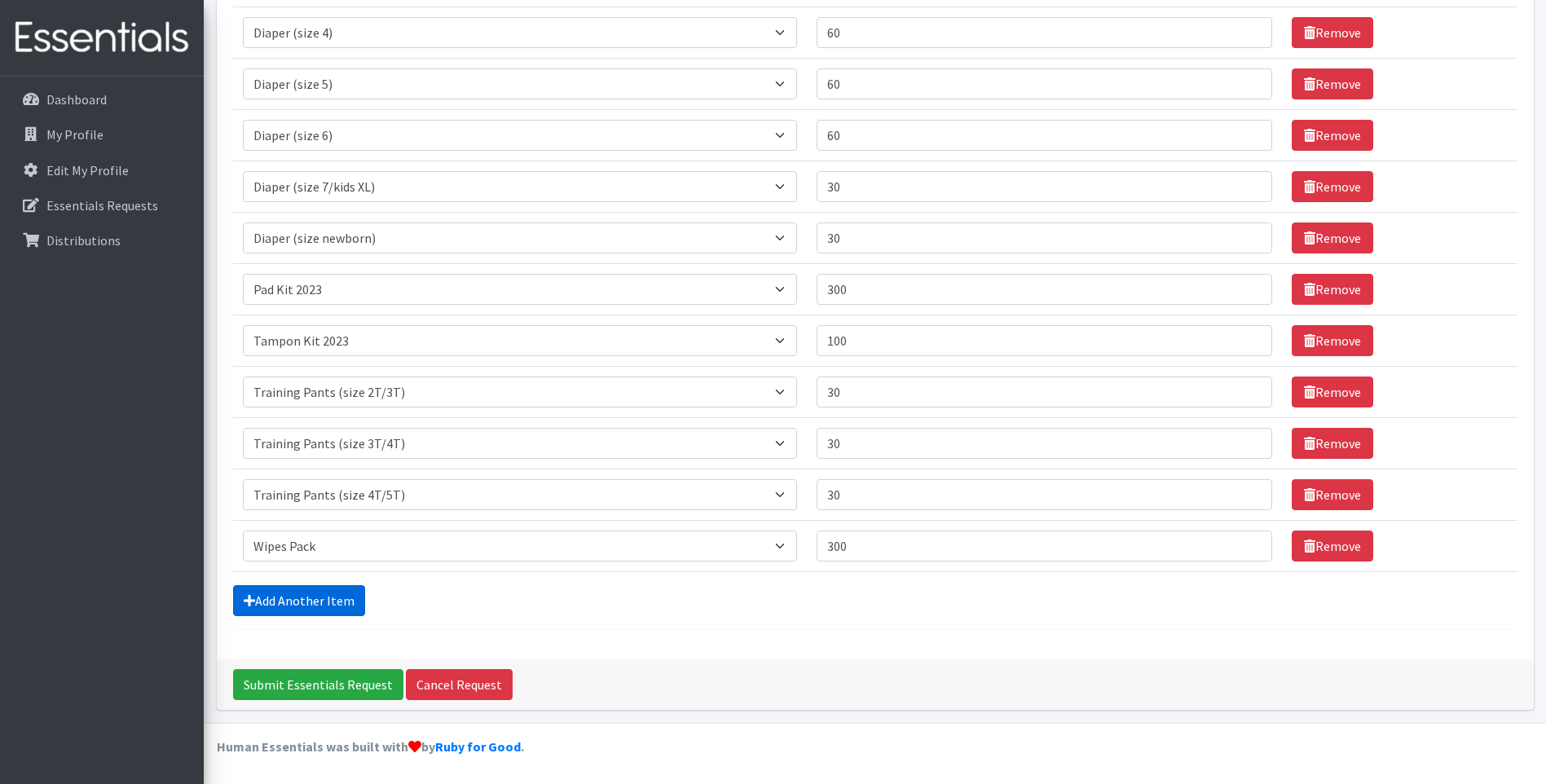
click at [331, 601] on link "Add Another Item" at bounding box center [298, 601] width 133 height 31
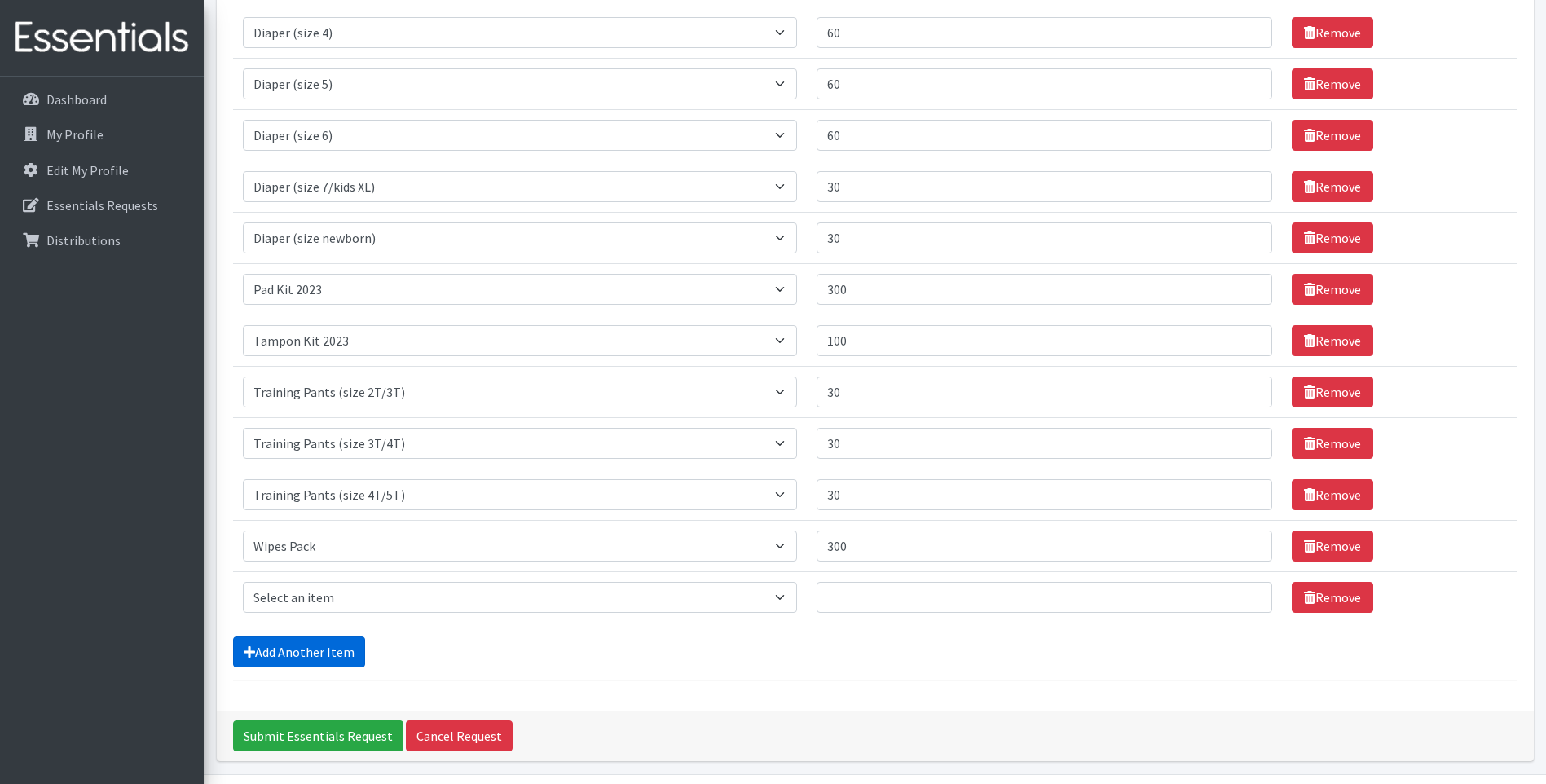
scroll to position [759, 0]
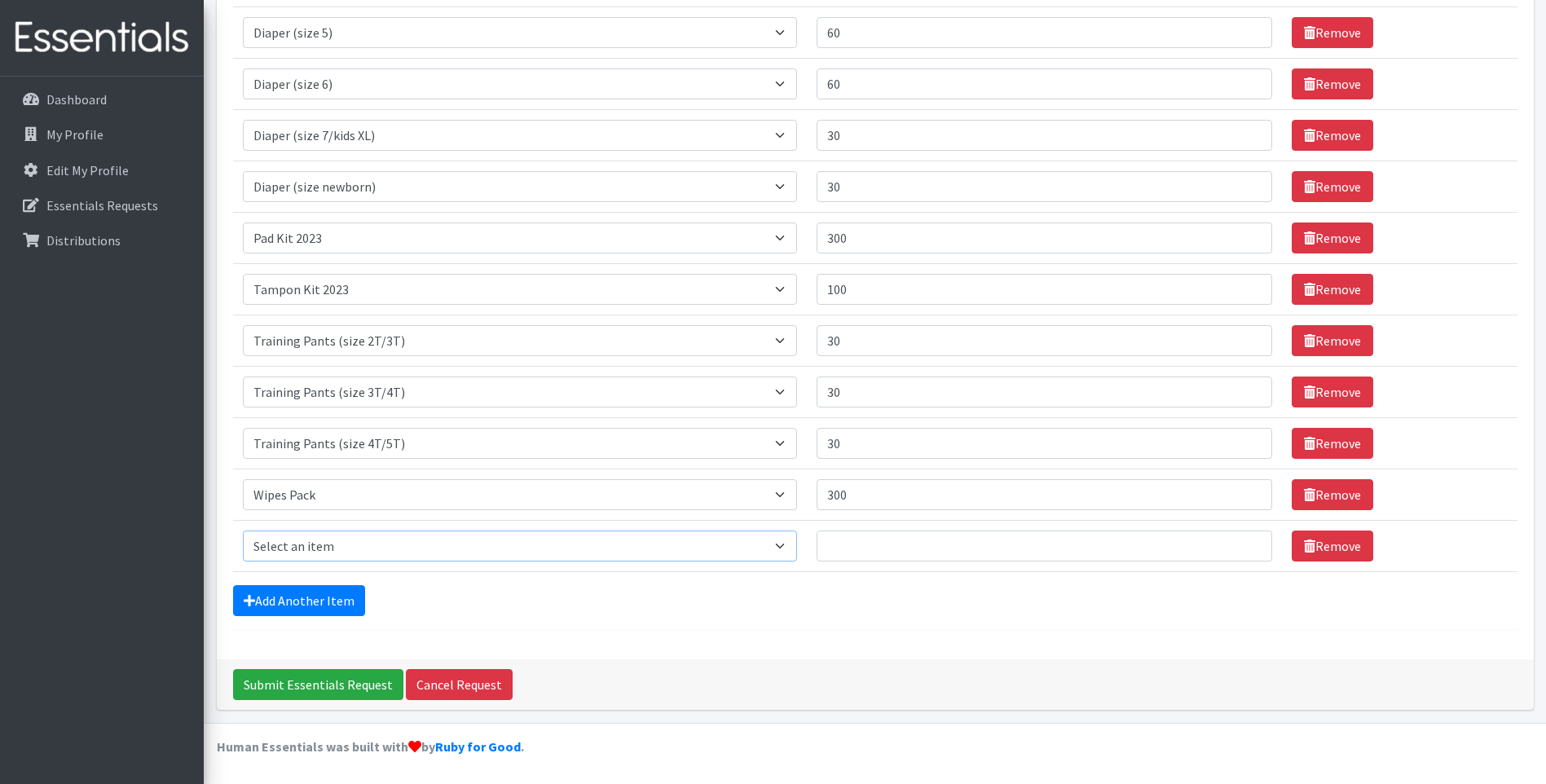
click at [357, 536] on select "Select an item Adult Briefs (Medium) Adult Briefs (XL) Adult Briefs (XS) Adult …" at bounding box center [519, 547] width 555 height 31
select select "11294"
click at [242, 531] on select "Select an item Adult Briefs (Medium) Adult Briefs (XL) Adult Briefs (XS) Adult …" at bounding box center [519, 547] width 555 height 31
click at [902, 544] on input "Quantity" at bounding box center [1044, 547] width 455 height 31
type input "30"
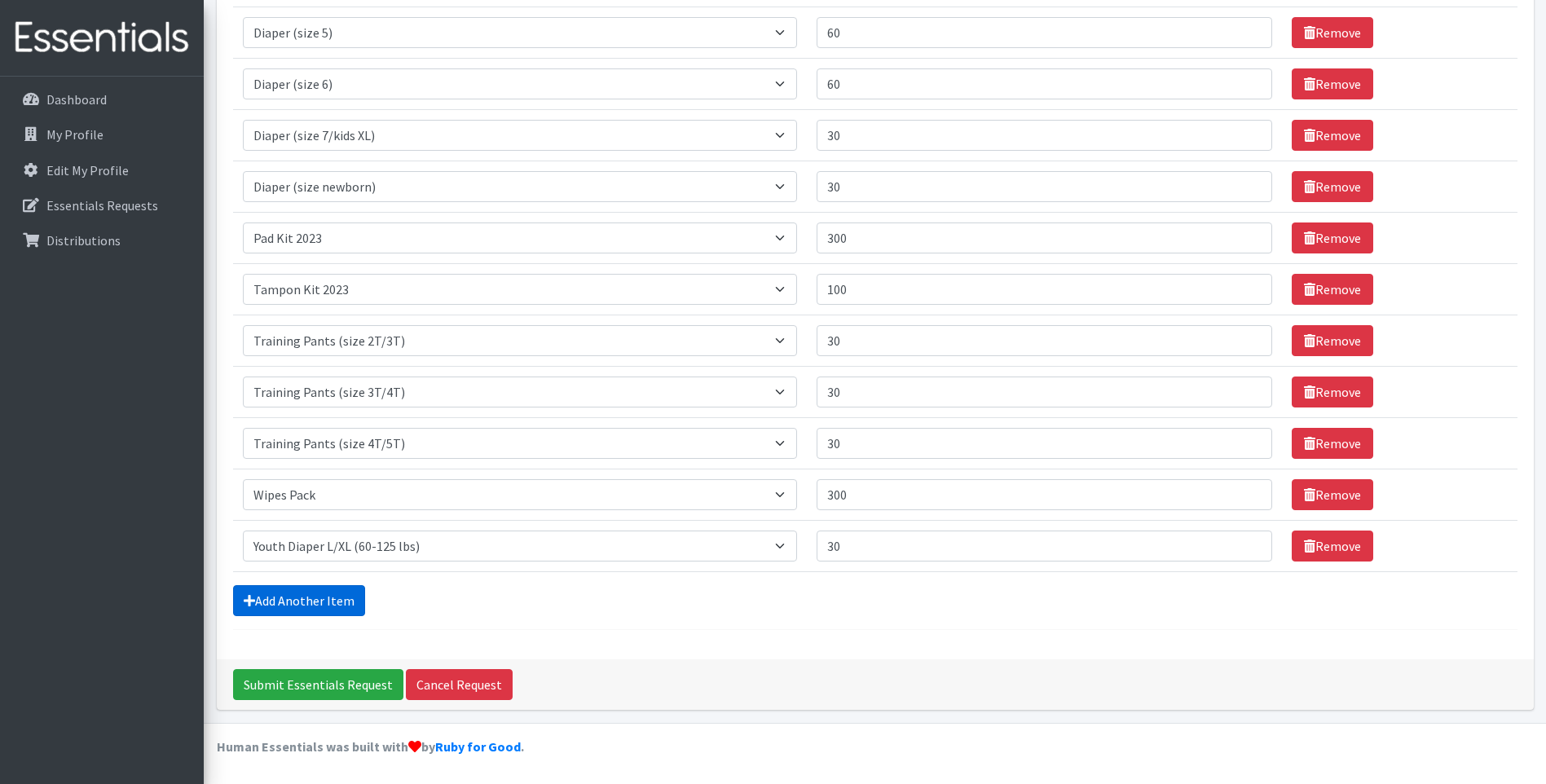
click at [332, 595] on link "Add Another Item" at bounding box center [298, 601] width 133 height 31
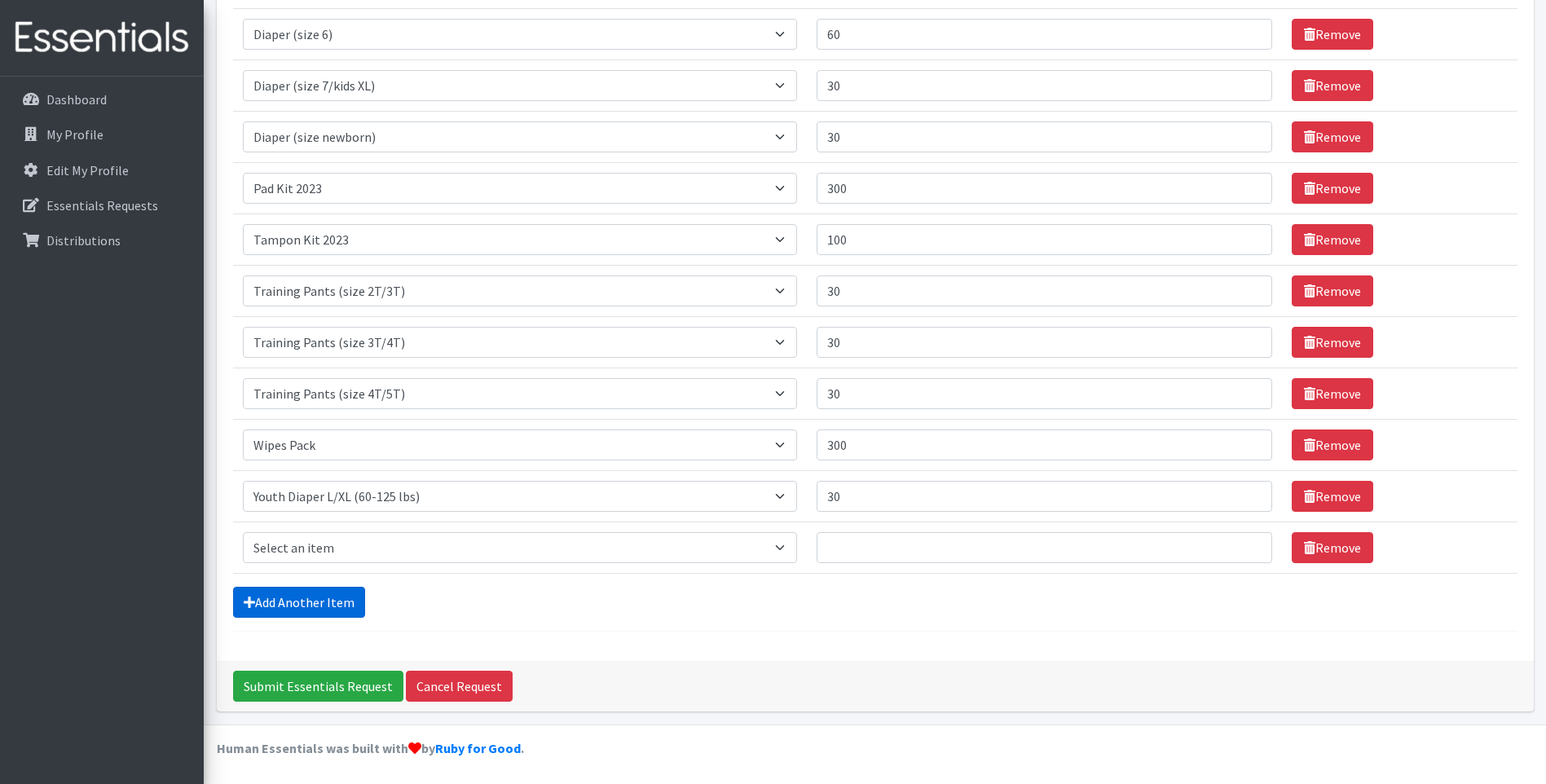
scroll to position [810, 0]
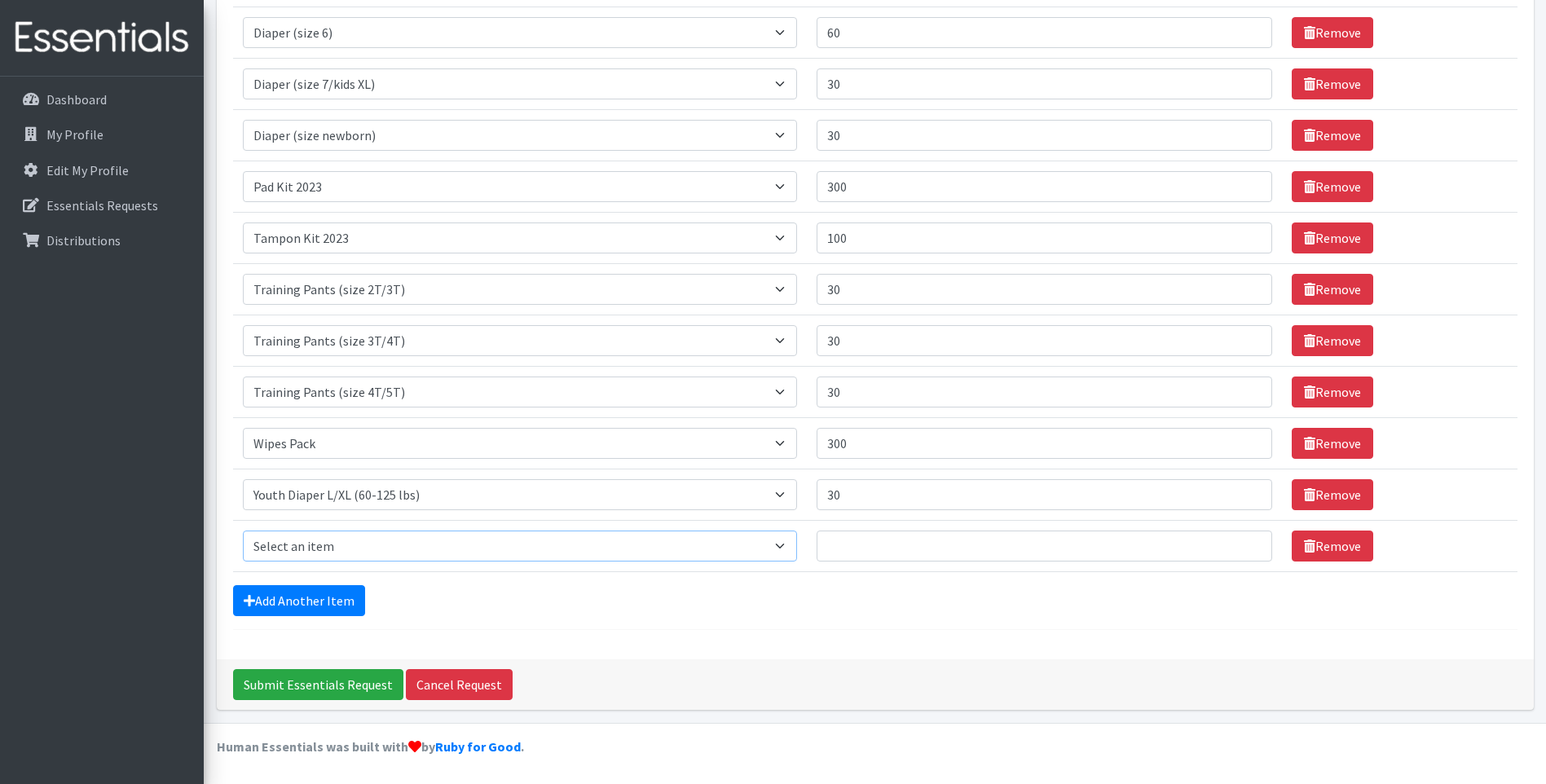
click at [334, 541] on select "Select an item Adult Briefs (Medium) Adult Briefs (XL) Adult Briefs (XS) Adult …" at bounding box center [519, 547] width 555 height 31
select select "11293"
click at [242, 531] on select "Select an item Adult Briefs (Medium) Adult Briefs (XL) Adult Briefs (XS) Adult …" at bounding box center [519, 547] width 555 height 31
click at [941, 541] on input "Quantity" at bounding box center [1044, 547] width 455 height 31
type input "30"
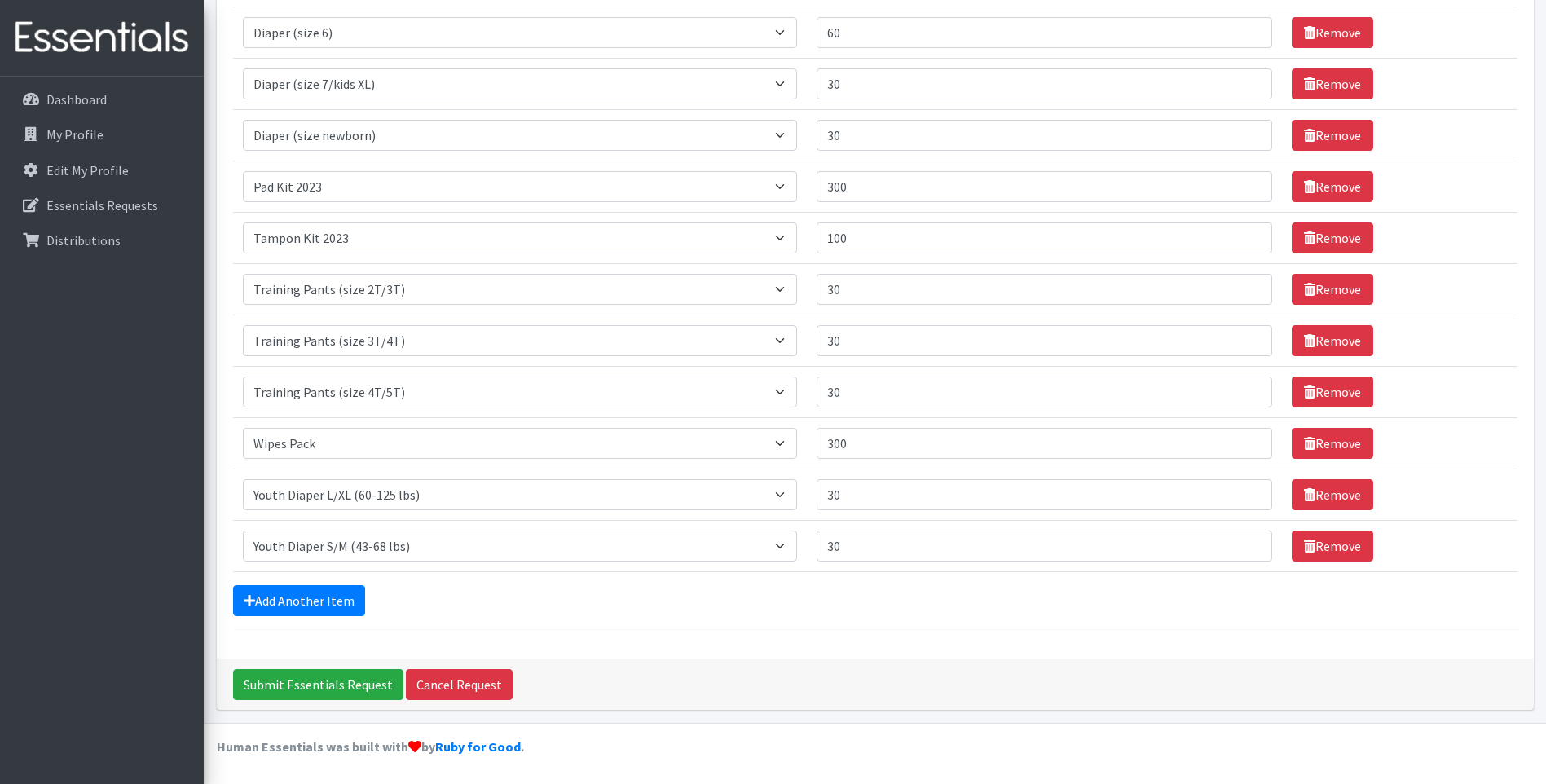
click at [345, 684] on input "Submit Essentials Request" at bounding box center [318, 685] width 171 height 31
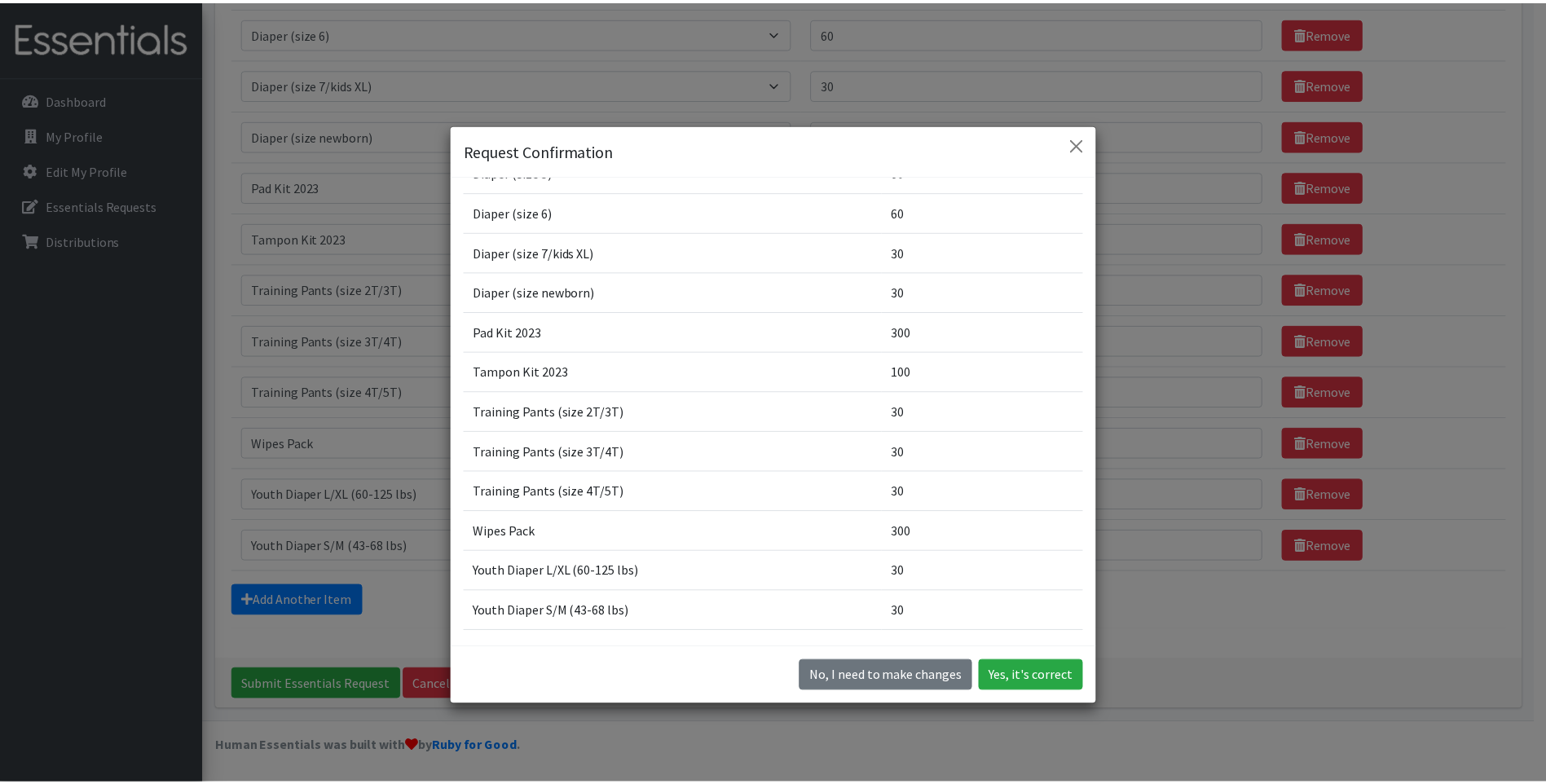
scroll to position [546, 0]
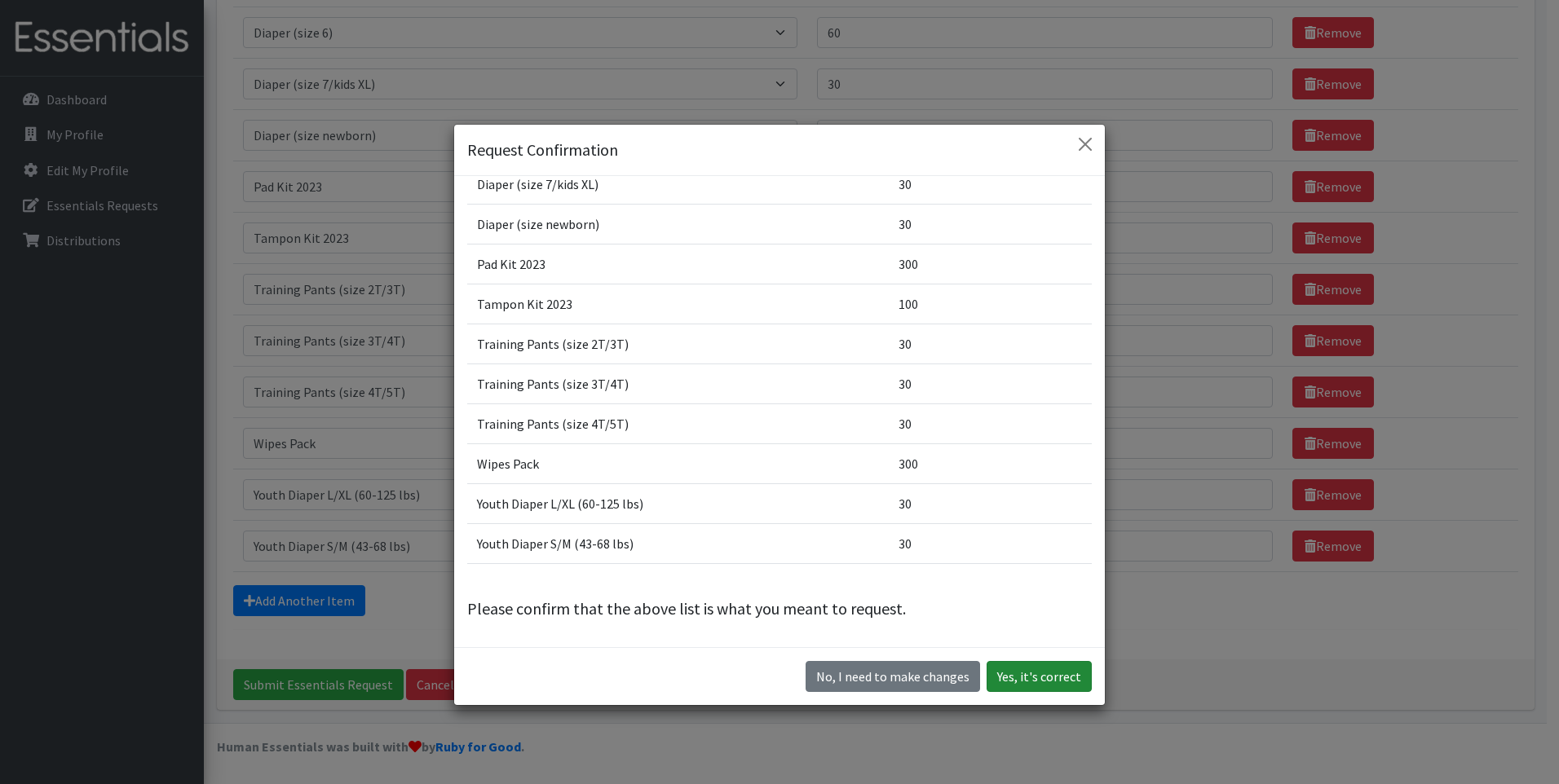
click at [1030, 670] on button "Yes, it's correct" at bounding box center [1039, 676] width 105 height 31
